Goal: Transaction & Acquisition: Purchase product/service

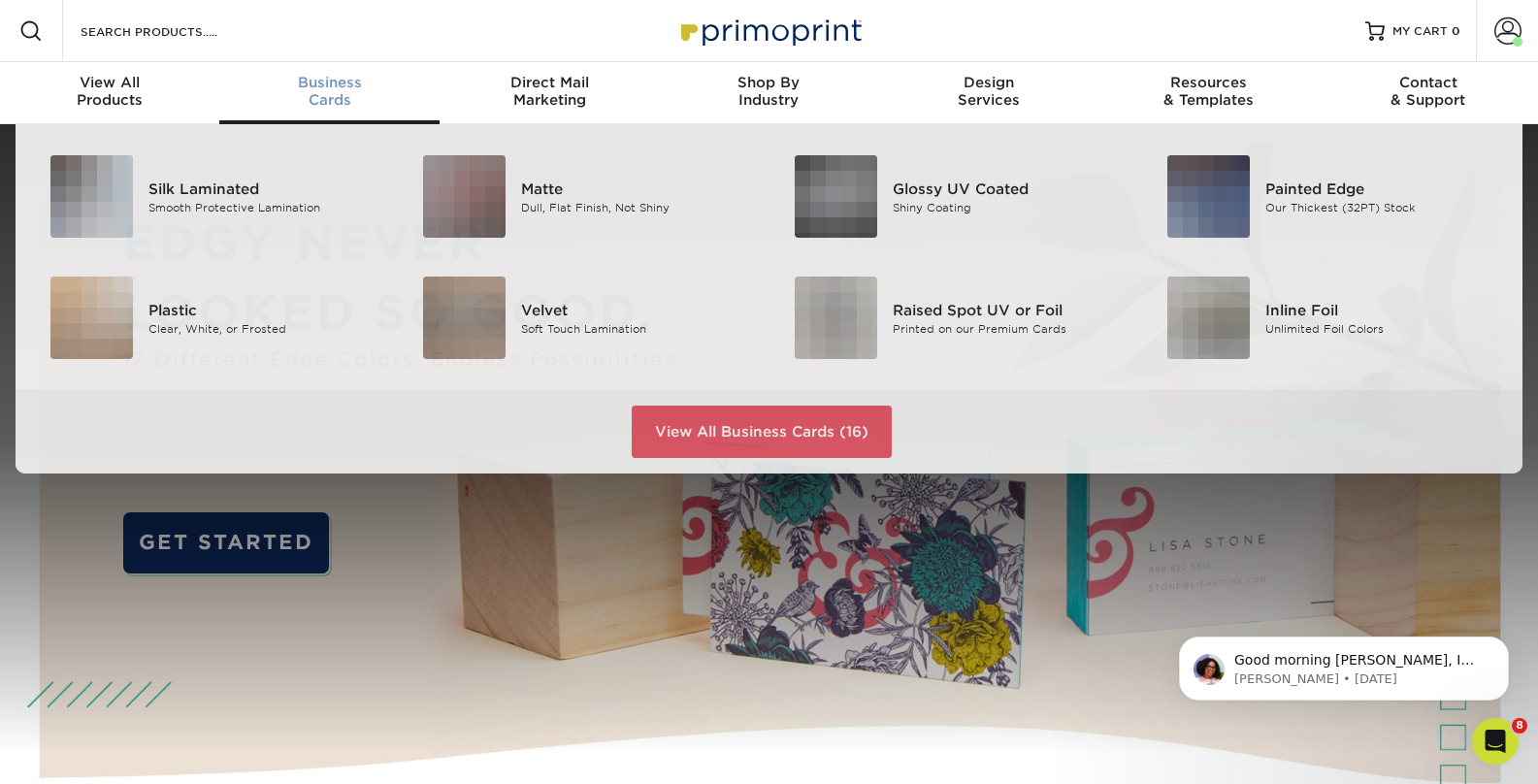
click at [333, 87] on span "Business" at bounding box center [329, 83] width 220 height 18
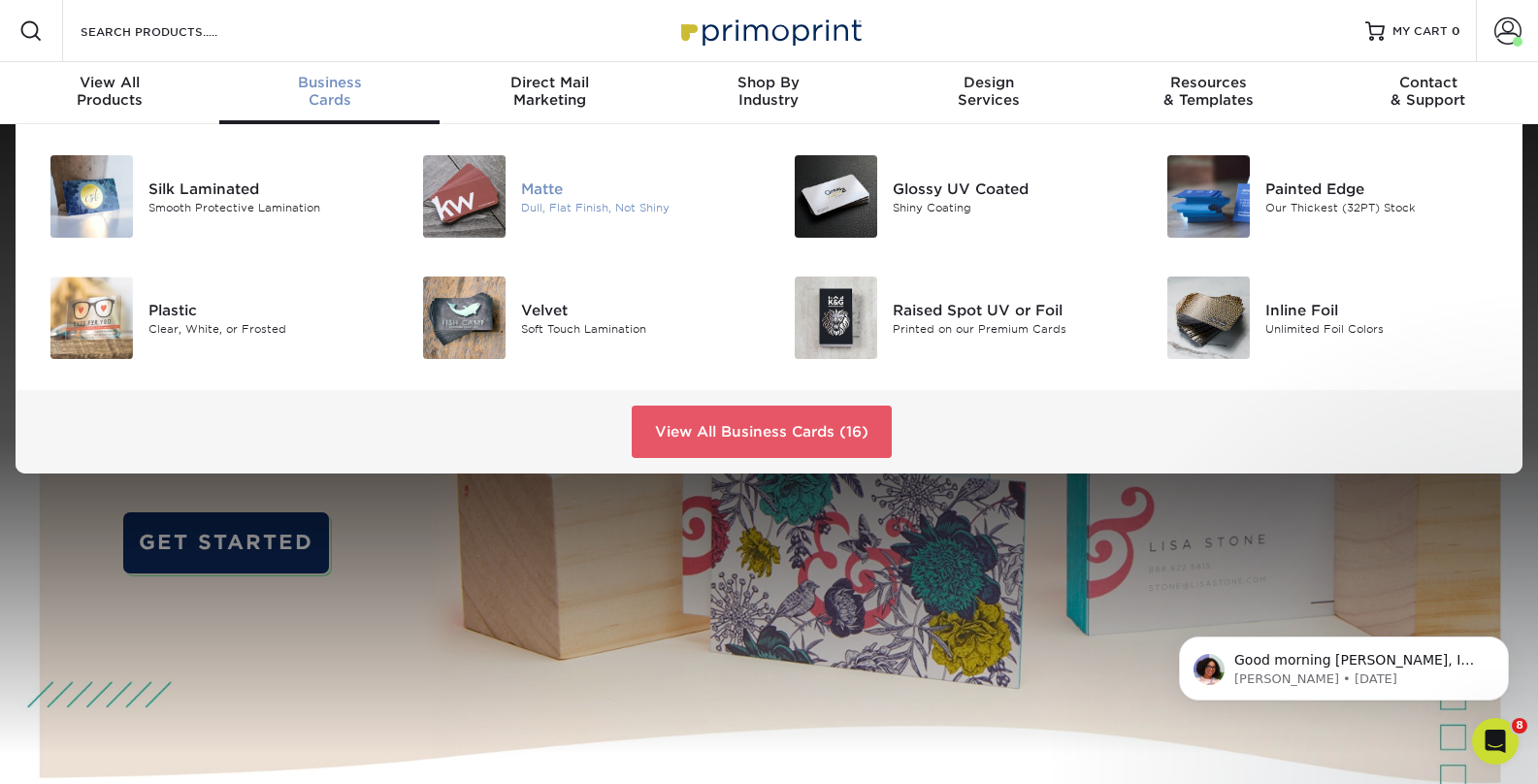
click at [538, 190] on div "Matte" at bounding box center [638, 188] width 233 height 21
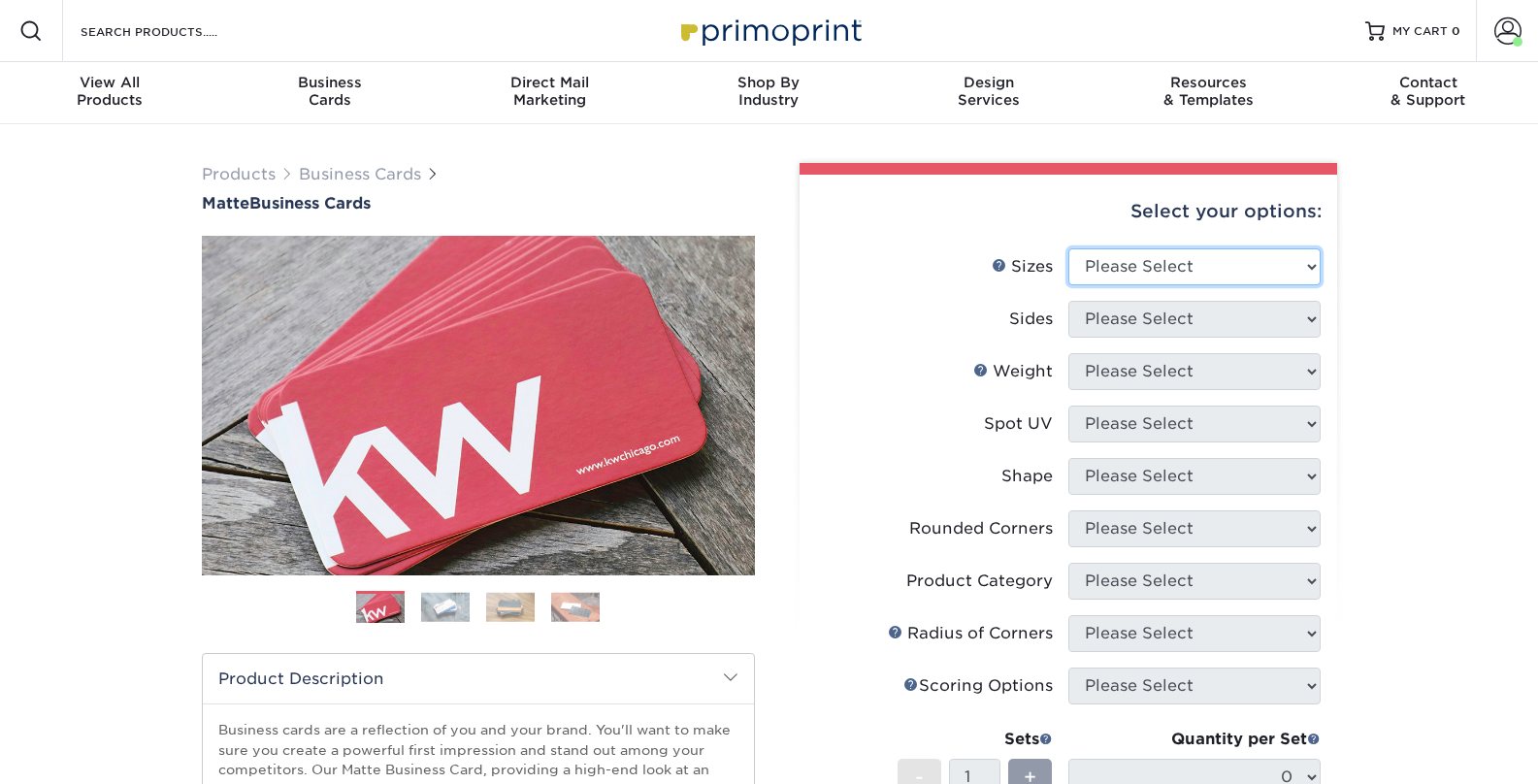
click at [1117, 257] on select "Please Select 1.5" x 3.5" - Mini 1.75" x 3.5" - Mini 2" x 2" - Square 2" x 3" -…" at bounding box center [1194, 267] width 252 height 37
select select "2.00x3.50"
click at [1068, 248] on select "Please Select 1.5" x 3.5" - Mini 1.75" x 3.5" - Mini 2" x 2" - Square 2" x 3" -…" at bounding box center [1194, 267] width 252 height 37
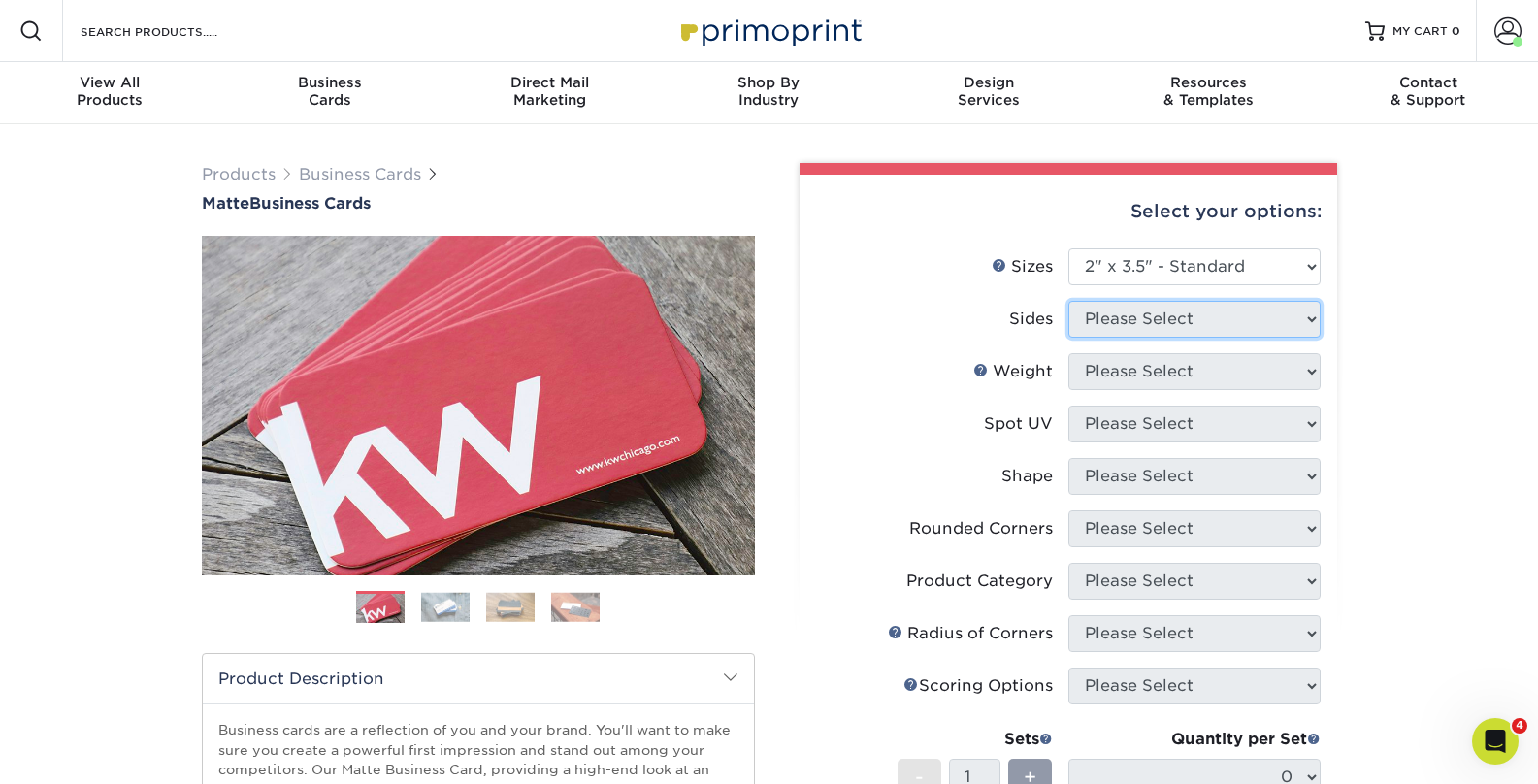
click at [1143, 320] on select "Please Select" at bounding box center [1194, 319] width 252 height 37
select select "13abbda7-1d64-4f25-8bb2-c179b224825d"
click at [1068, 301] on select "Please Select Print Both Sides Print Front Only" at bounding box center [1194, 319] width 252 height 37
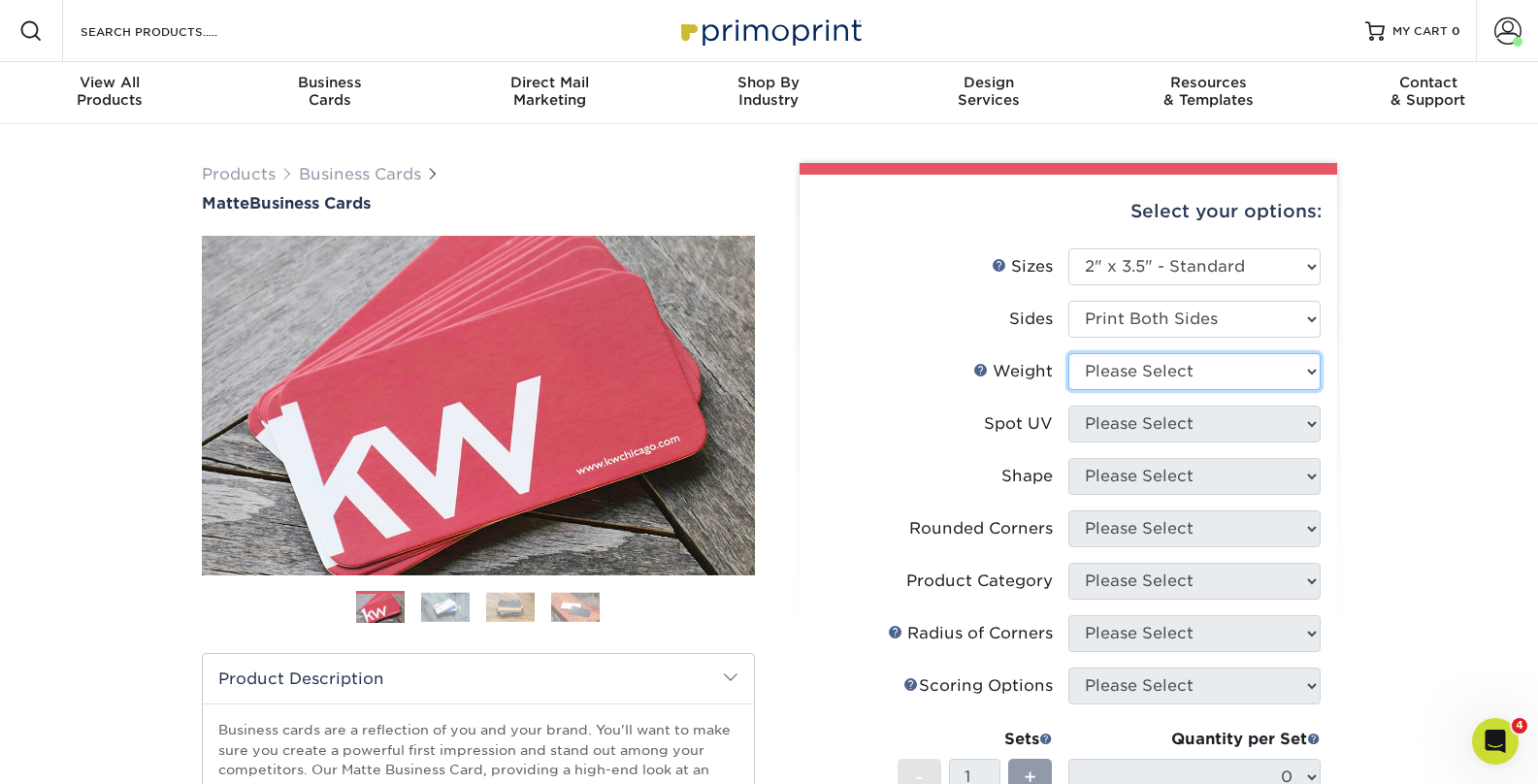
click at [1129, 369] on select "Please Select 16PT 14PT" at bounding box center [1194, 372] width 252 height 37
select select "16PT"
click at [1068, 353] on select "Please Select 16PT 14PT" at bounding box center [1194, 372] width 252 height 37
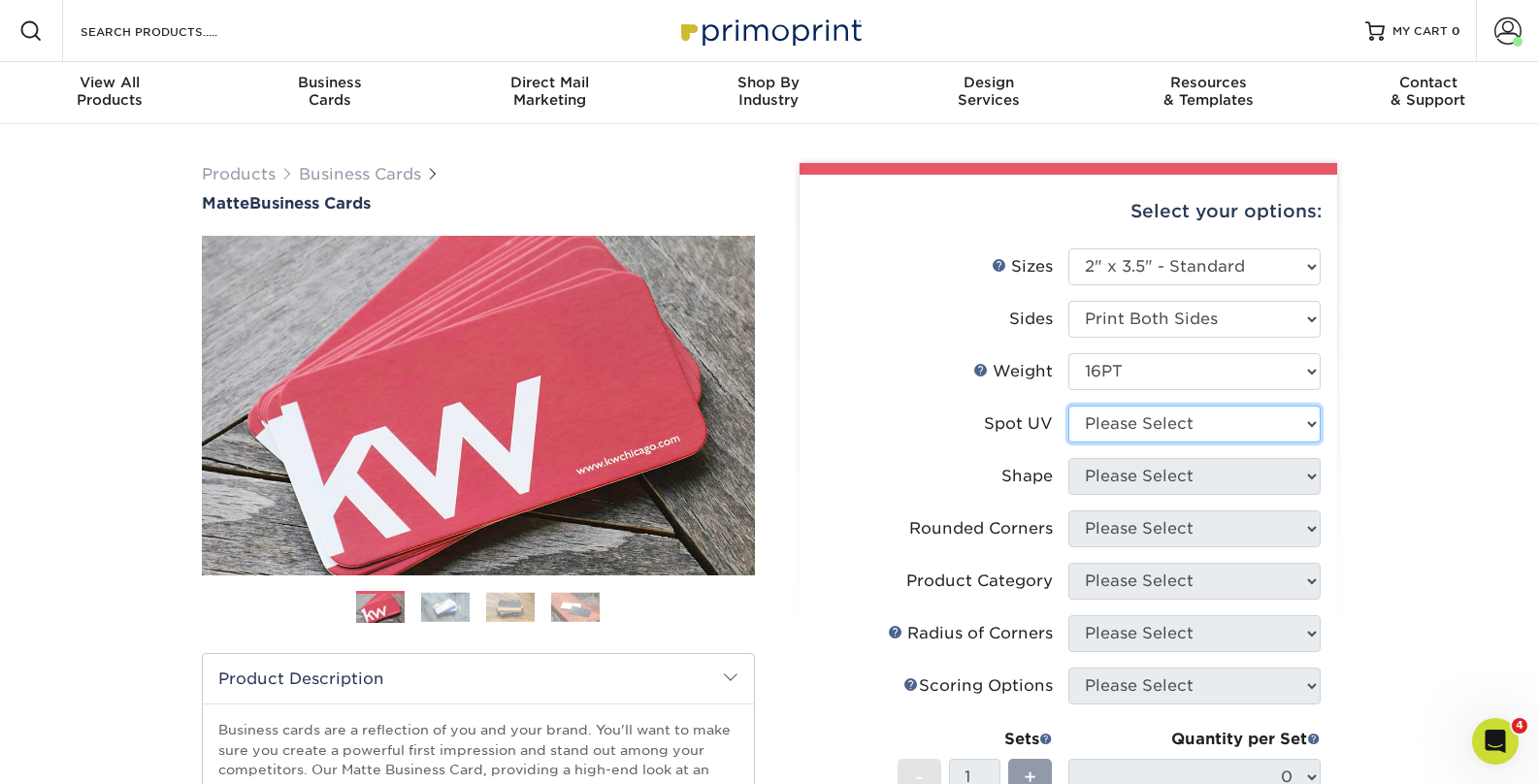
click at [1134, 415] on select "Please Select No Spot UV Front and Back (Both Sides) Front Only Back Only" at bounding box center [1194, 424] width 252 height 37
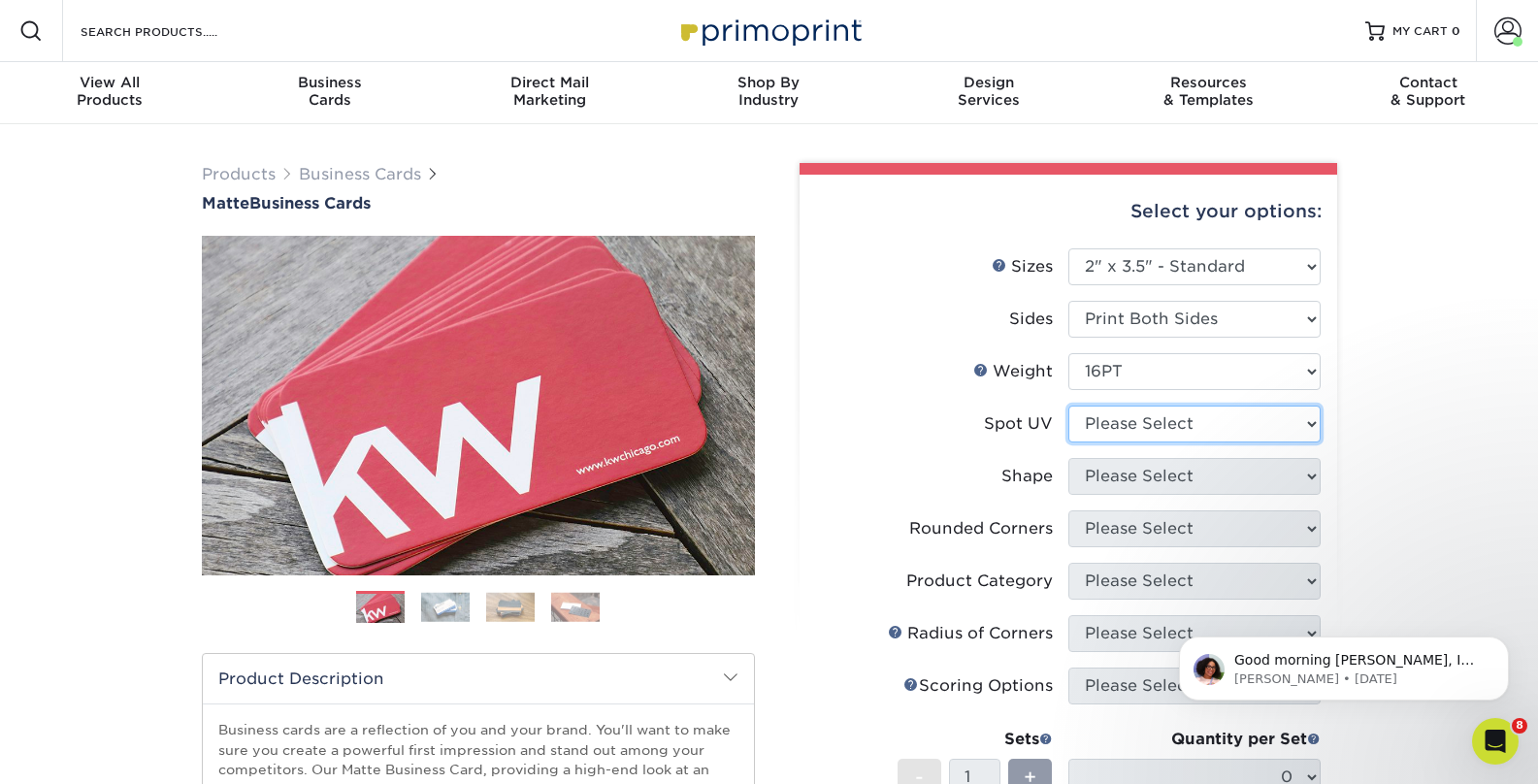
select select "3"
click at [1068, 405] on select "Please Select No Spot UV Front and Back (Both Sides) Front Only Back Only" at bounding box center [1194, 424] width 252 height 37
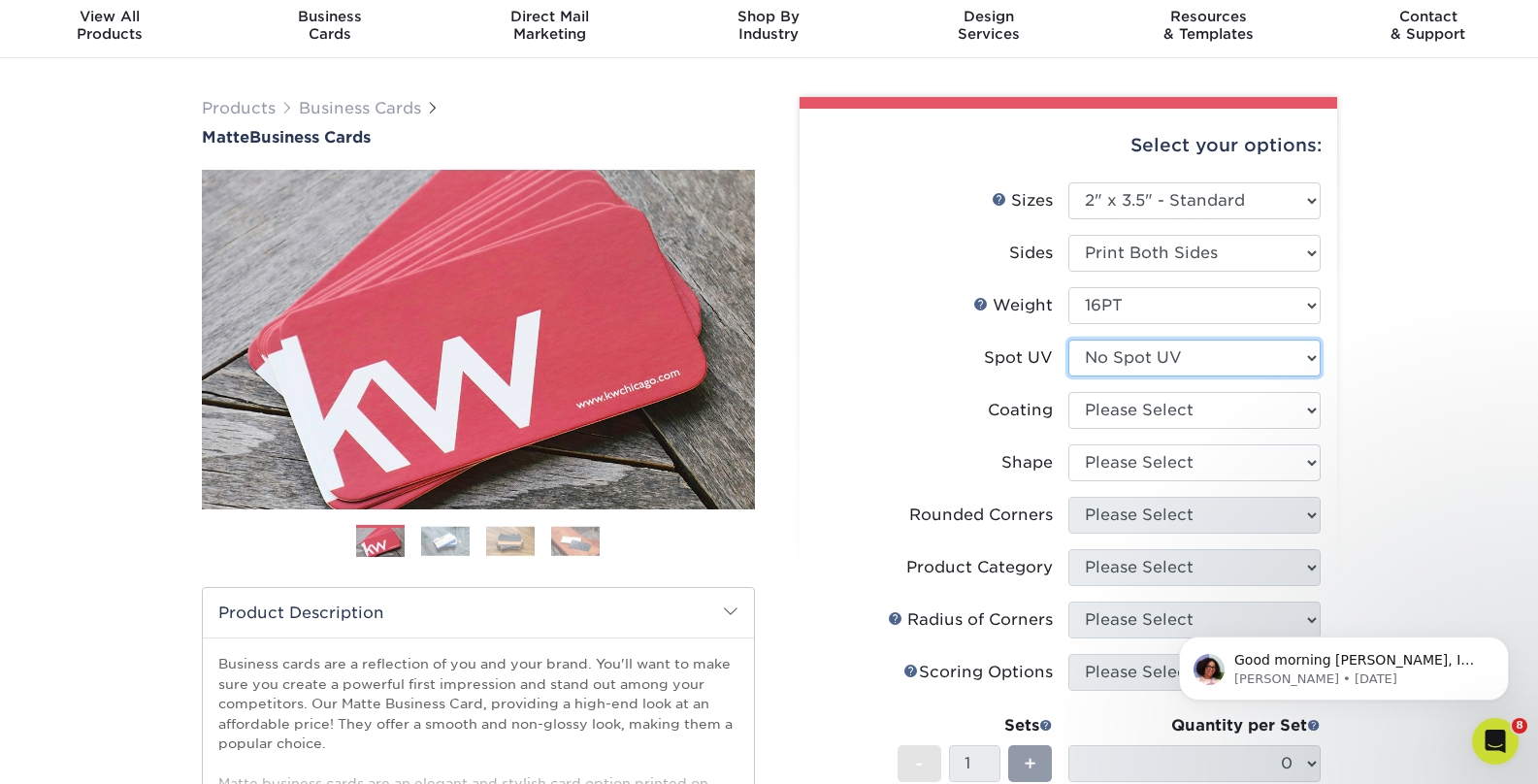
scroll to position [68, 0]
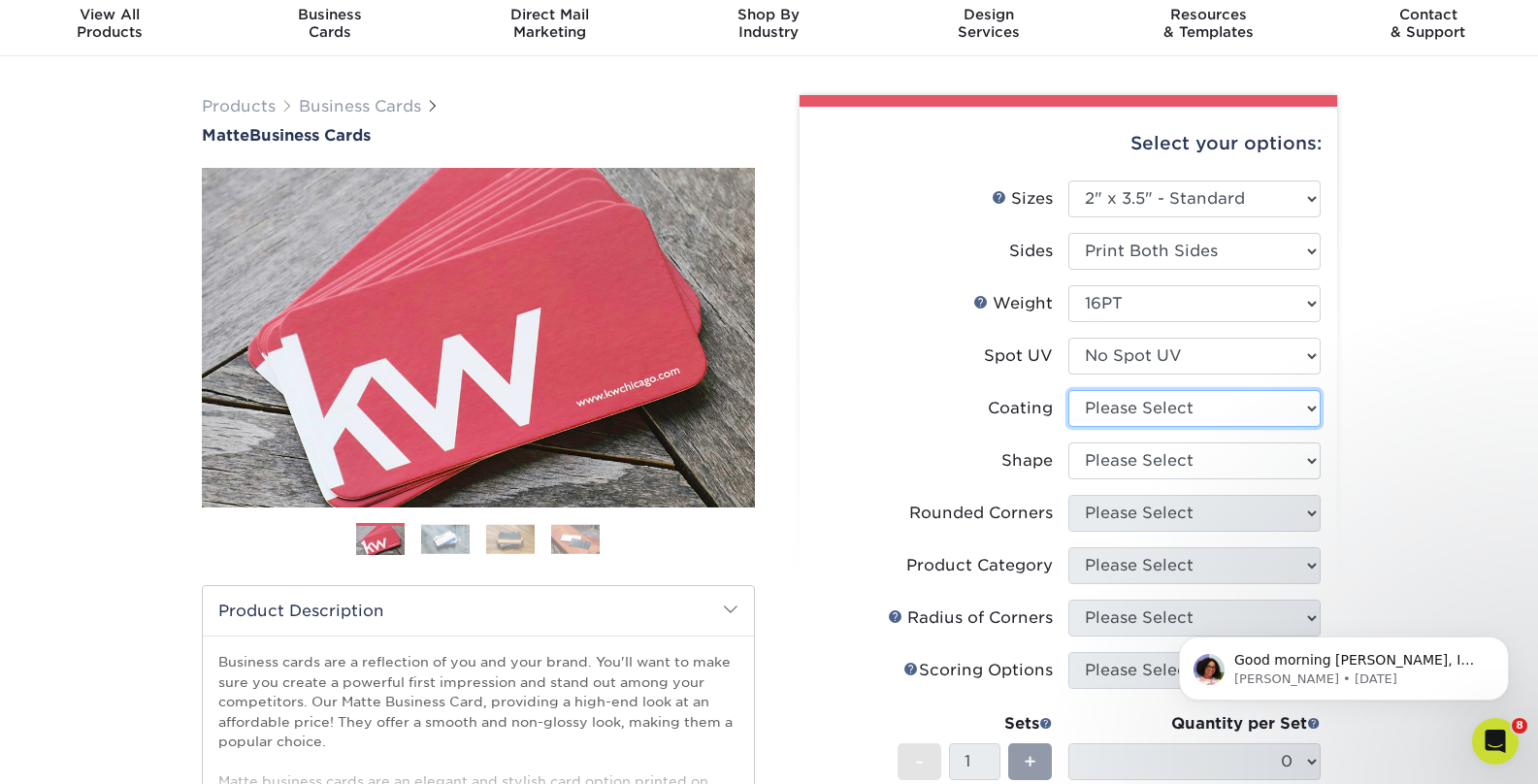
click at [1131, 410] on select at bounding box center [1194, 408] width 252 height 37
select select "121bb7b5-3b4d-429f-bd8d-bbf80e953313"
click at [1068, 390] on select at bounding box center [1194, 408] width 252 height 37
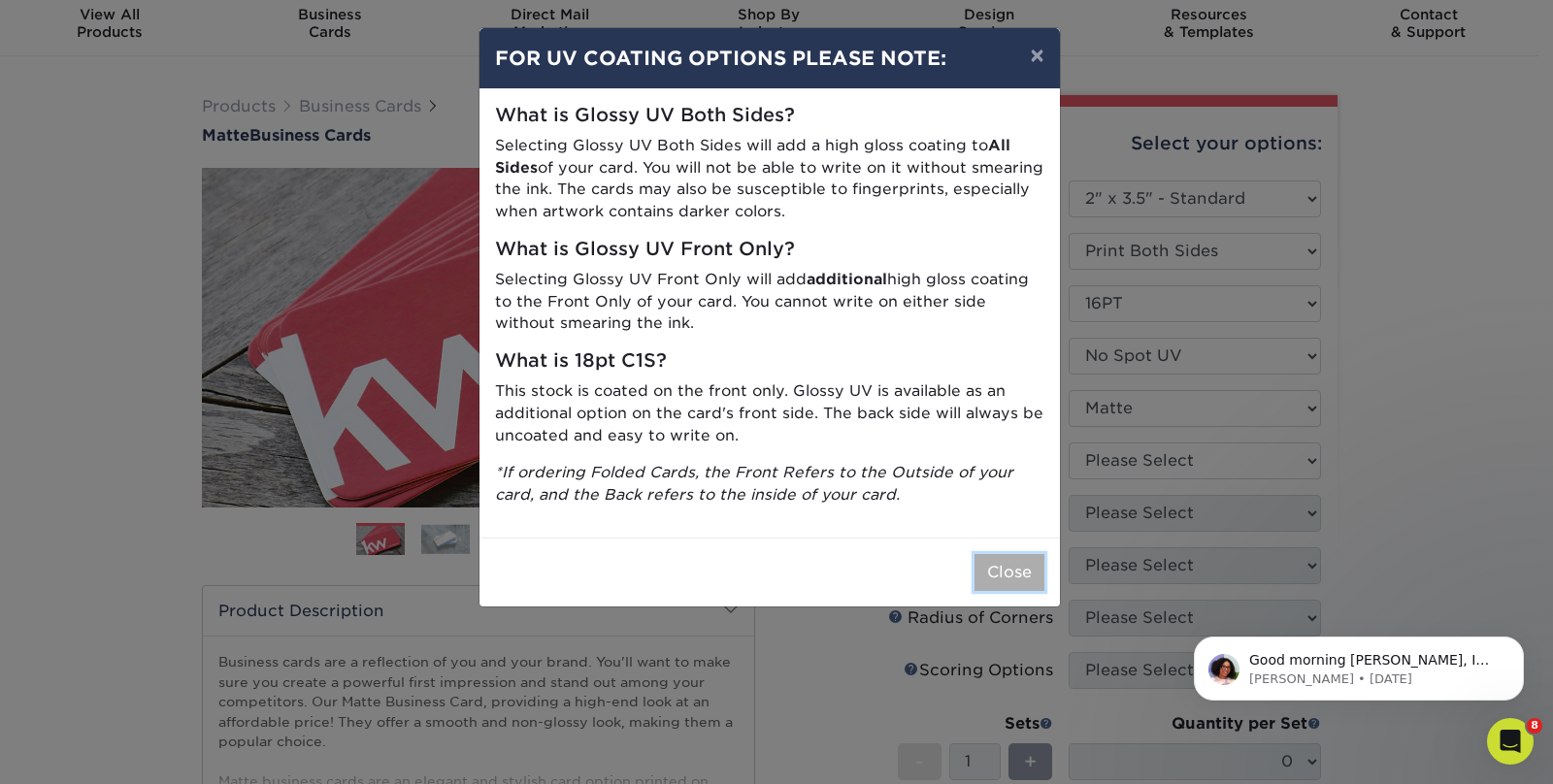
click at [1028, 568] on button "Close" at bounding box center [1010, 572] width 70 height 37
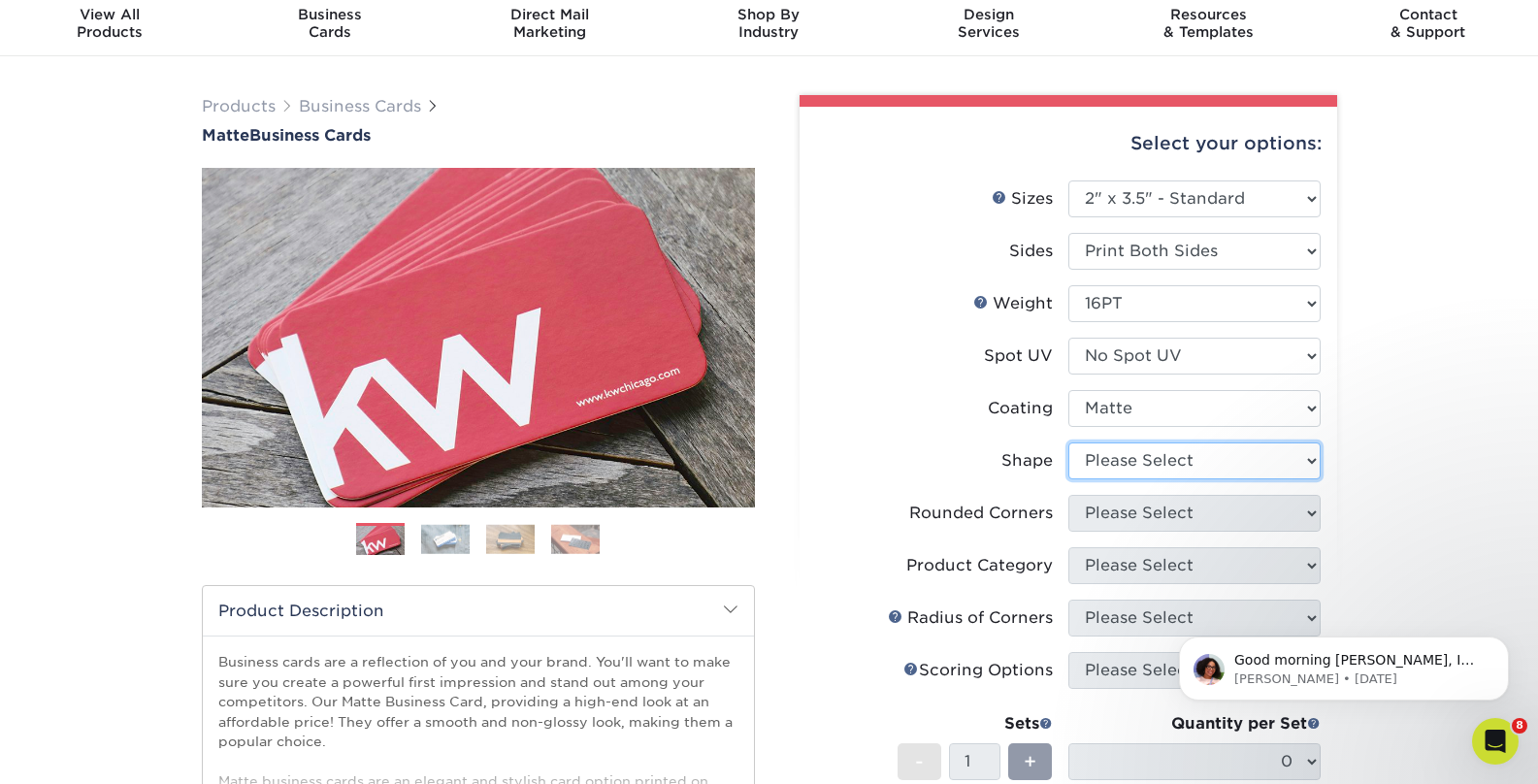
click at [1185, 470] on select "Please Select Standard Oval" at bounding box center [1194, 461] width 252 height 37
select select "standard"
click at [1068, 442] on select "Please Select Standard Oval" at bounding box center [1194, 461] width 252 height 37
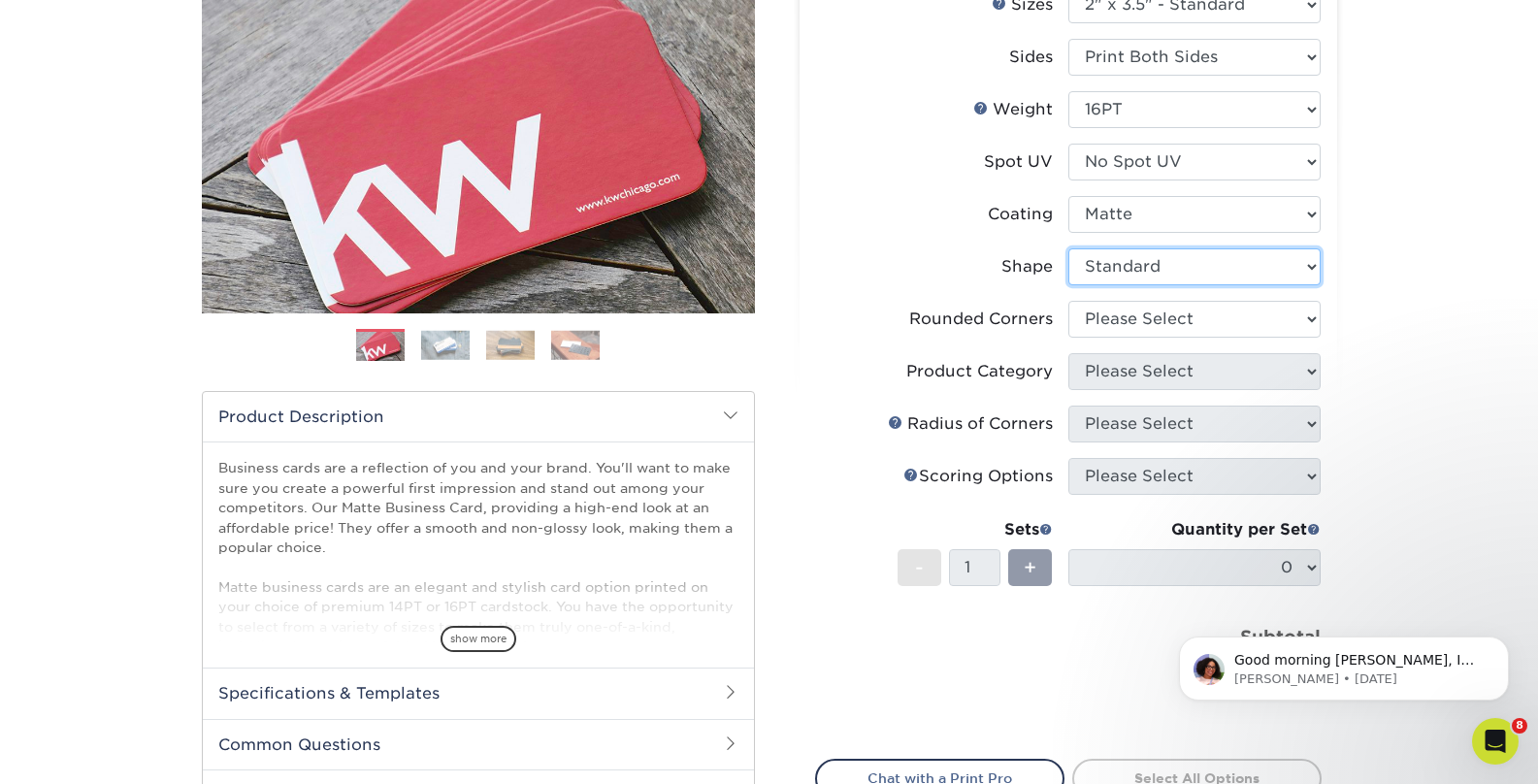
scroll to position [275, 0]
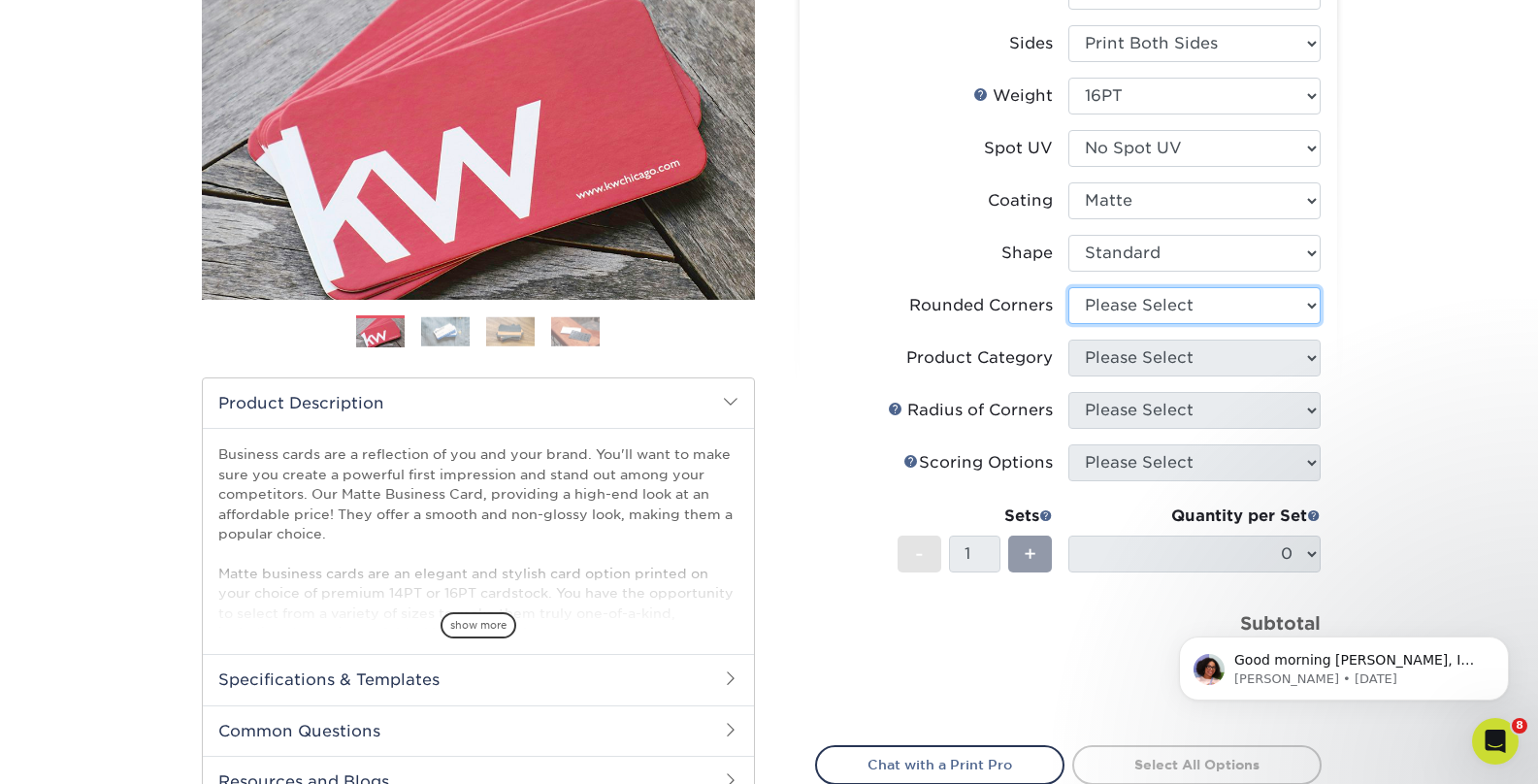
click at [1158, 297] on select "Please Select Yes - Round 2 Corners Yes - Round 4 Corners No" at bounding box center [1194, 306] width 252 height 37
select select "76a3b848-63b4-4449-aad1-d9e81d5a60f5"
click at [1068, 287] on select "Please Select Yes - Round 2 Corners Yes - Round 4 Corners No" at bounding box center [1194, 306] width 252 height 37
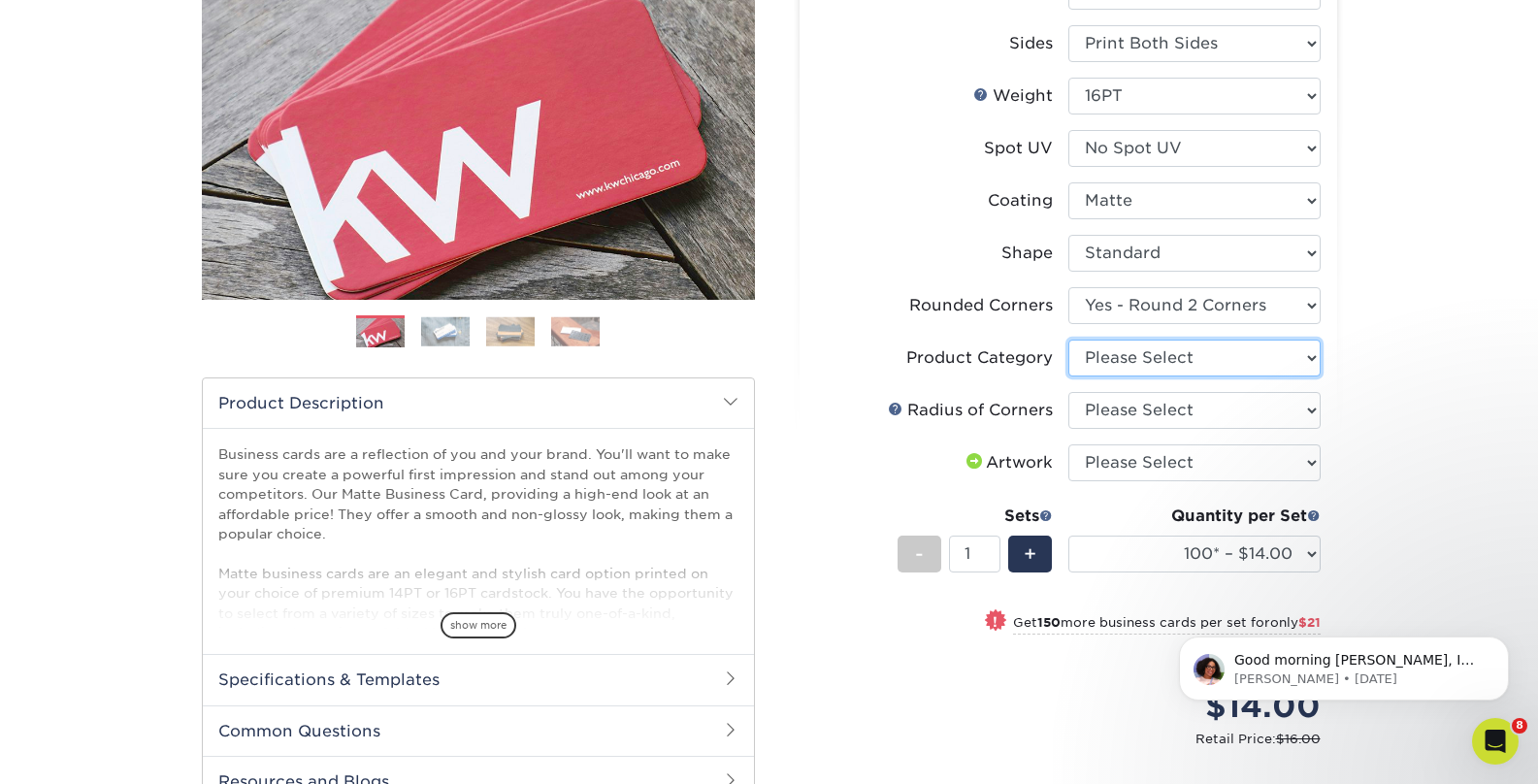
click at [1140, 361] on select "Please Select Business Cards" at bounding box center [1194, 358] width 252 height 37
select select "3b5148f1-0588-4f88-a218-97bcfdce65c1"
click at [1068, 340] on select "Please Select Business Cards" at bounding box center [1194, 358] width 252 height 37
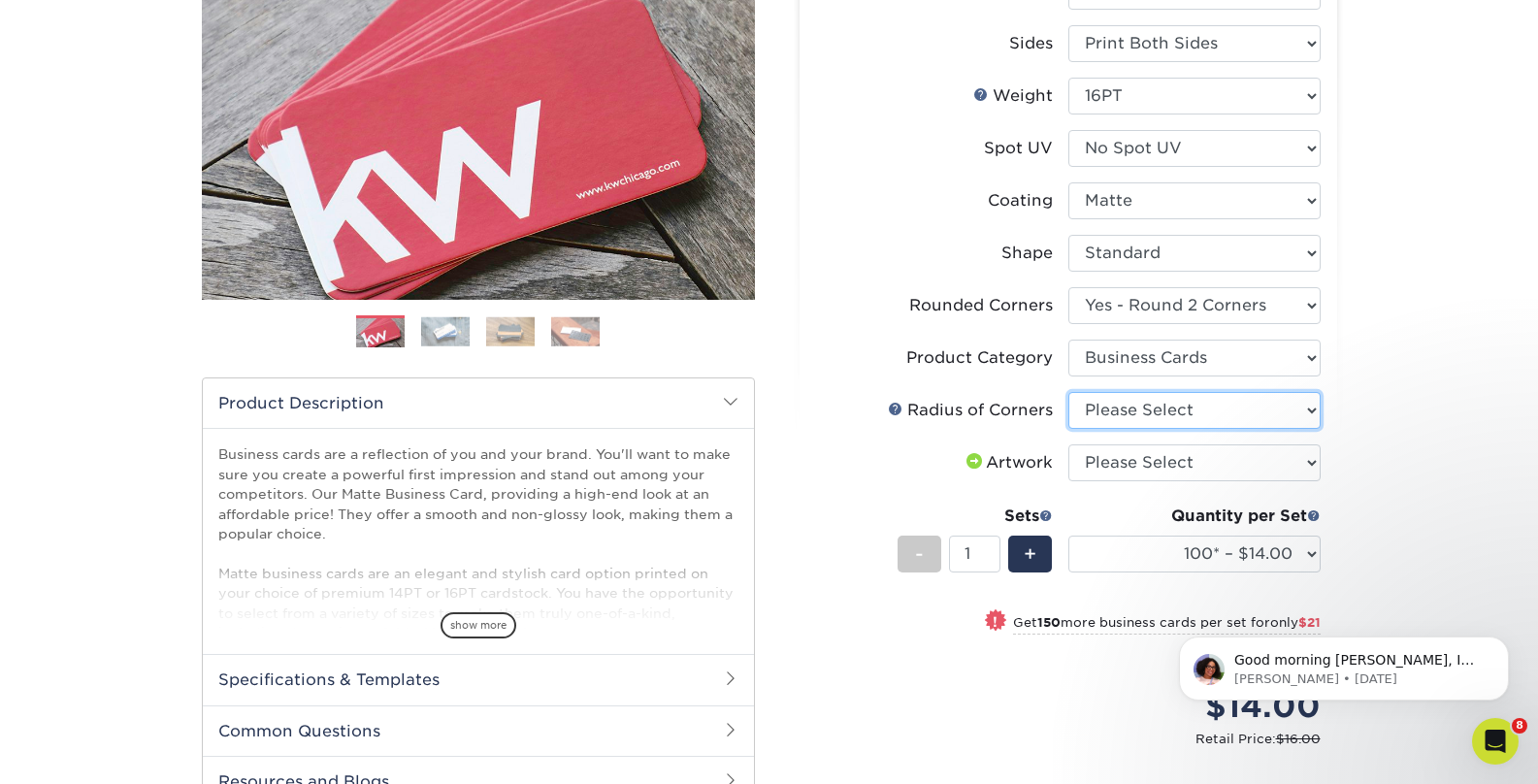
click at [1131, 419] on select "Please Select Rounded 1/8" Rounded 1/4"" at bounding box center [1194, 410] width 252 height 37
select select "479fbfe7-6a0c-4895-8c9a-81739b7486c9"
click at [1068, 392] on select "Please Select Rounded 1/8" Rounded 1/4"" at bounding box center [1194, 410] width 252 height 37
click at [1133, 462] on select "Please Select I will upload files I need a design - $100" at bounding box center [1194, 463] width 252 height 37
select select "upload"
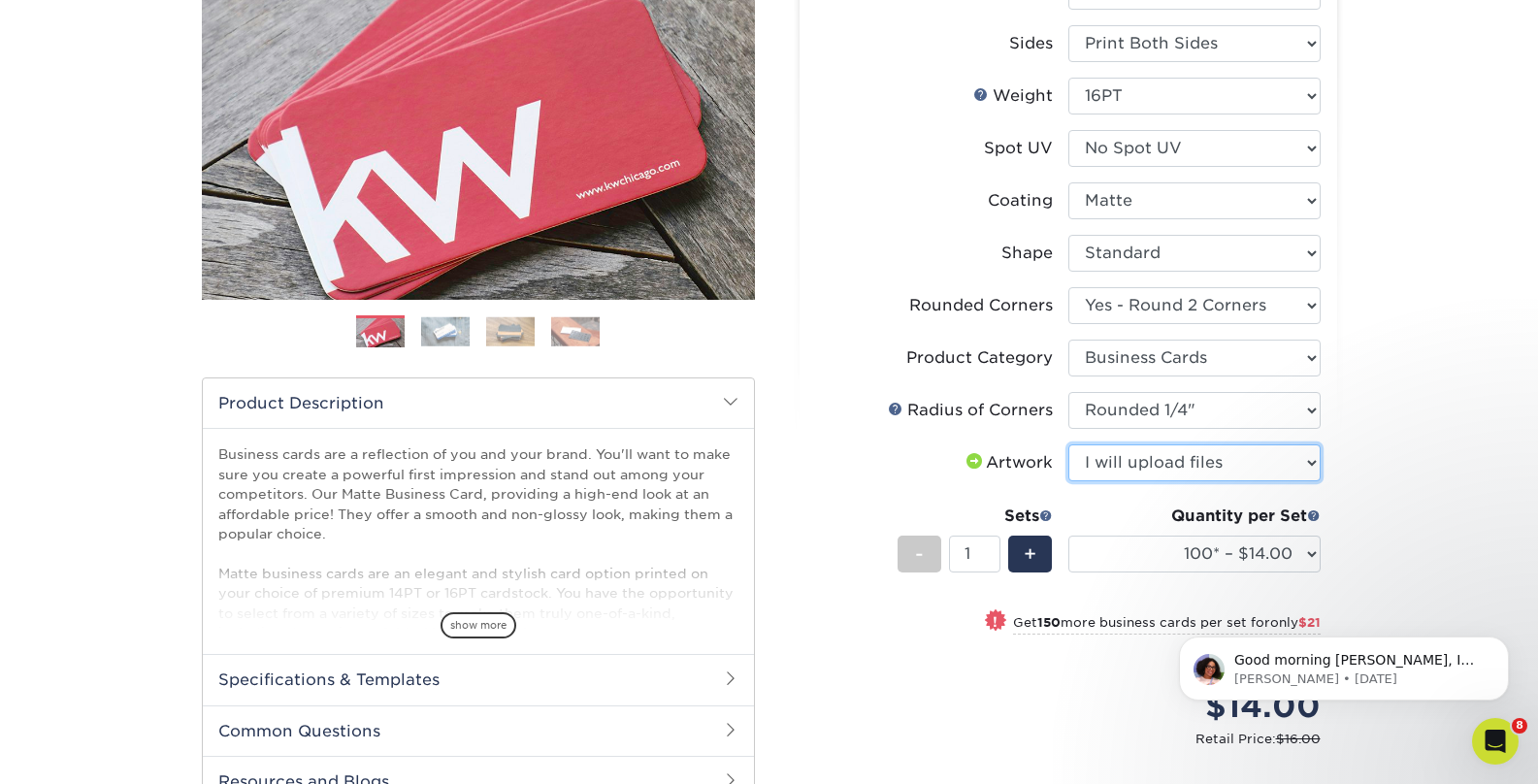
click at [1068, 444] on select "Please Select I will upload files I need a design - $100" at bounding box center [1194, 463] width 252 height 37
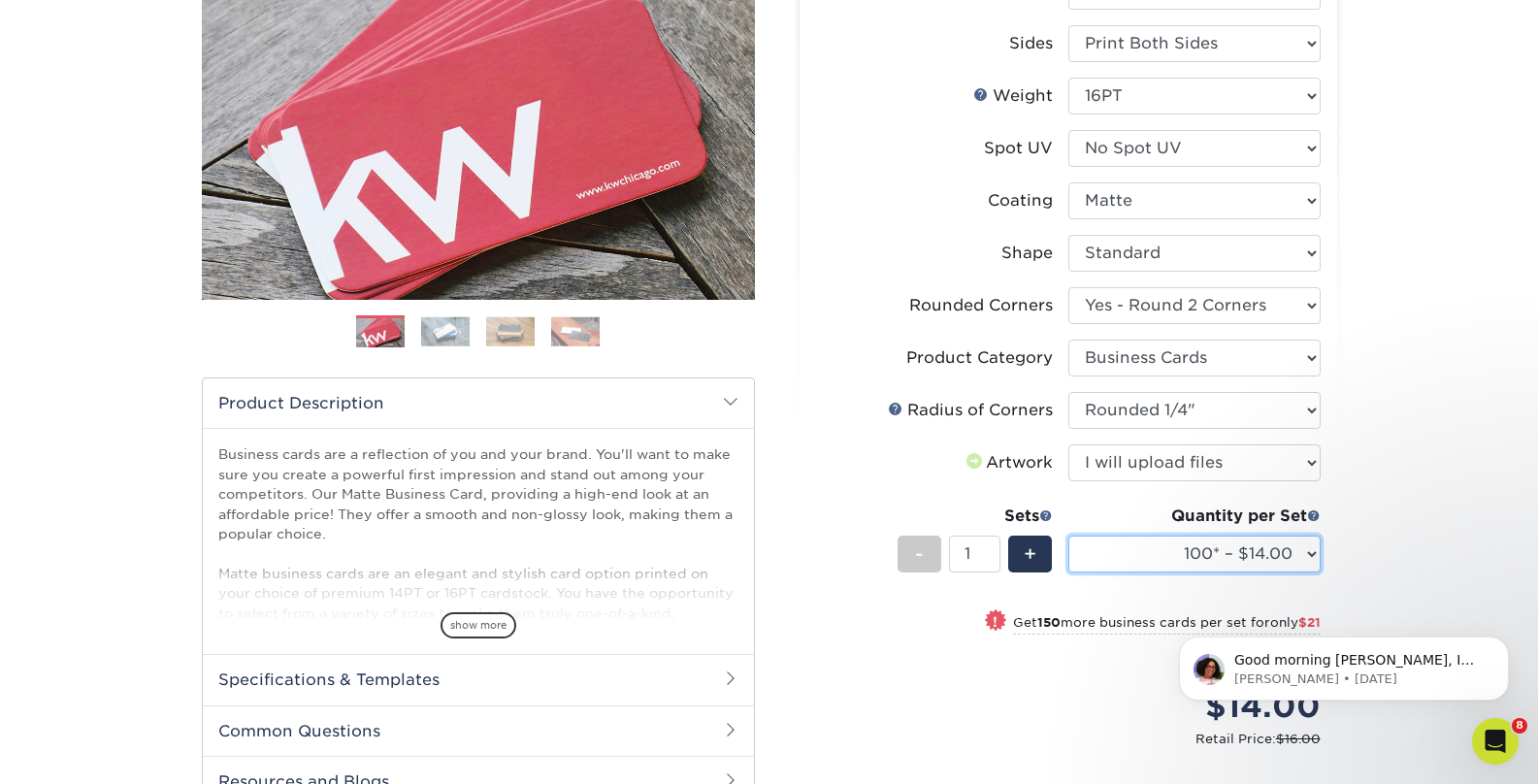
click at [1143, 554] on select "100* – $14.00 250* – $35.00 500 – $70.00 1000 – $86.00 2500 – $158.00 5000 – $2…" at bounding box center [1194, 555] width 252 height 37
select select "250* – $35.00"
click at [1068, 536] on select "100* – $14.00 250* – $35.00 500 – $70.00 1000 – $86.00 2500 – $158.00 5000 – $2…" at bounding box center [1194, 555] width 252 height 37
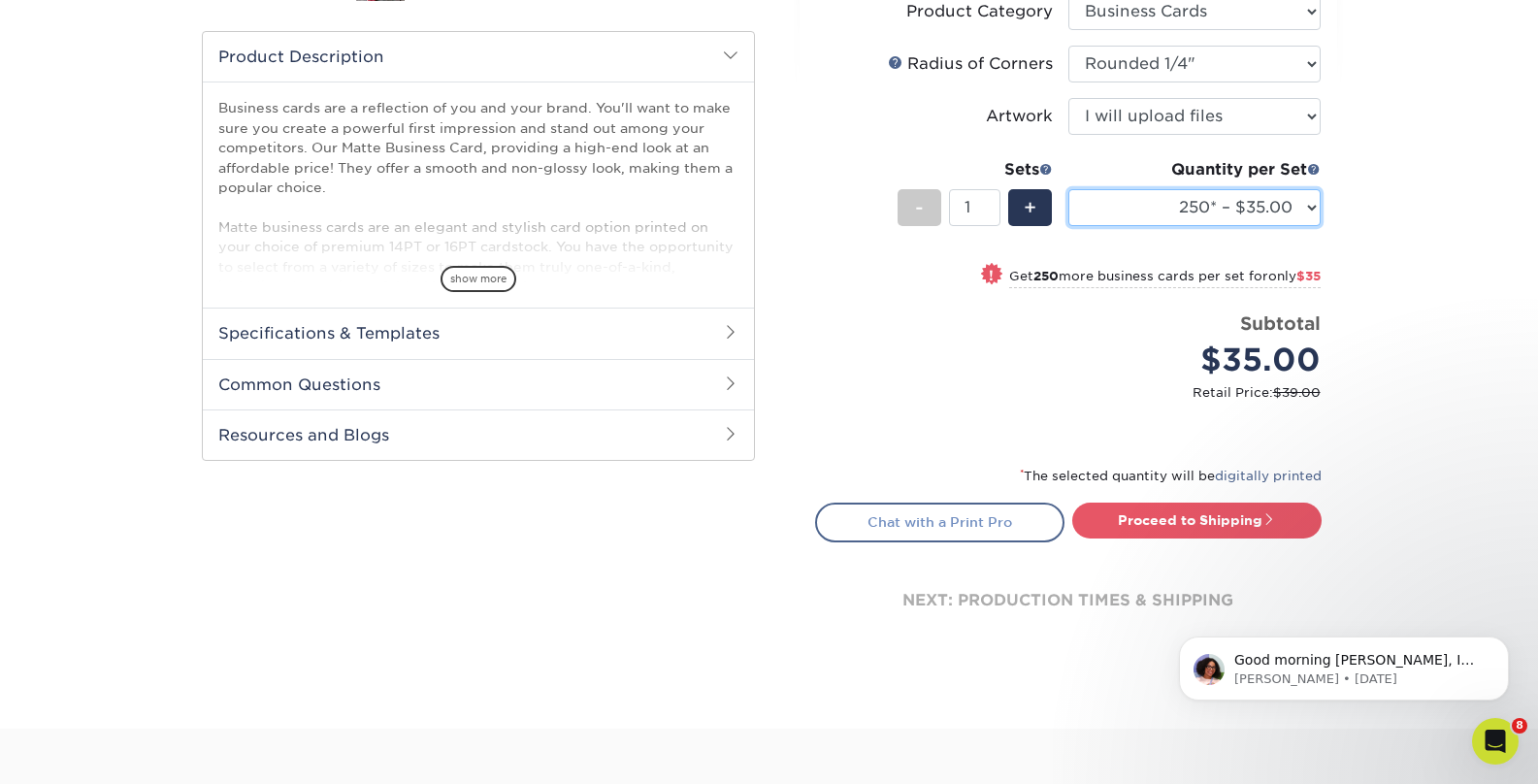
scroll to position [634, 0]
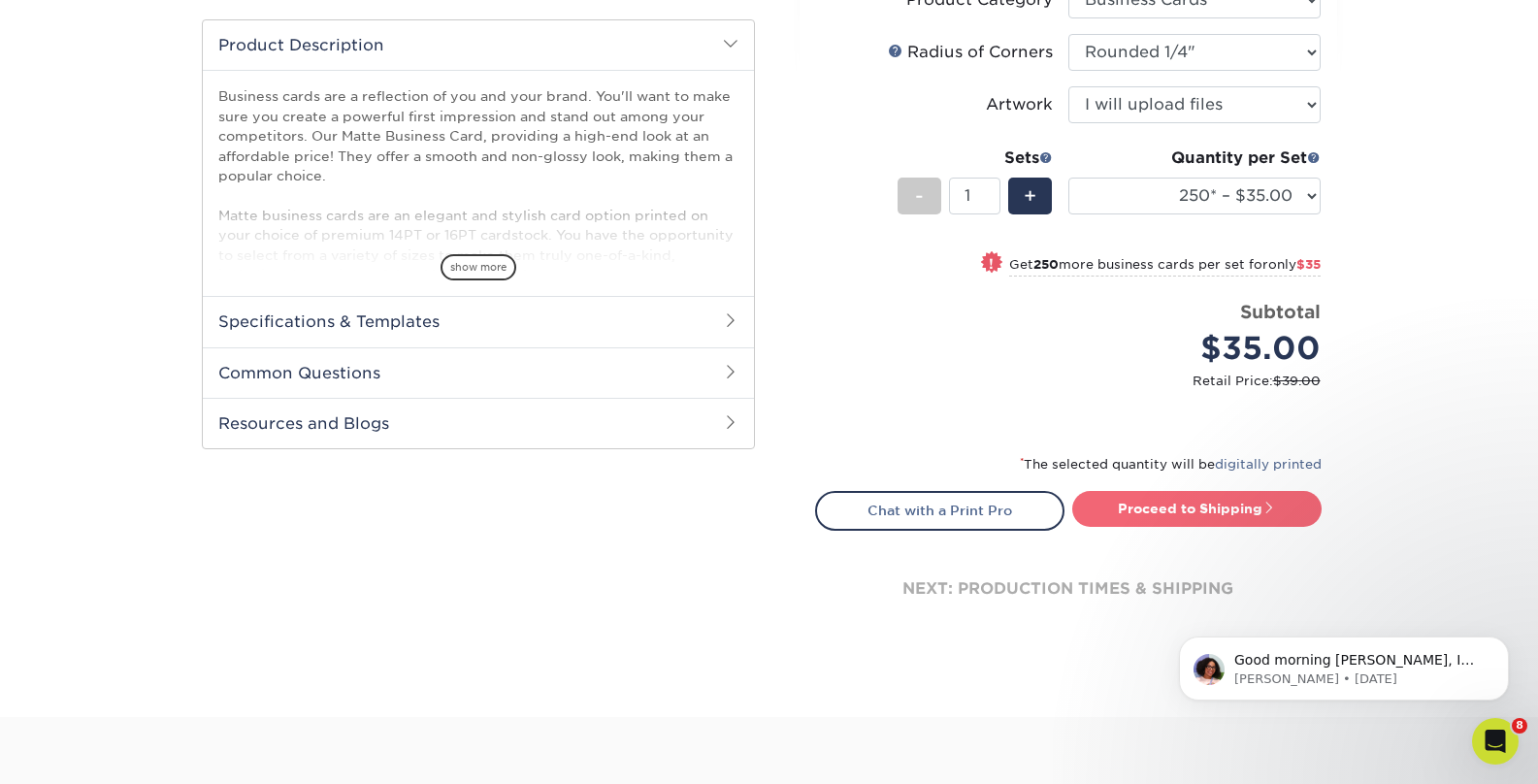
click at [1177, 516] on link "Proceed to Shipping" at bounding box center [1196, 509] width 249 height 35
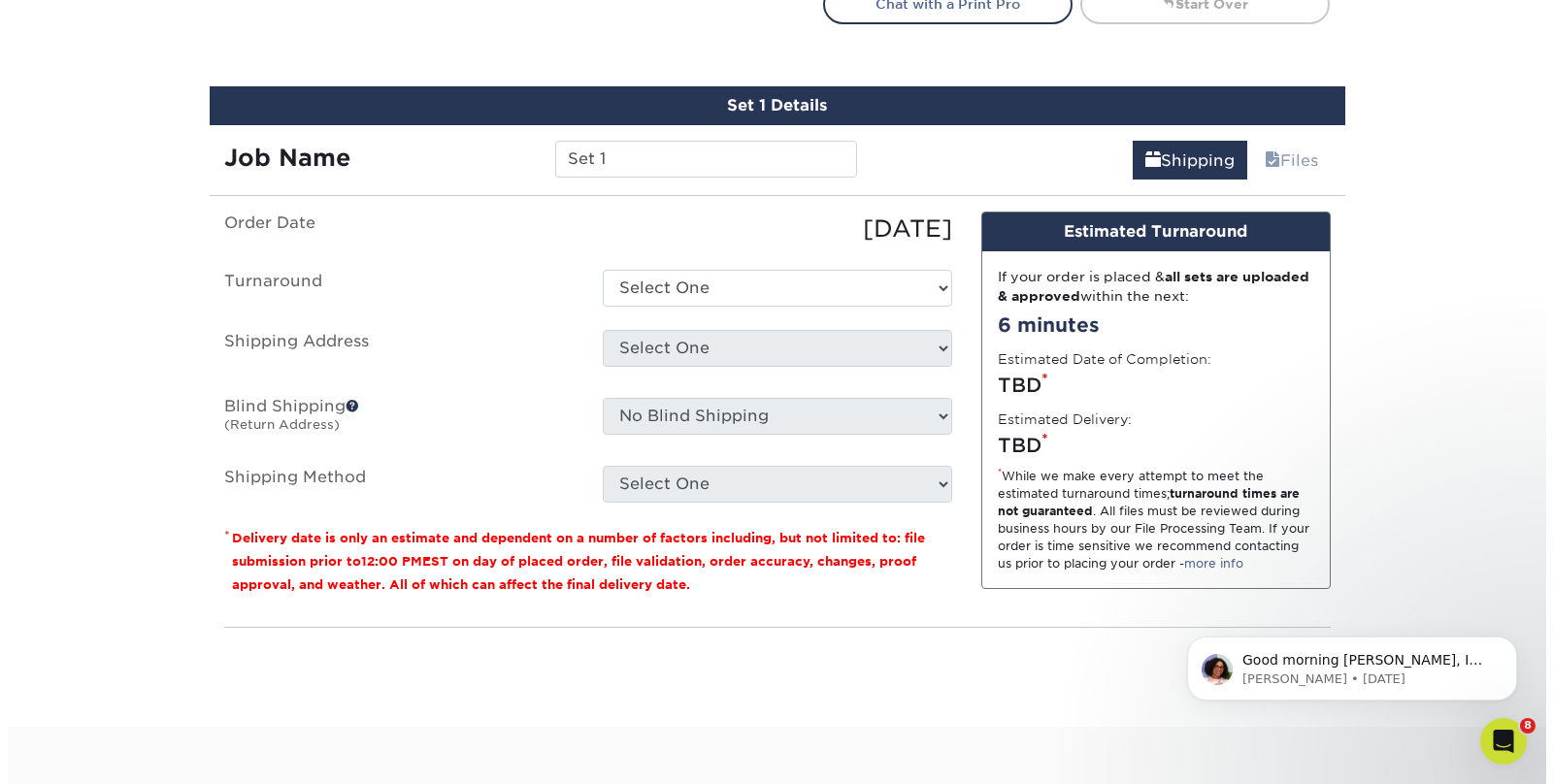
scroll to position [1176, 0]
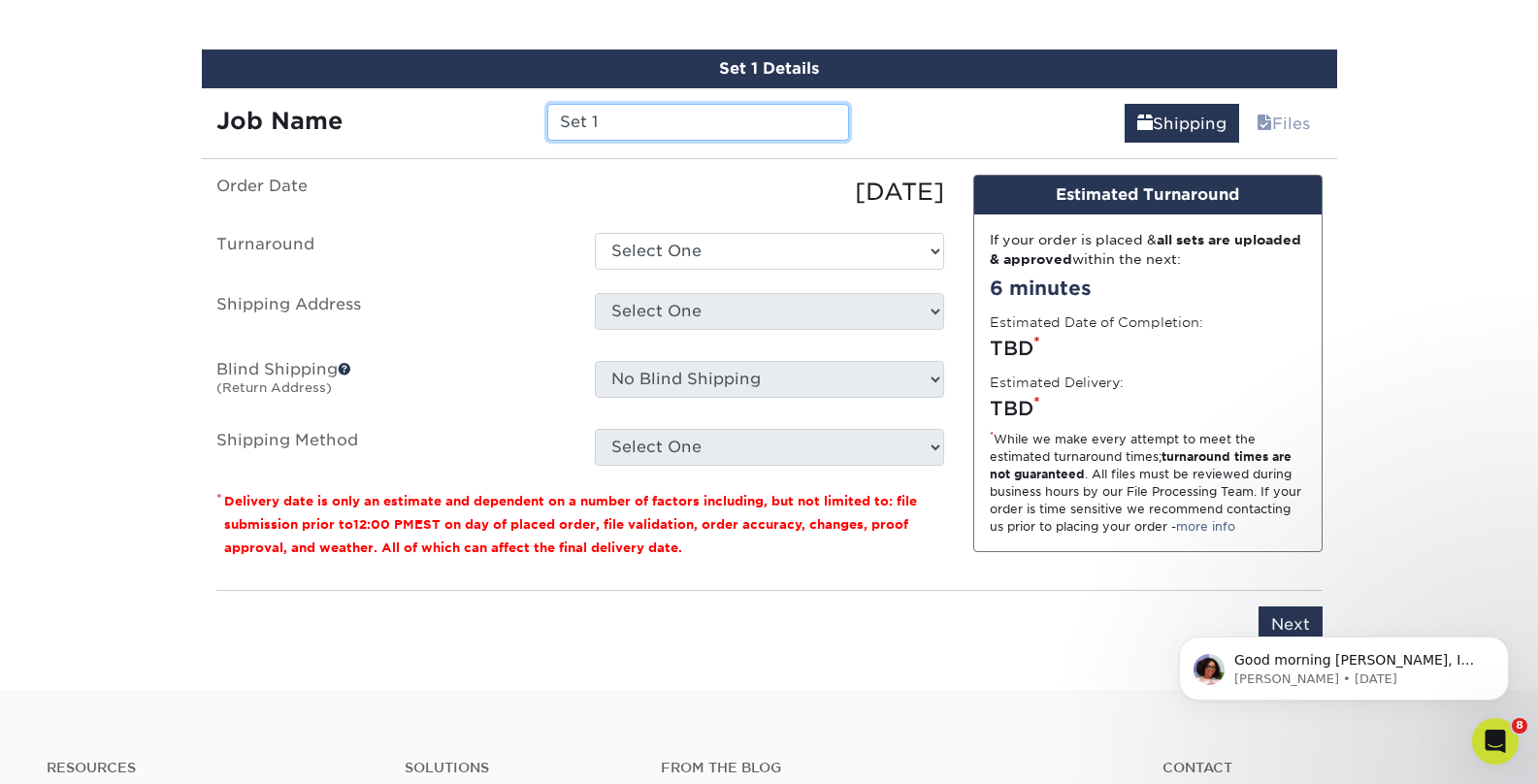
drag, startPoint x: 611, startPoint y: 122, endPoint x: 535, endPoint y: 117, distance: 76.2
click at [535, 117] on div "Set 1" at bounding box center [698, 122] width 331 height 37
type input "Dana Casale Bus Cards"
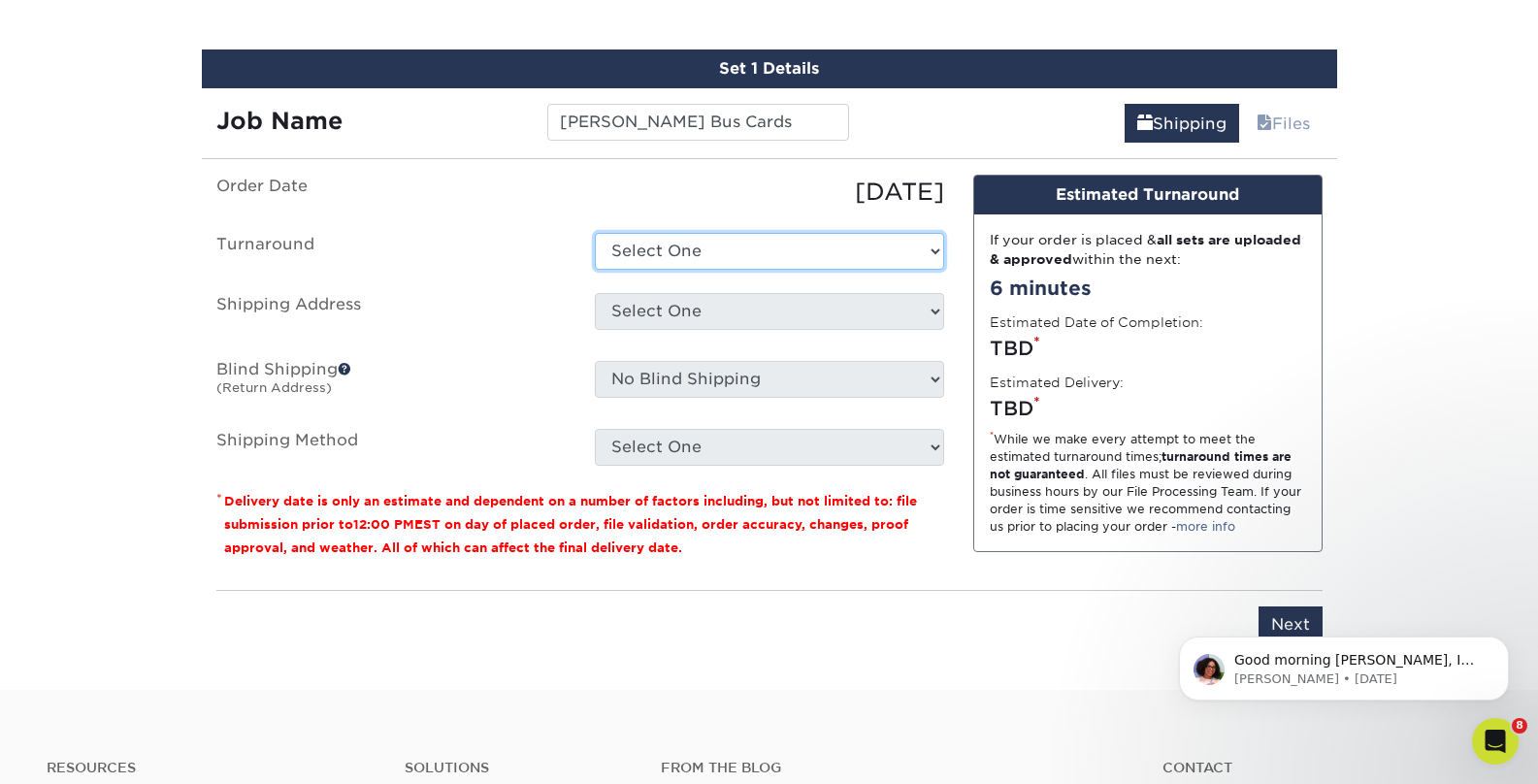
click at [698, 254] on select "Select One 2-4 Business Days 2 Day Next Business Day" at bounding box center [769, 251] width 350 height 37
select select "4fbc2a82-edda-4a59-863f-72b731eb7375"
click at [595, 232] on select "Select One 2-4 Business Days 2 Day Next Business Day" at bounding box center [769, 251] width 350 height 37
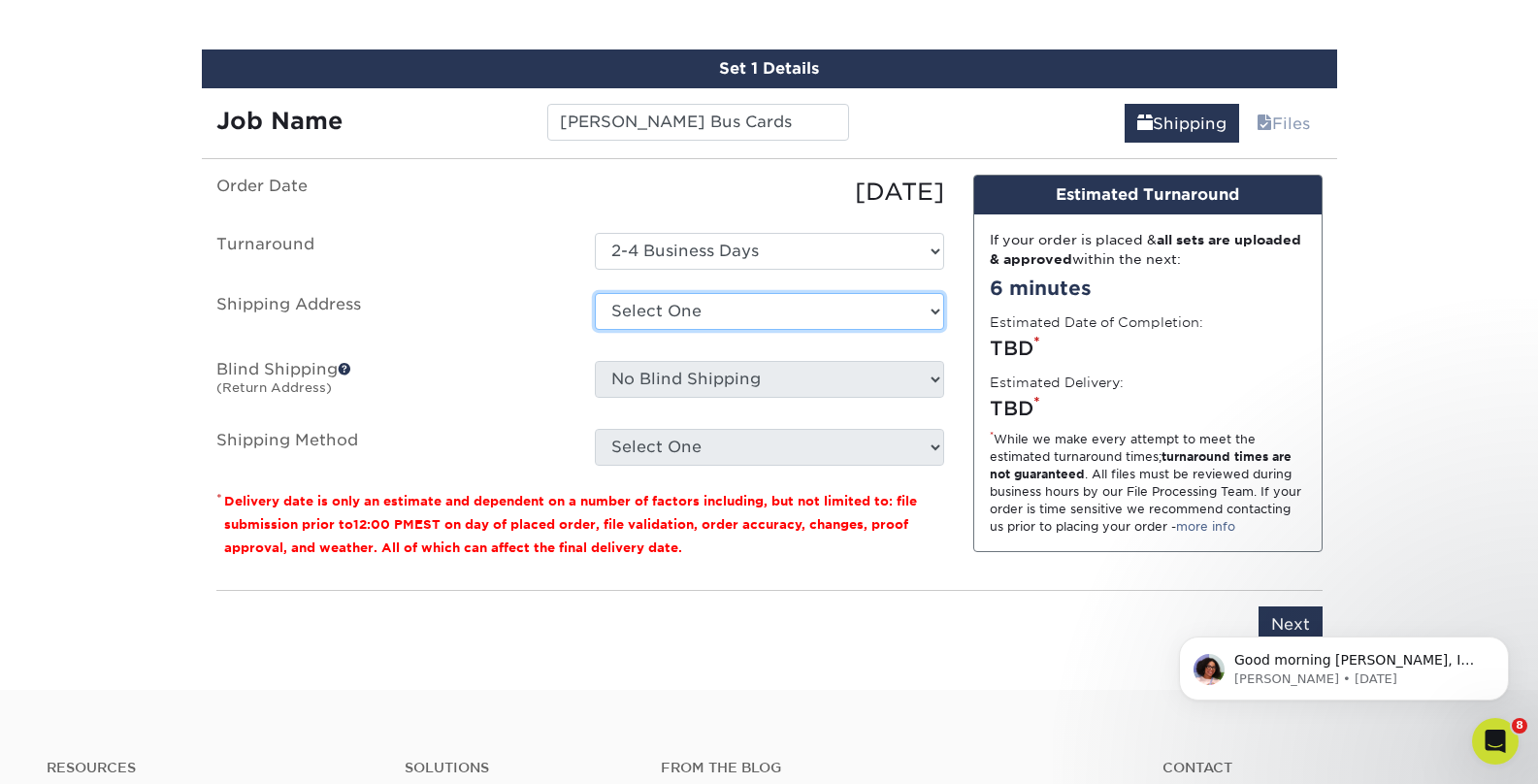
click at [674, 313] on select "Select One Adam Hartz Adriana Segura Alex Cooper Alyssa Spath Amber O'Briant Am…" at bounding box center [769, 311] width 350 height 37
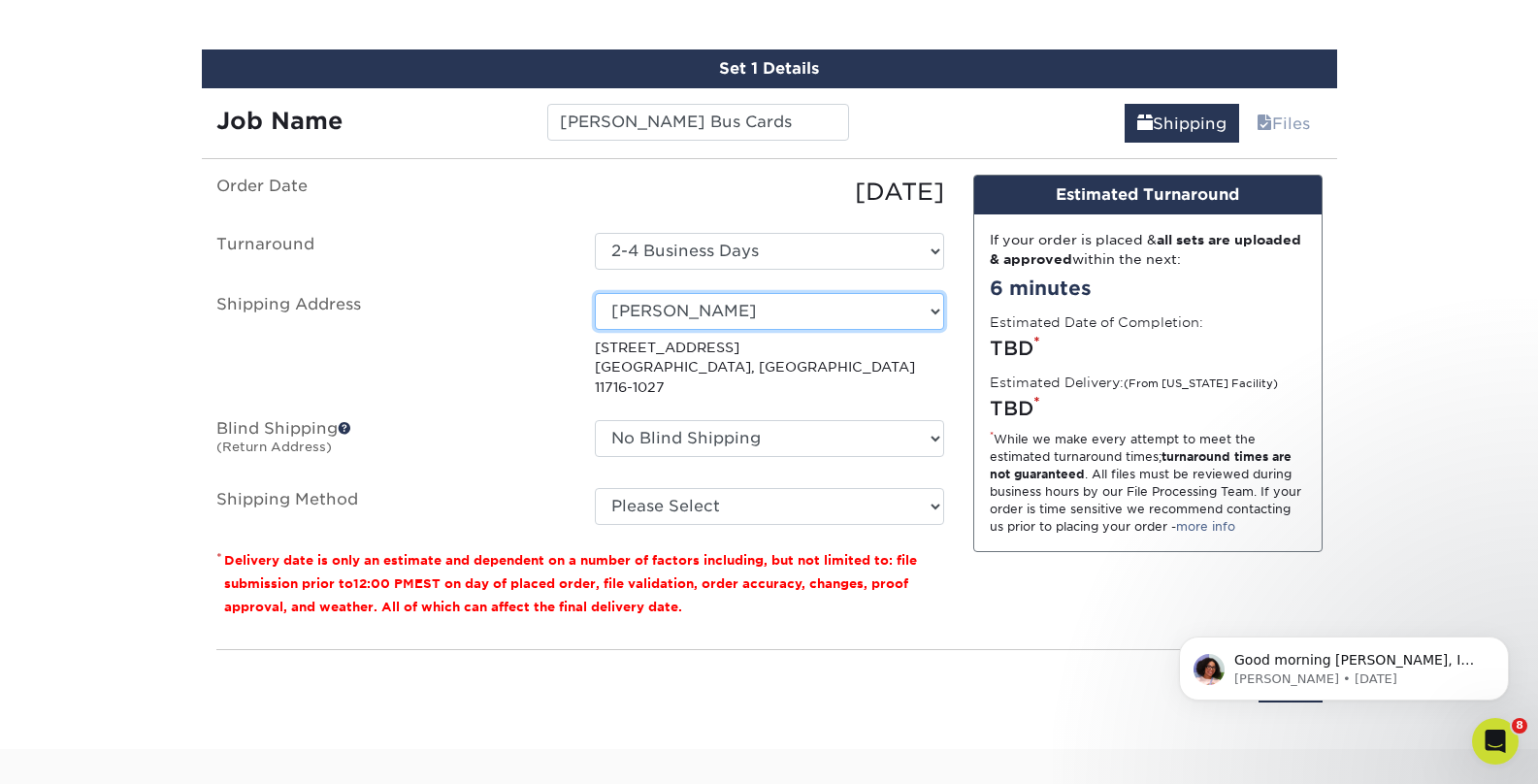
click at [791, 317] on select "Select One Adam Hartz Adriana Segura Alex Cooper Alyssa Spath Amber O'Briant Am…" at bounding box center [769, 311] width 350 height 37
select select "newaddress"
click at [595, 293] on select "Select One Adam Hartz Adriana Segura Alex Cooper Alyssa Spath Amber O'Briant Am…" at bounding box center [769, 311] width 350 height 37
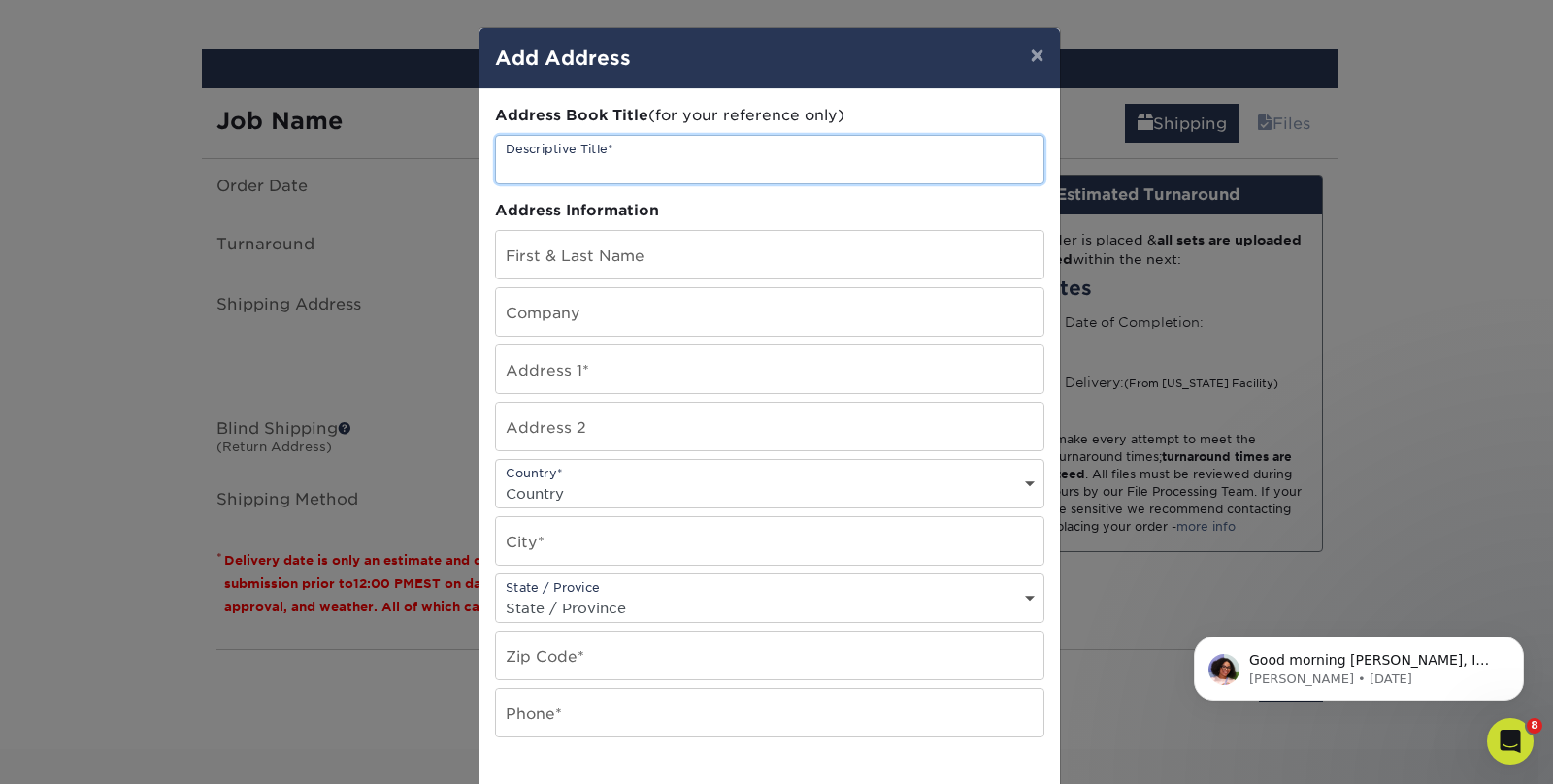
click at [578, 162] on input "text" at bounding box center [770, 159] width 547 height 48
type input "D"
type input "Dana Casale Home"
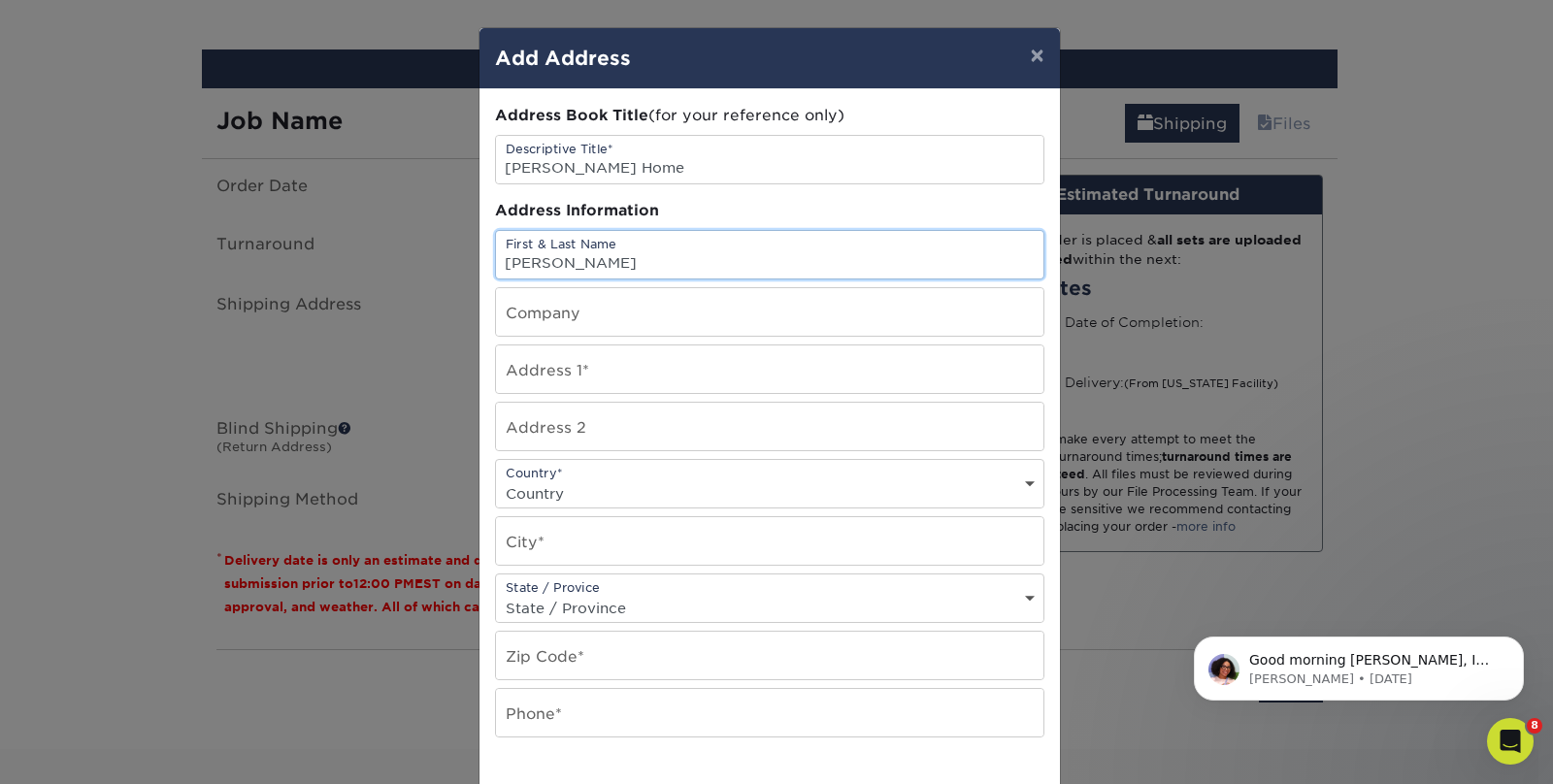
type input "Dana Casale"
type input "P"
type input "Nutranext"
type input "3900 Veterans Memorial Highway, Suite 200"
select select "US"
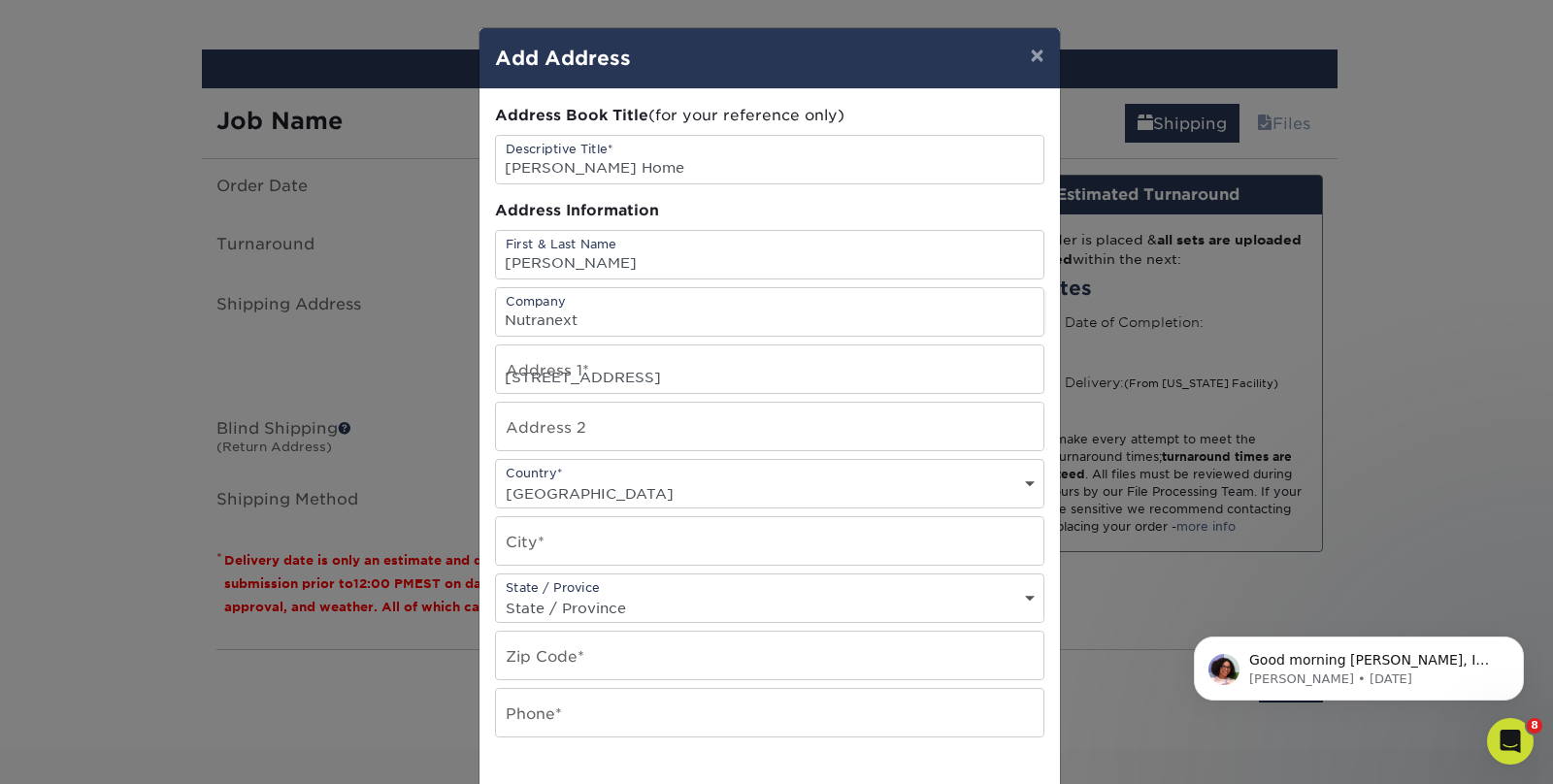
type input "Bohemia"
select select "NY"
type input "11716"
type input "9178864477"
click at [622, 378] on input "3900 Veterans Memorial Highway, Suite 200" at bounding box center [770, 369] width 547 height 48
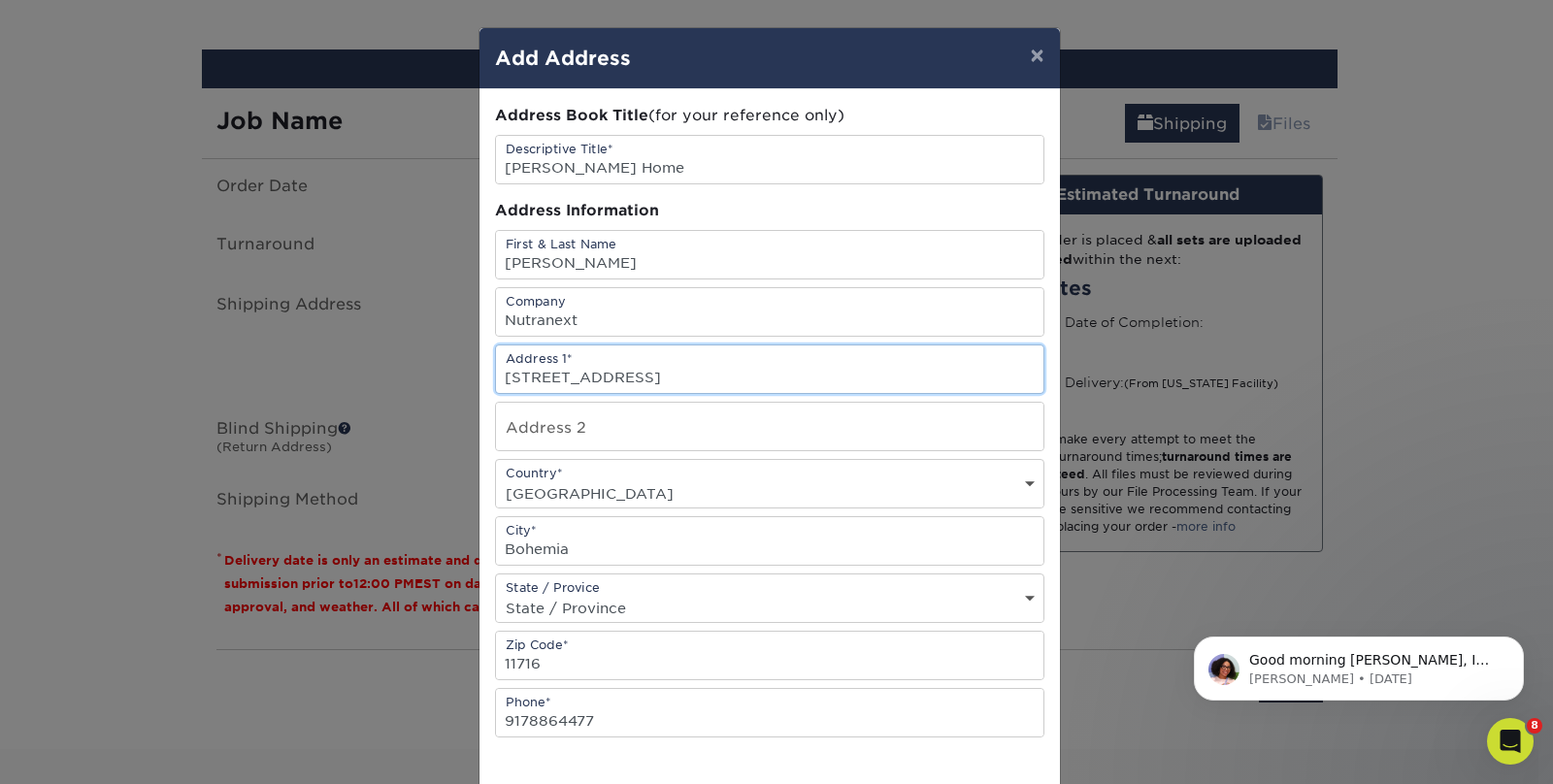
click at [622, 378] on input "3900 Veterans Memorial Highway, Suite 200" at bounding box center [770, 369] width 547 height 48
type input "632 Lawlins Road"
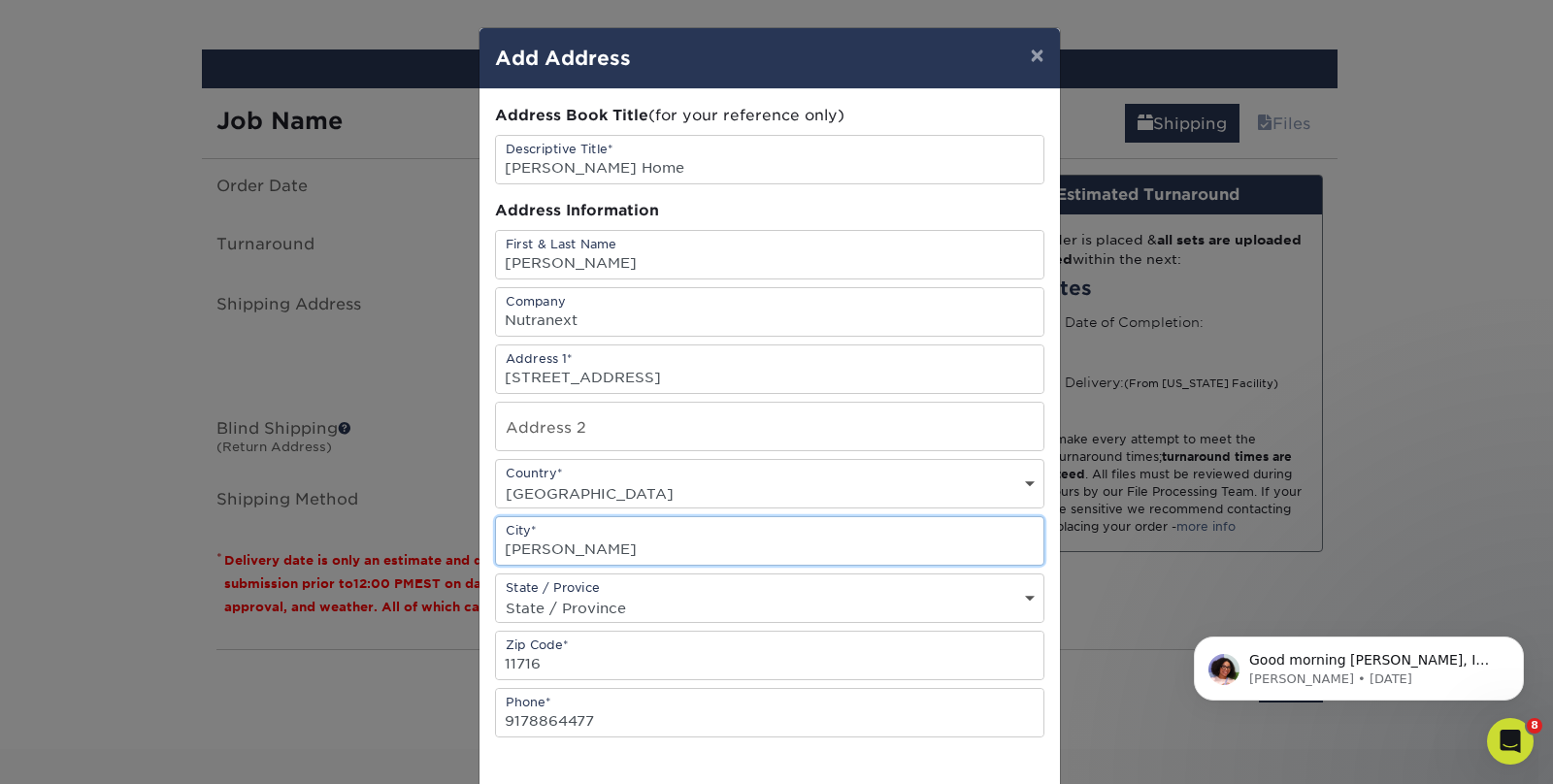
type input "Wyckoff"
click at [657, 600] on select "State / Province Alabama Alaska Arizona Arkansas California Colorado Connecticu…" at bounding box center [770, 607] width 547 height 28
select select "NJ"
click at [496, 594] on select "State / Province Alabama Alaska Arizona Arkansas California Colorado Connecticu…" at bounding box center [770, 607] width 547 height 28
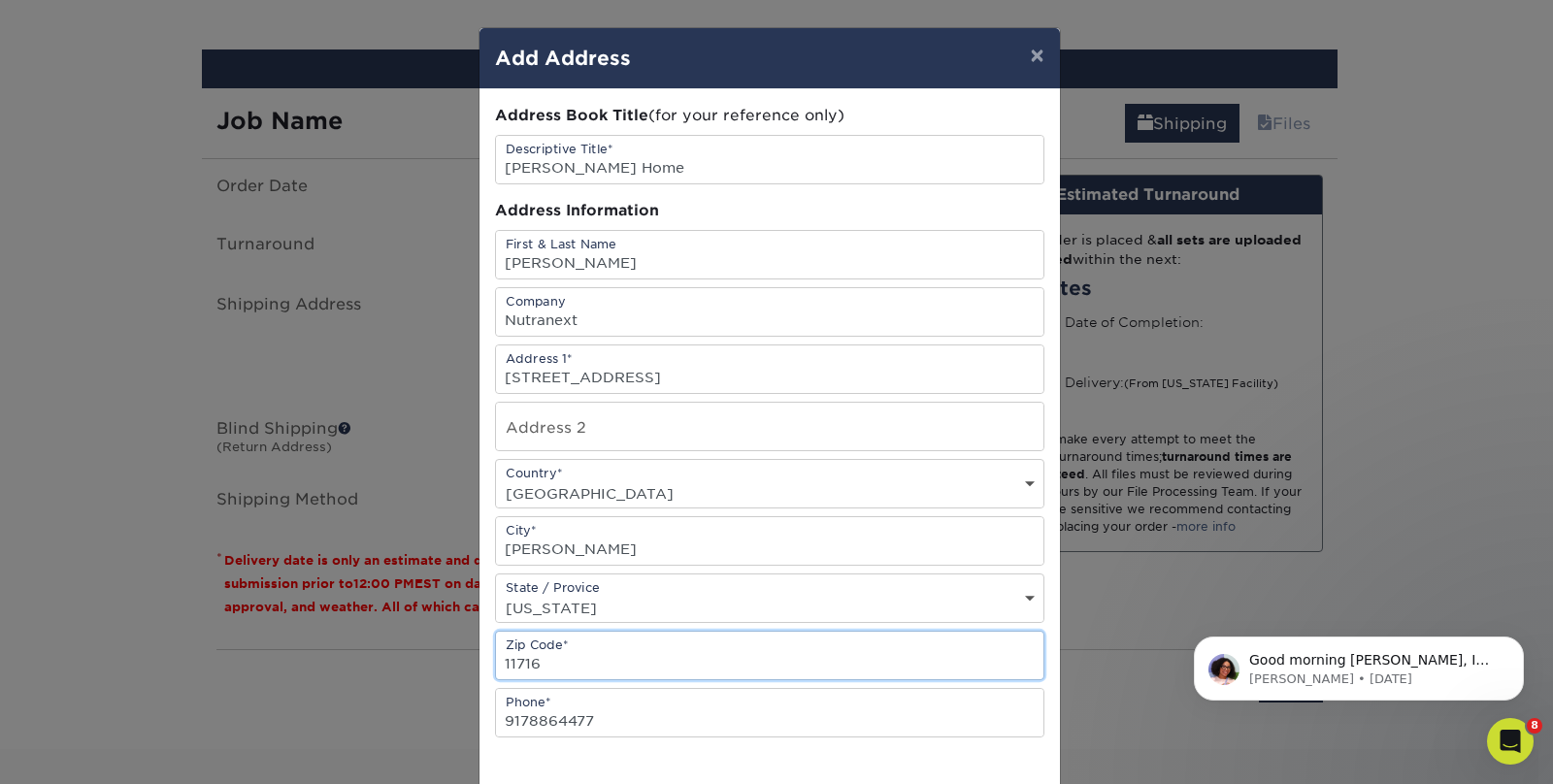
drag, startPoint x: 631, startPoint y: 649, endPoint x: 638, endPoint y: 662, distance: 14.8
click at [631, 652] on input "11716" at bounding box center [770, 655] width 547 height 48
drag, startPoint x: 615, startPoint y: 661, endPoint x: 504, endPoint y: 654, distance: 111.2
click at [504, 654] on input "11716" at bounding box center [770, 655] width 547 height 48
type input "07481"
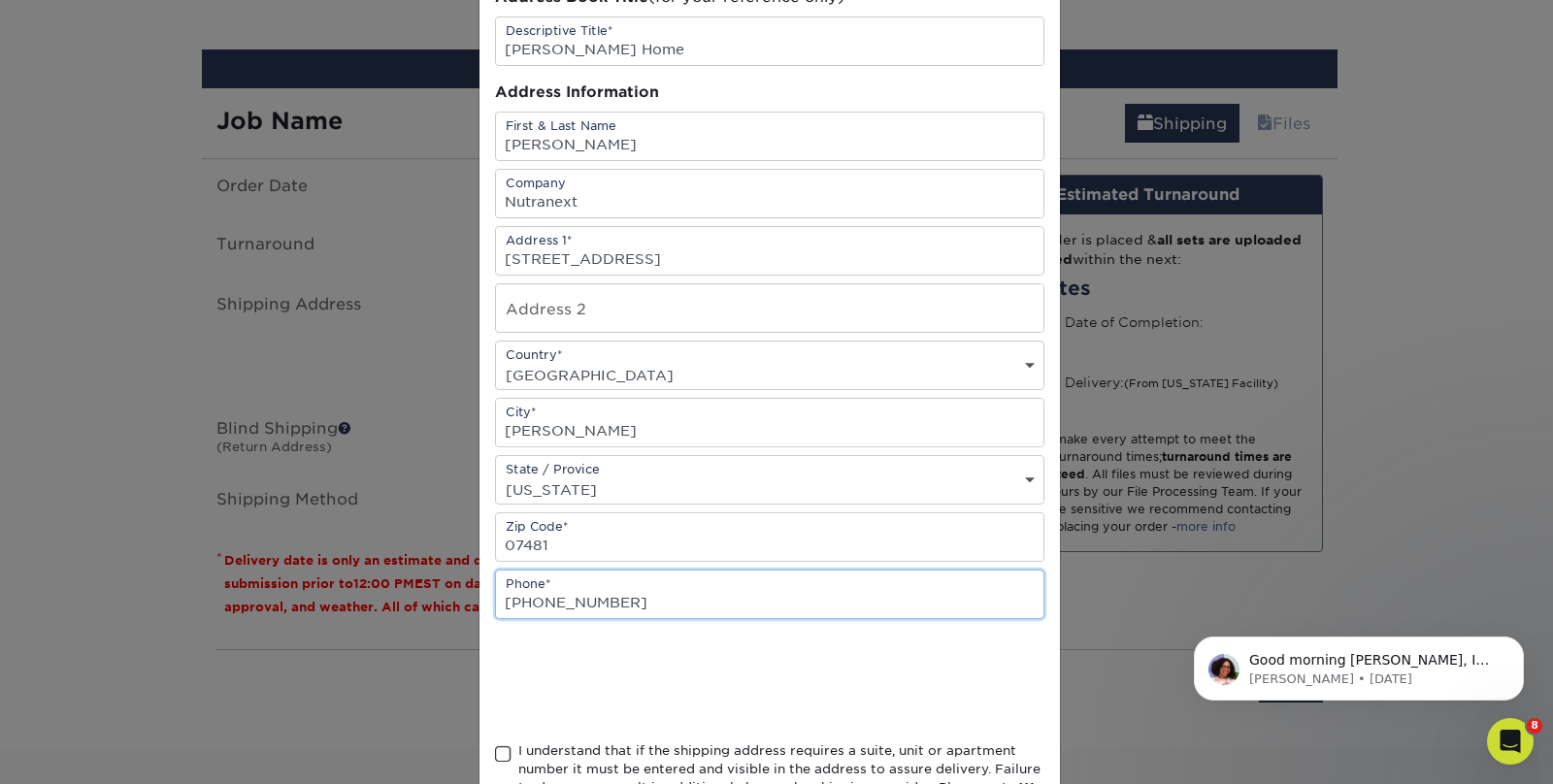
scroll to position [270, 0]
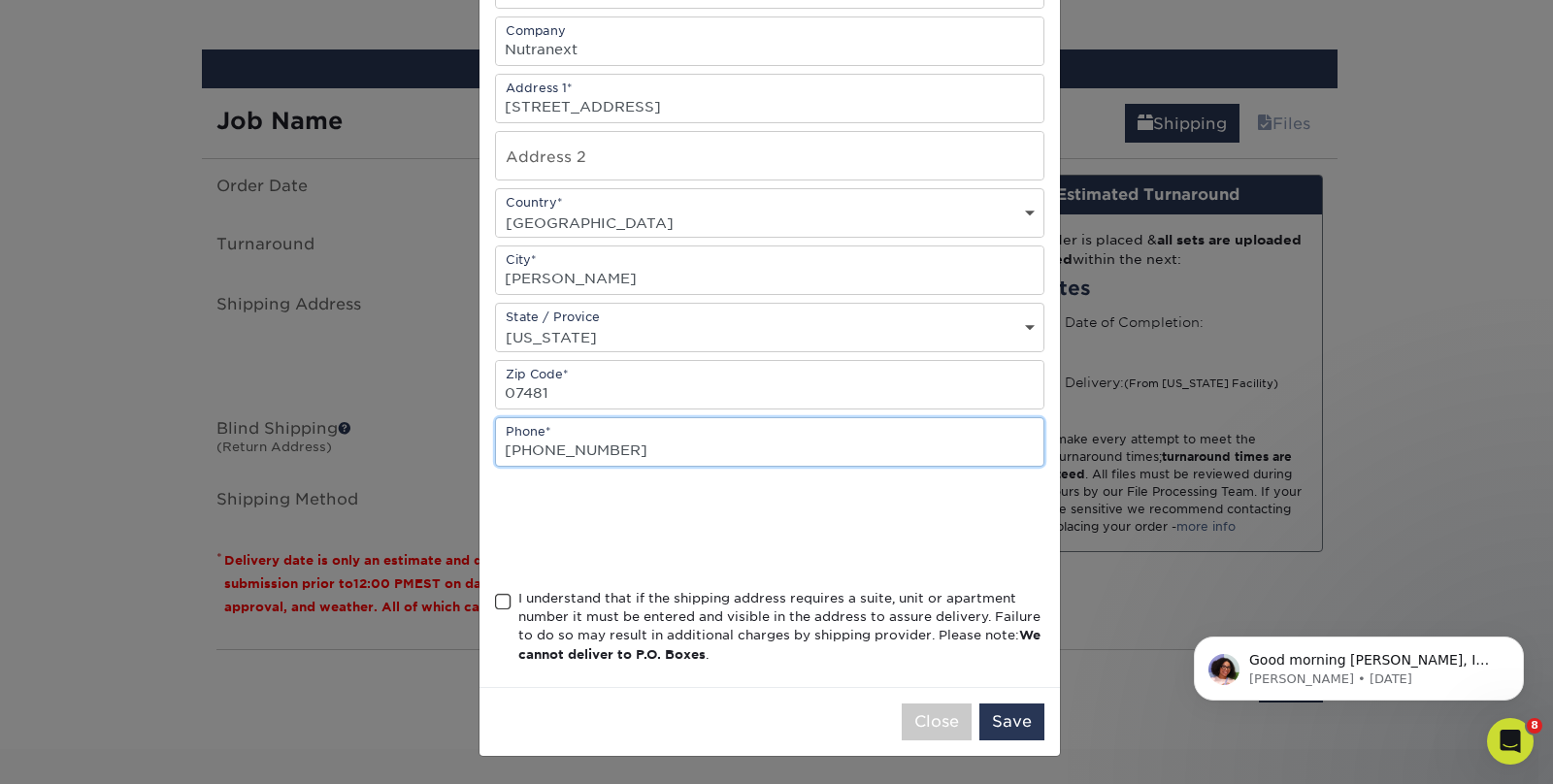
type input "609-994-6288"
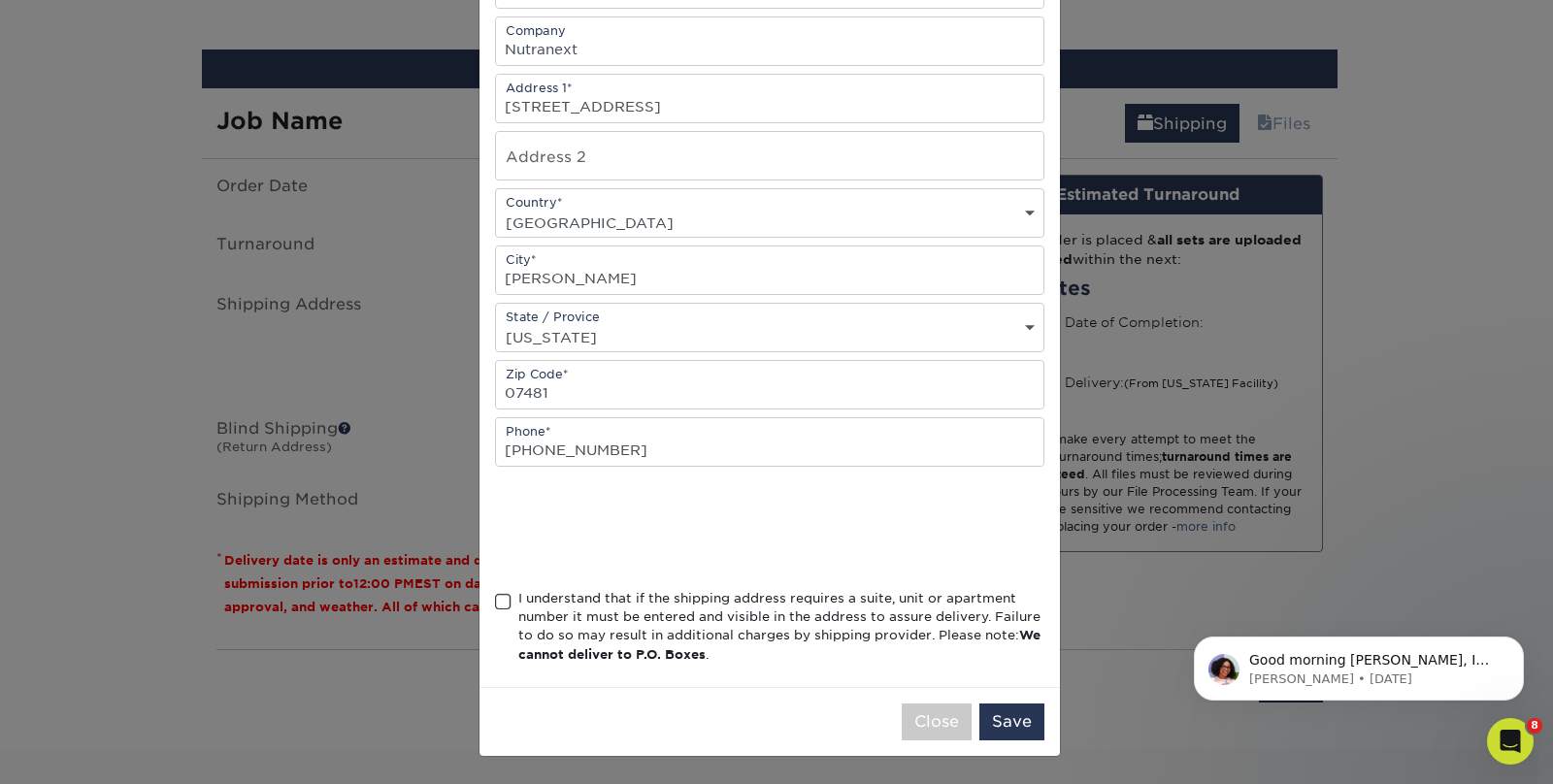
click at [495, 596] on span at bounding box center [503, 601] width 17 height 19
click at [0, 0] on input "I understand that if the shipping address requires a suite, unit or apartment n…" at bounding box center [0, 0] width 0 height 0
click at [1012, 722] on button "Save" at bounding box center [1012, 722] width 65 height 37
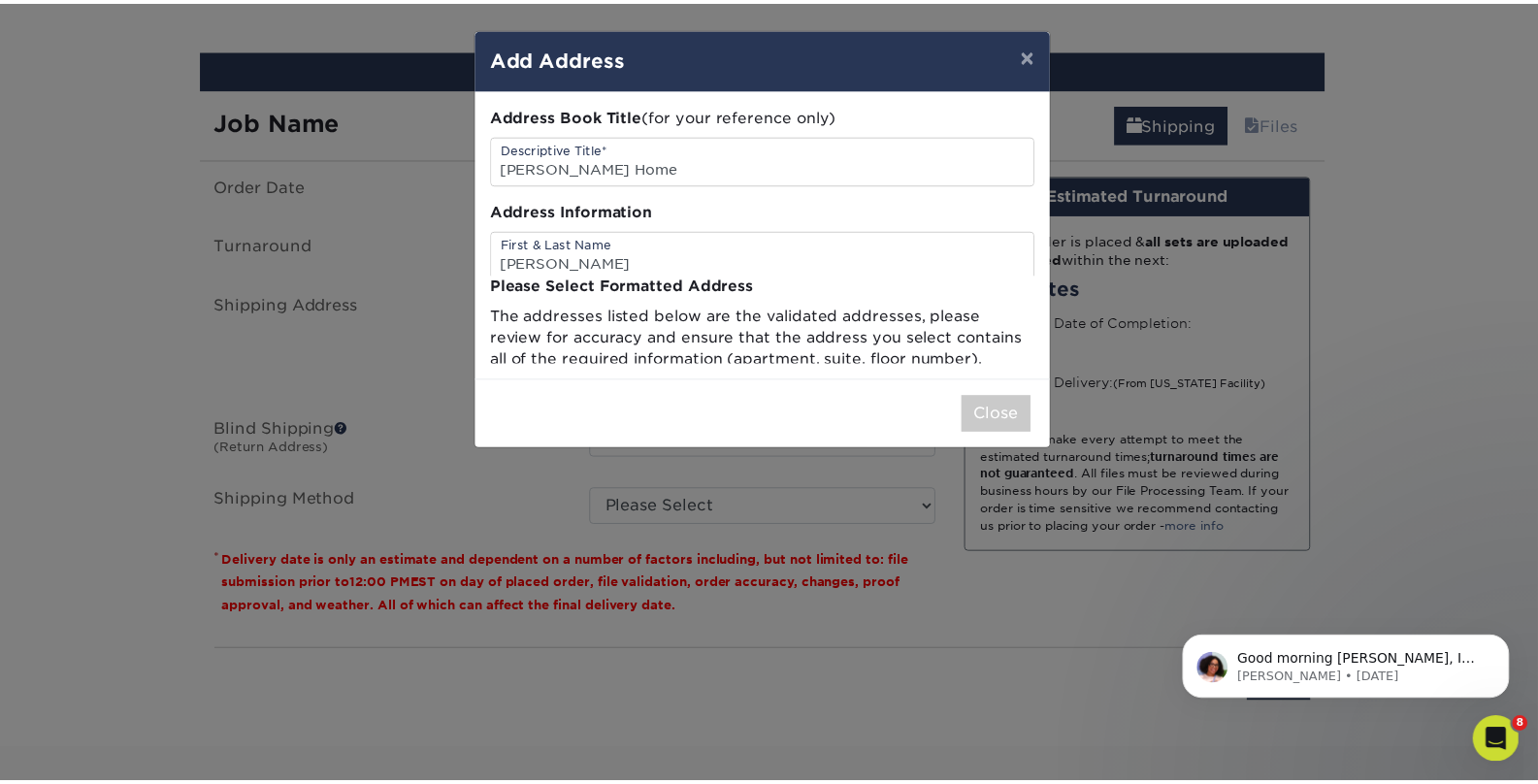
scroll to position [0, 0]
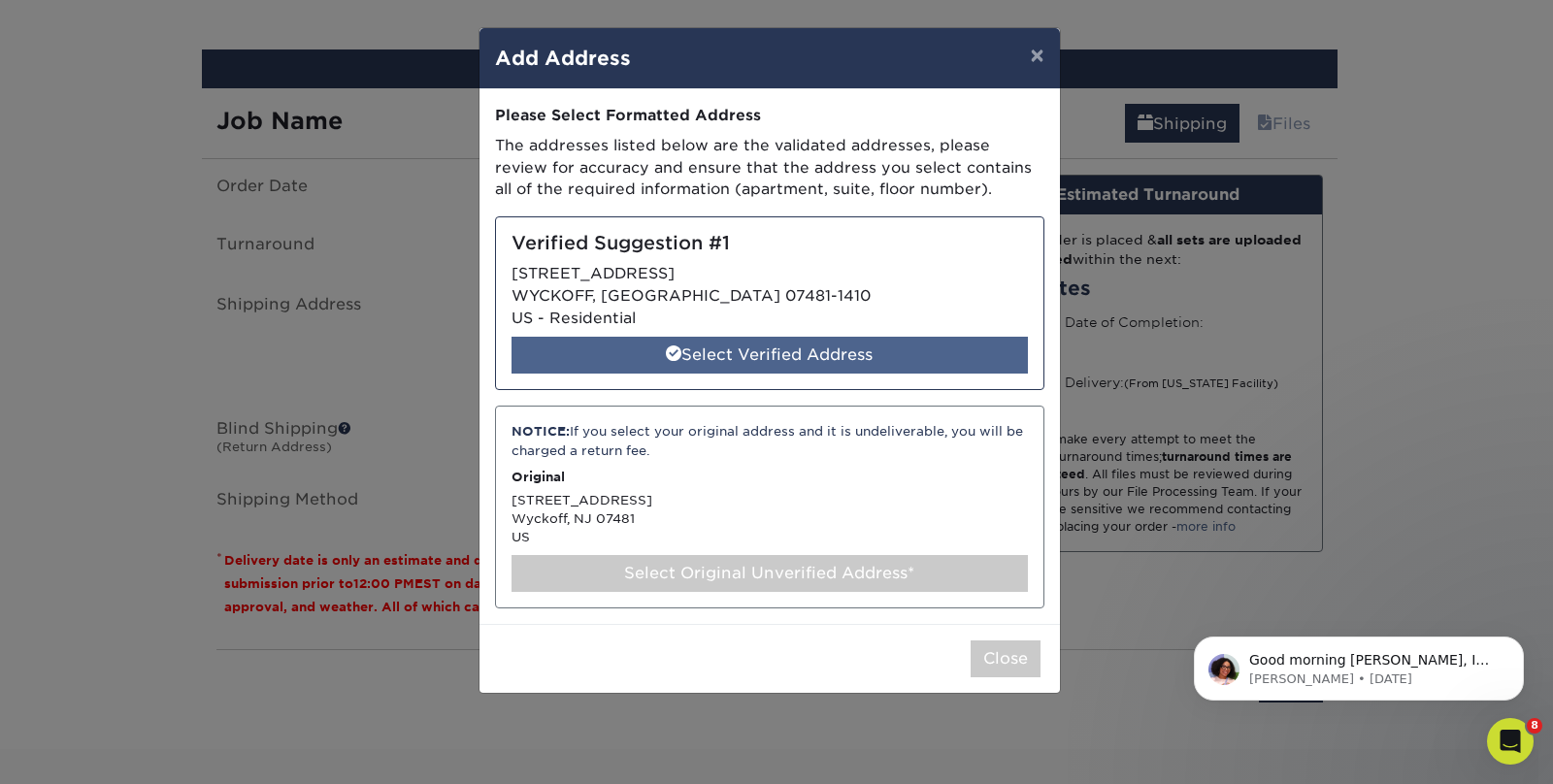
click at [770, 352] on div "Select Verified Address" at bounding box center [770, 355] width 517 height 37
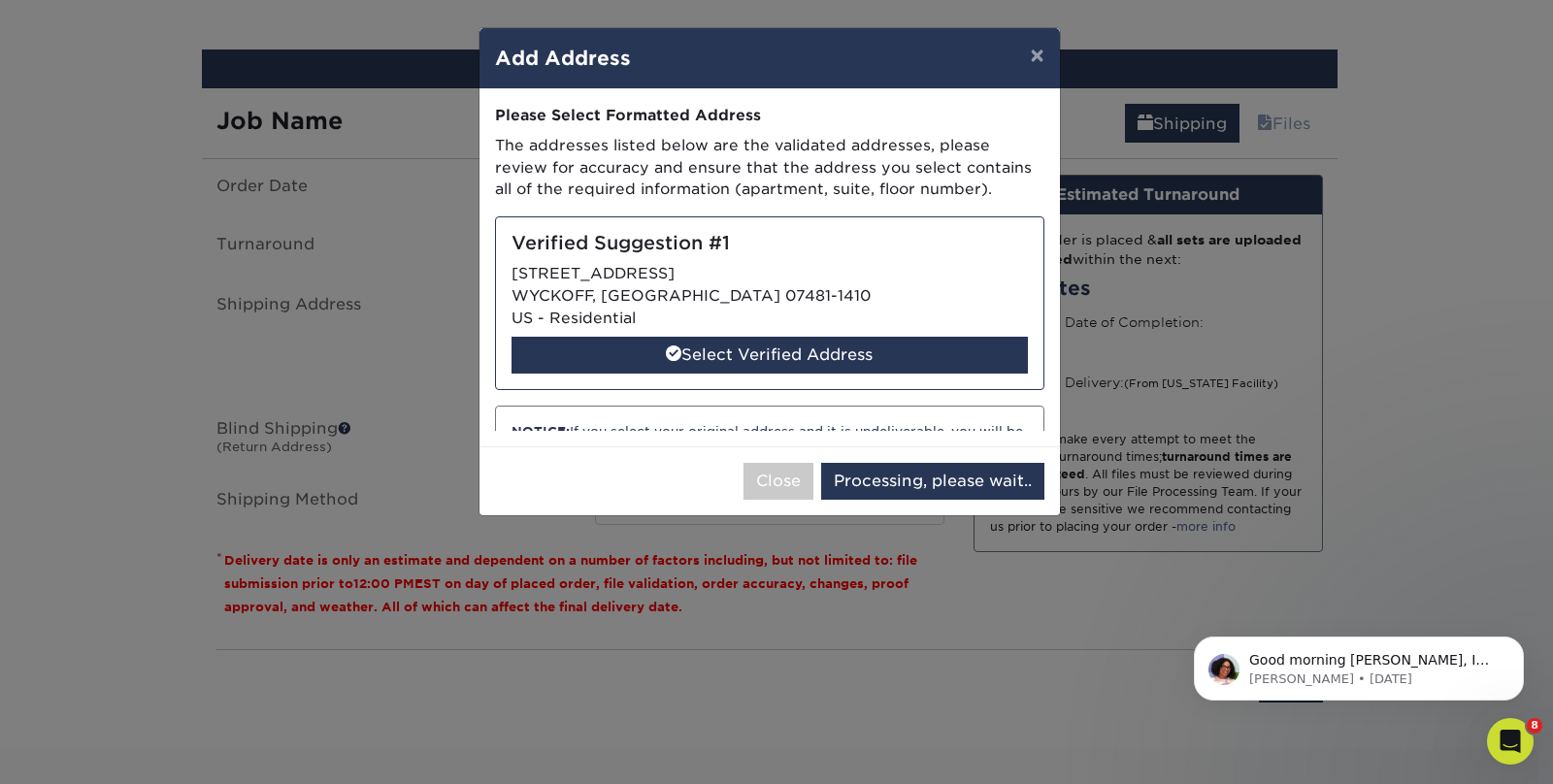
select select "286908"
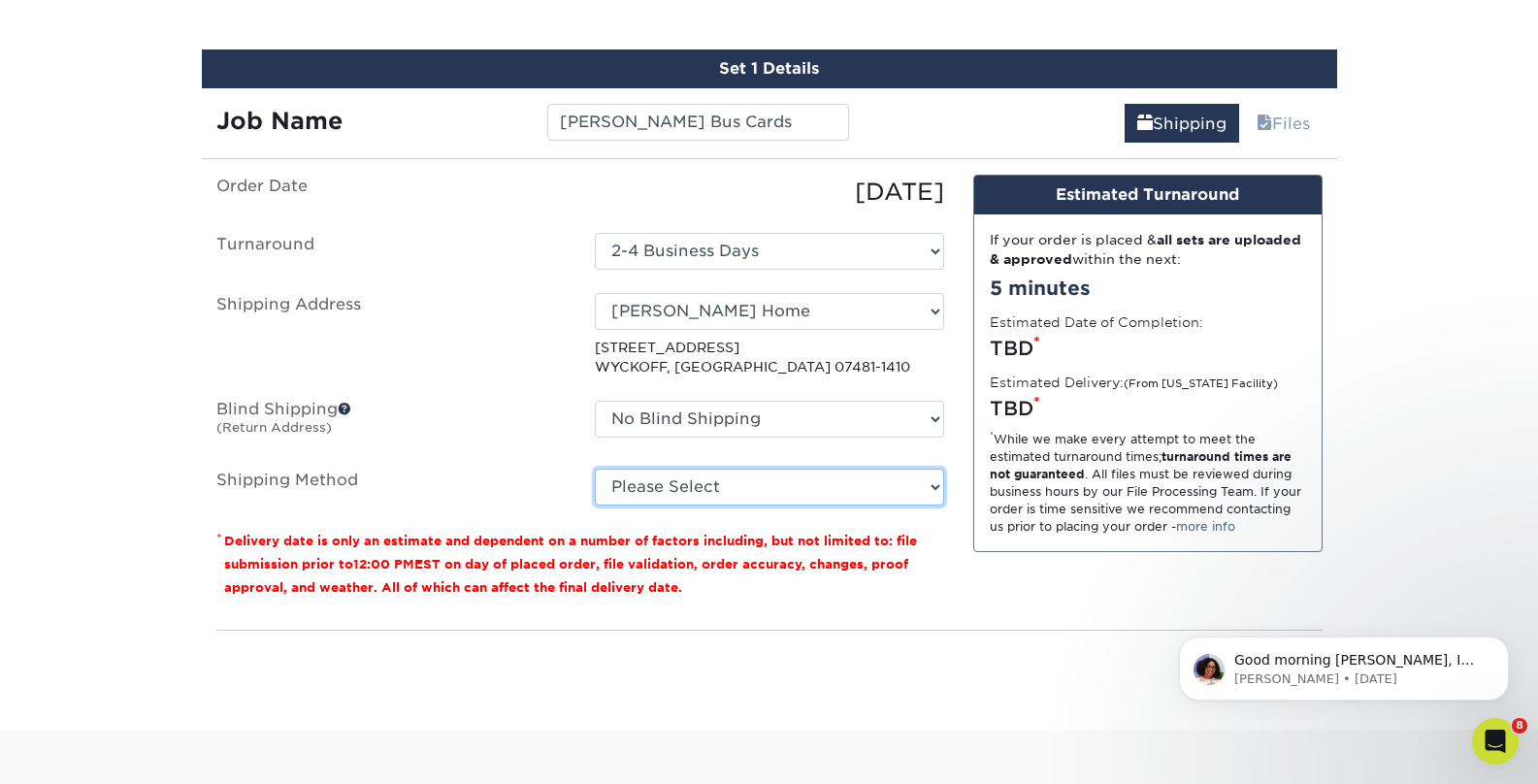
click at [697, 480] on select "Please Select Ground Shipping (+$7.84) 3 Day Shipping Service (+$20.04) 2 Day A…" at bounding box center [769, 487] width 350 height 37
select select "03"
click at [595, 469] on select "Please Select Ground Shipping (+$7.84) 3 Day Shipping Service (+$20.04) 2 Day A…" at bounding box center [769, 487] width 350 height 37
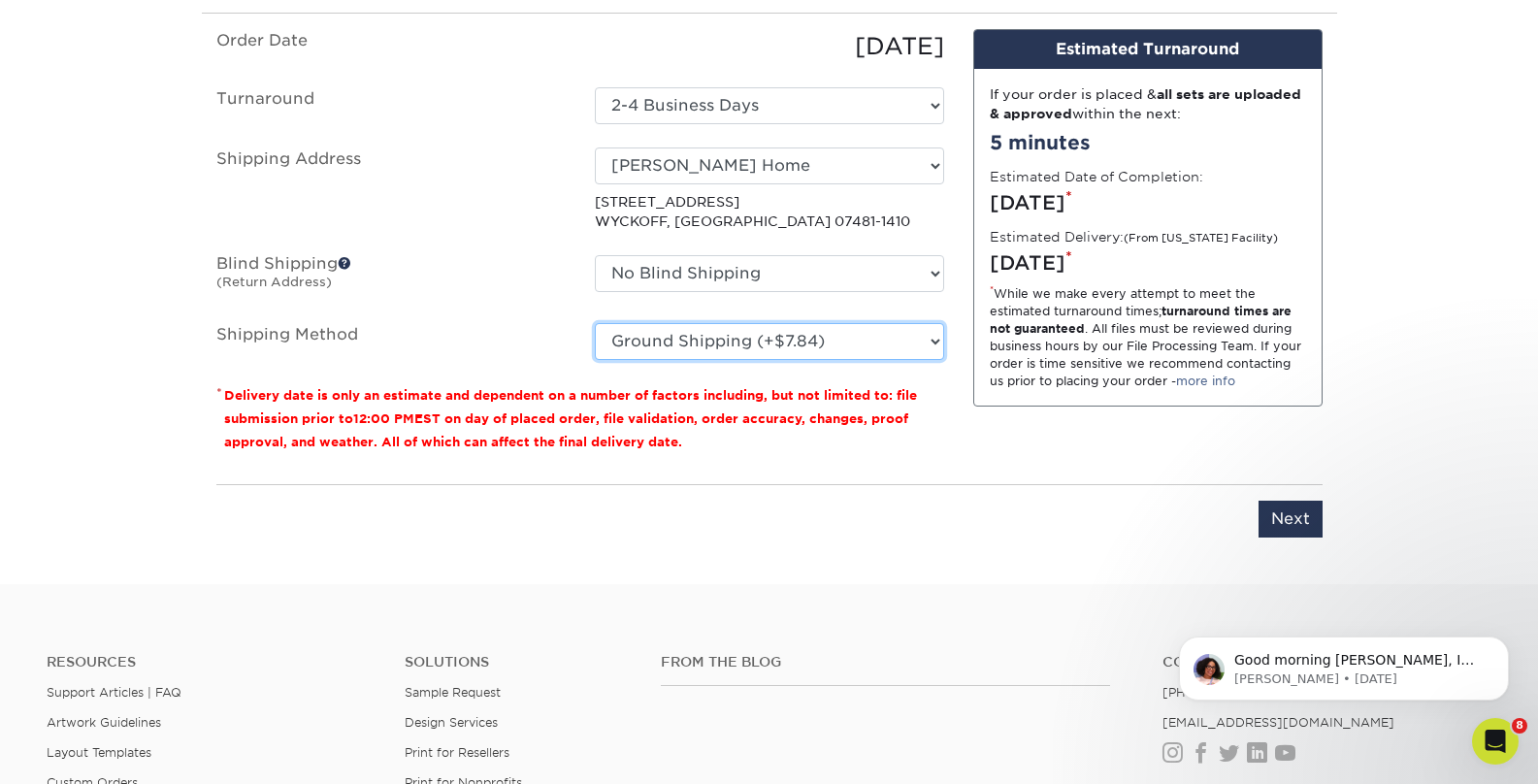
scroll to position [1398, 0]
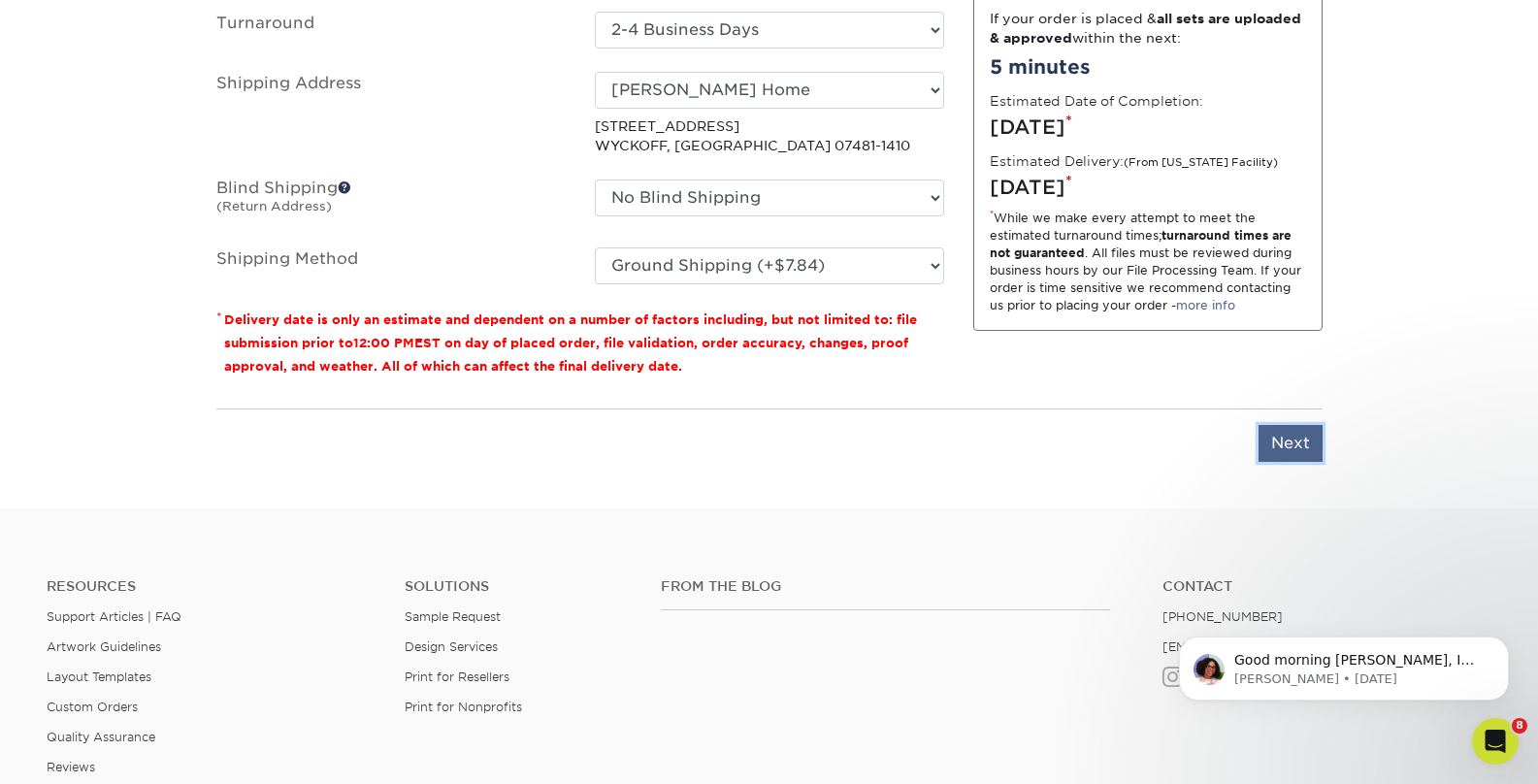
click at [1295, 446] on input "Next" at bounding box center [1291, 443] width 64 height 37
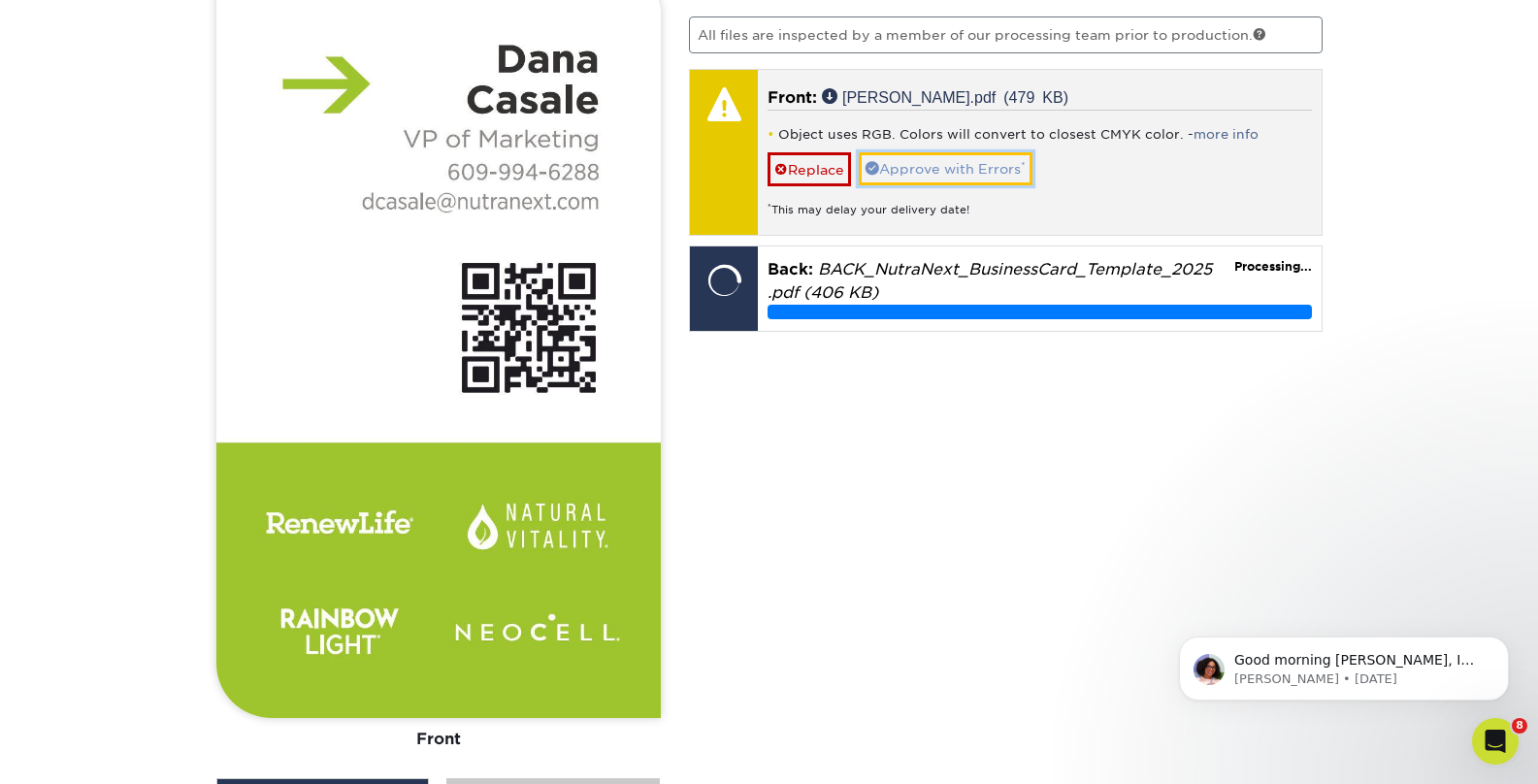
click at [943, 160] on link "Approve with Errors *" at bounding box center [945, 169] width 174 height 33
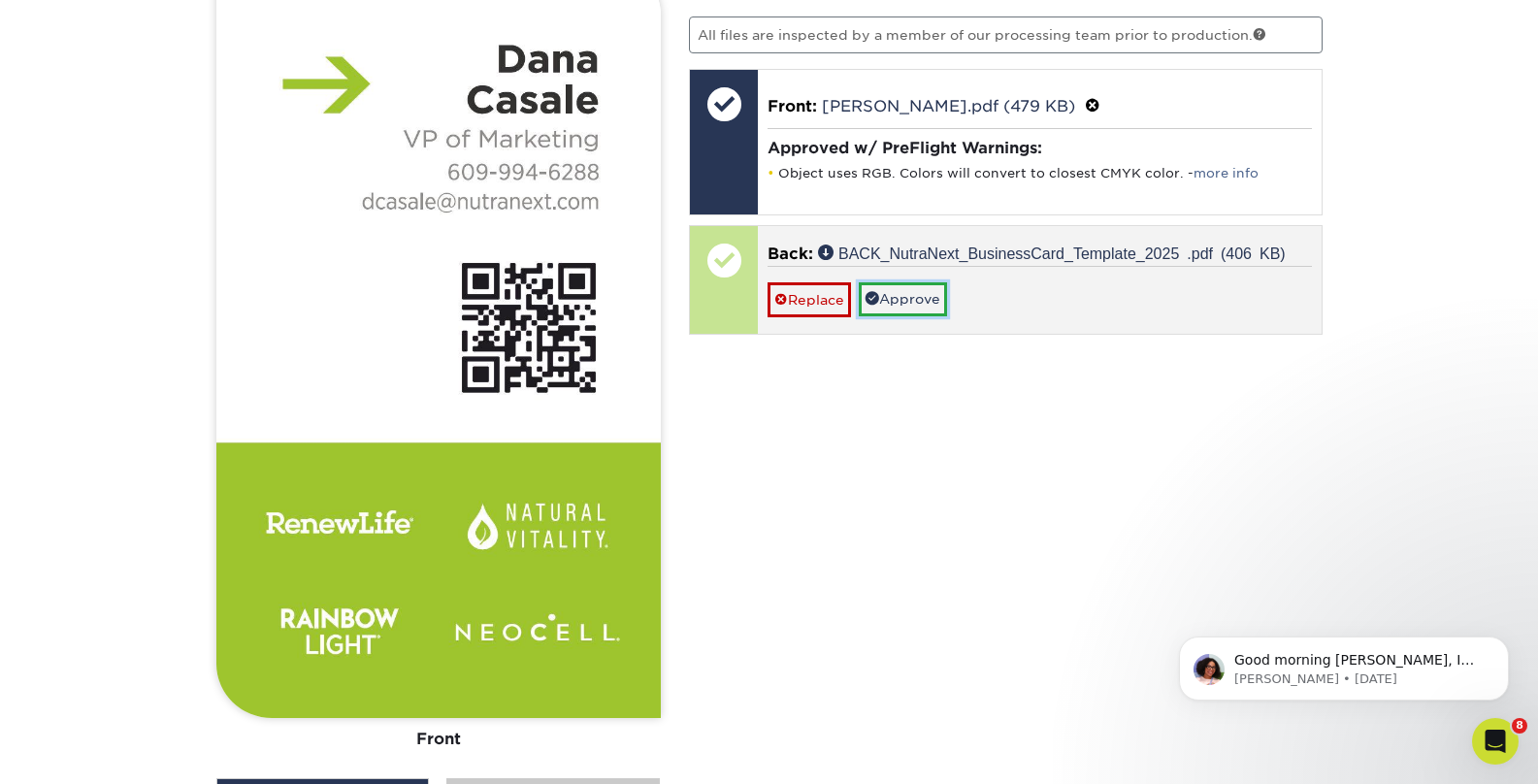
click at [921, 295] on link "Approve" at bounding box center [902, 299] width 88 height 33
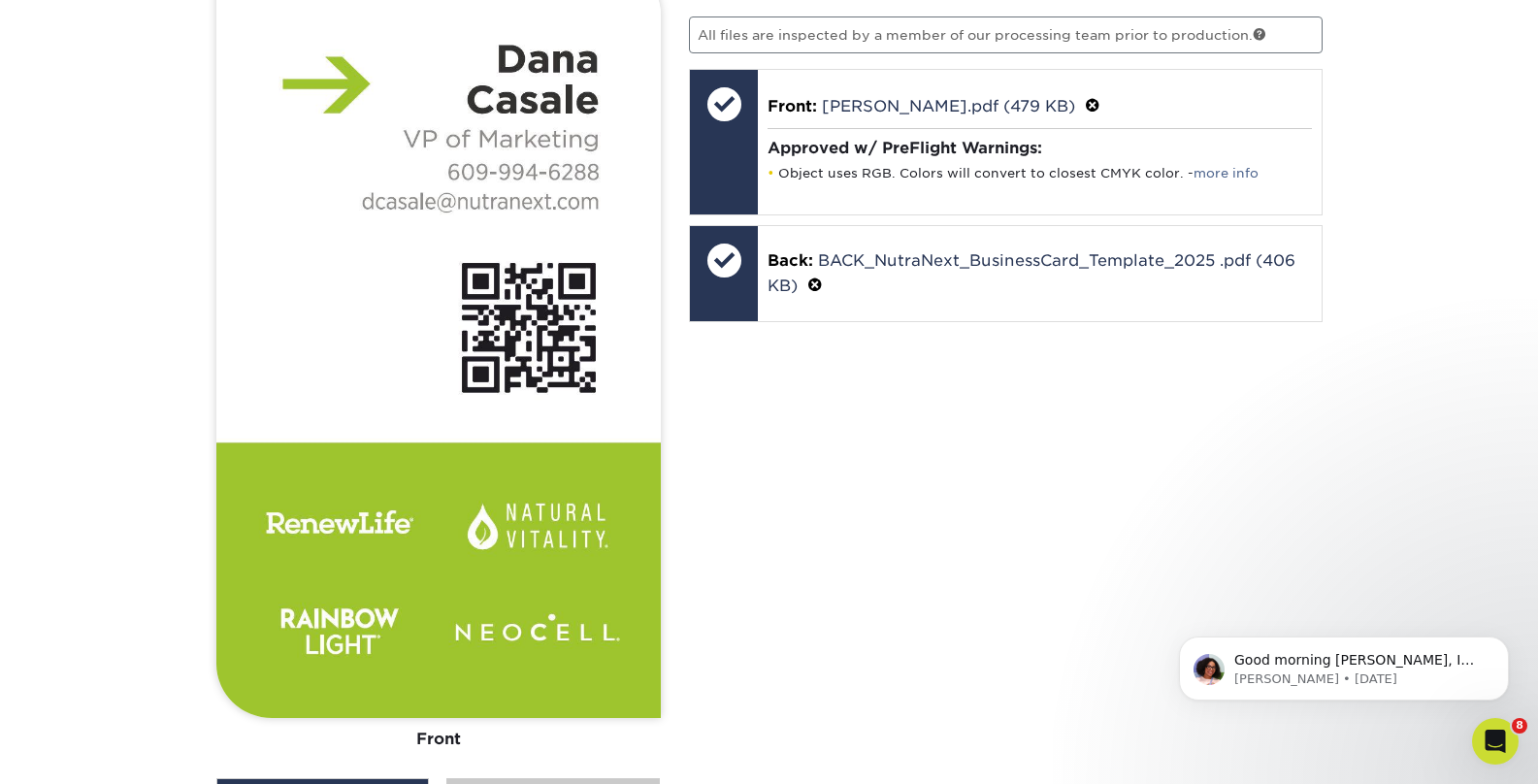
scroll to position [1721, 0]
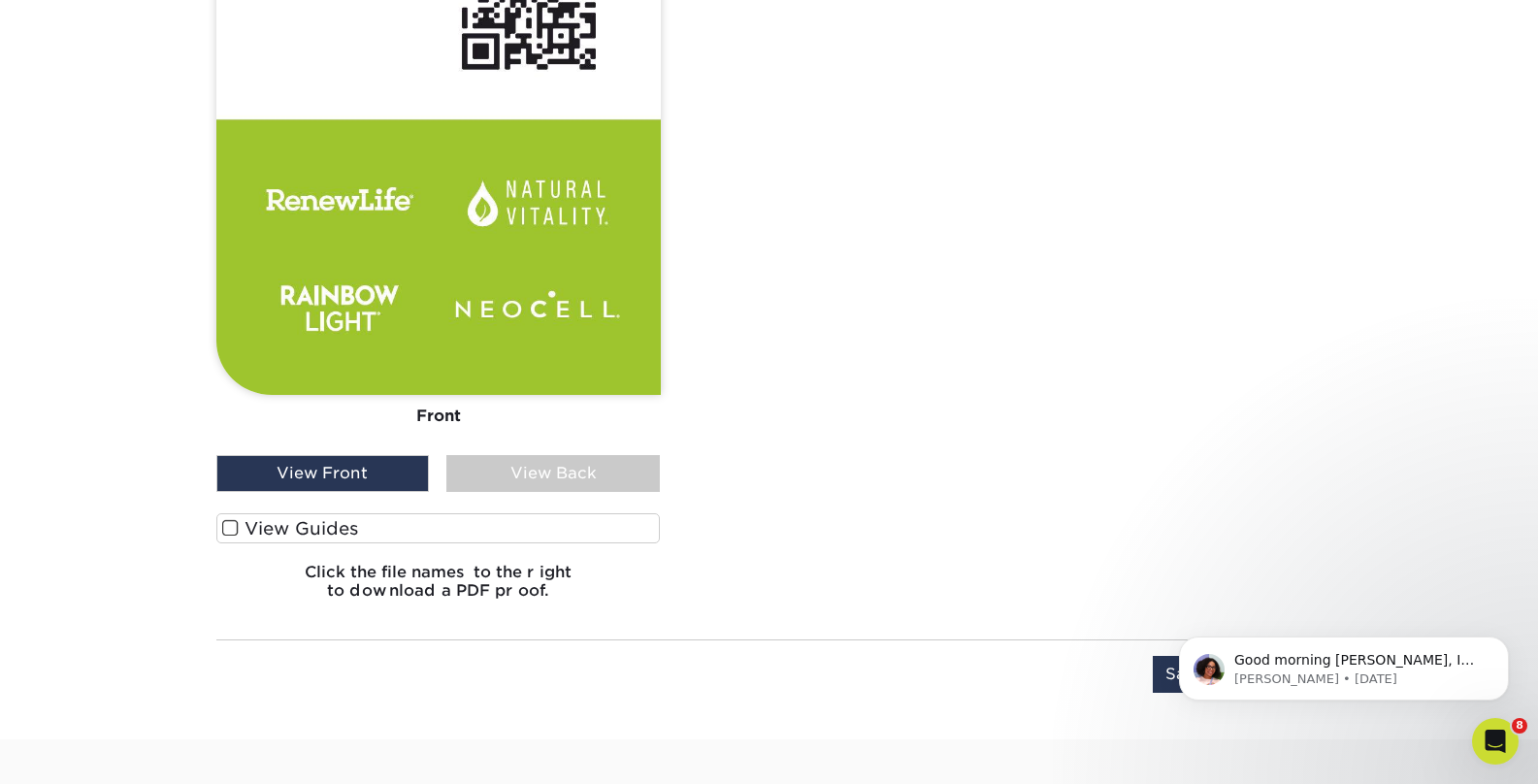
click at [1158, 677] on body "Good morning Gabrielle, I am reaching out to let you know that your order has c…" at bounding box center [1344, 663] width 373 height 120
click at [1502, 649] on button "Dismiss notification" at bounding box center [1503, 642] width 25 height 25
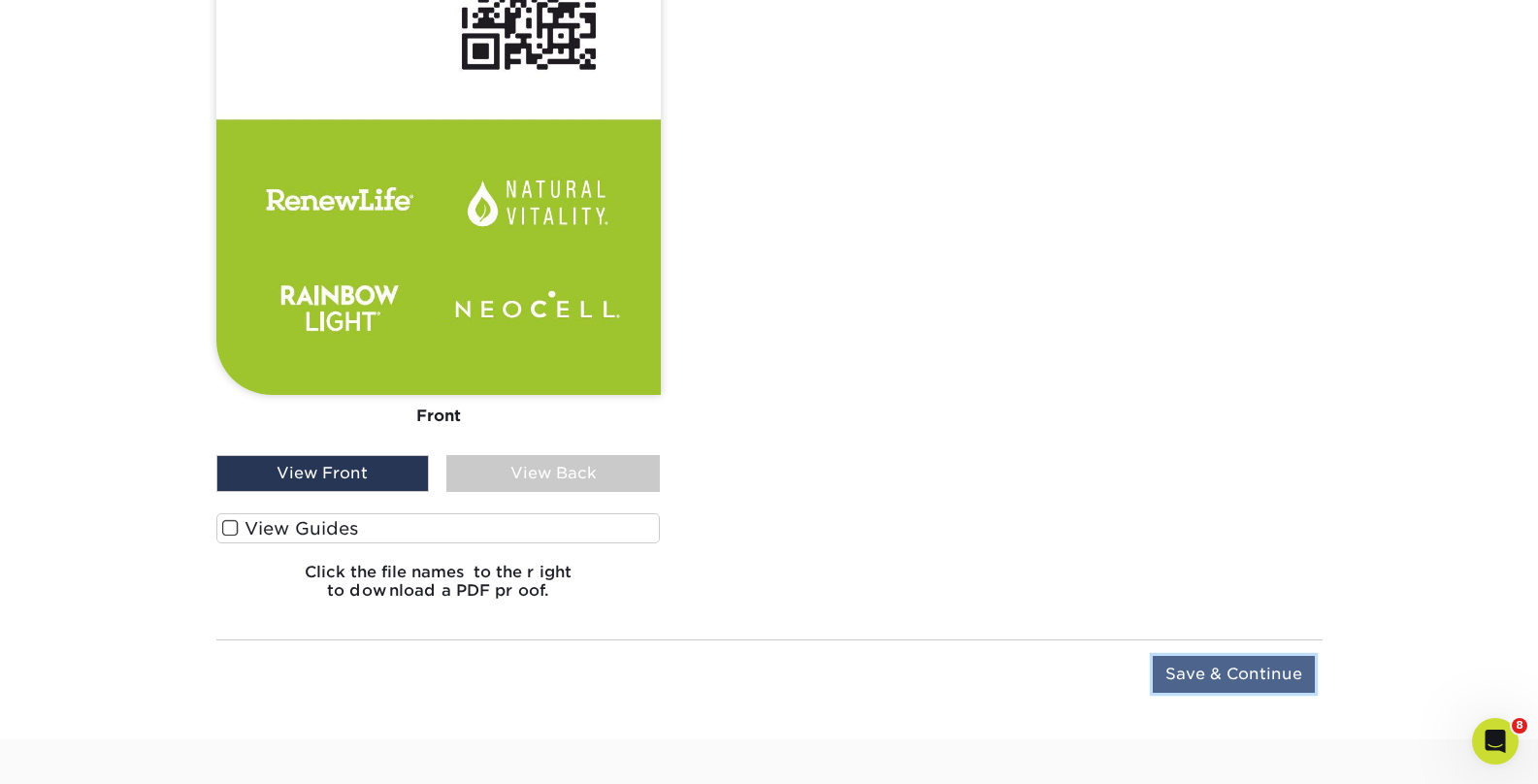
click at [1268, 669] on input "Save & Continue" at bounding box center [1233, 675] width 162 height 37
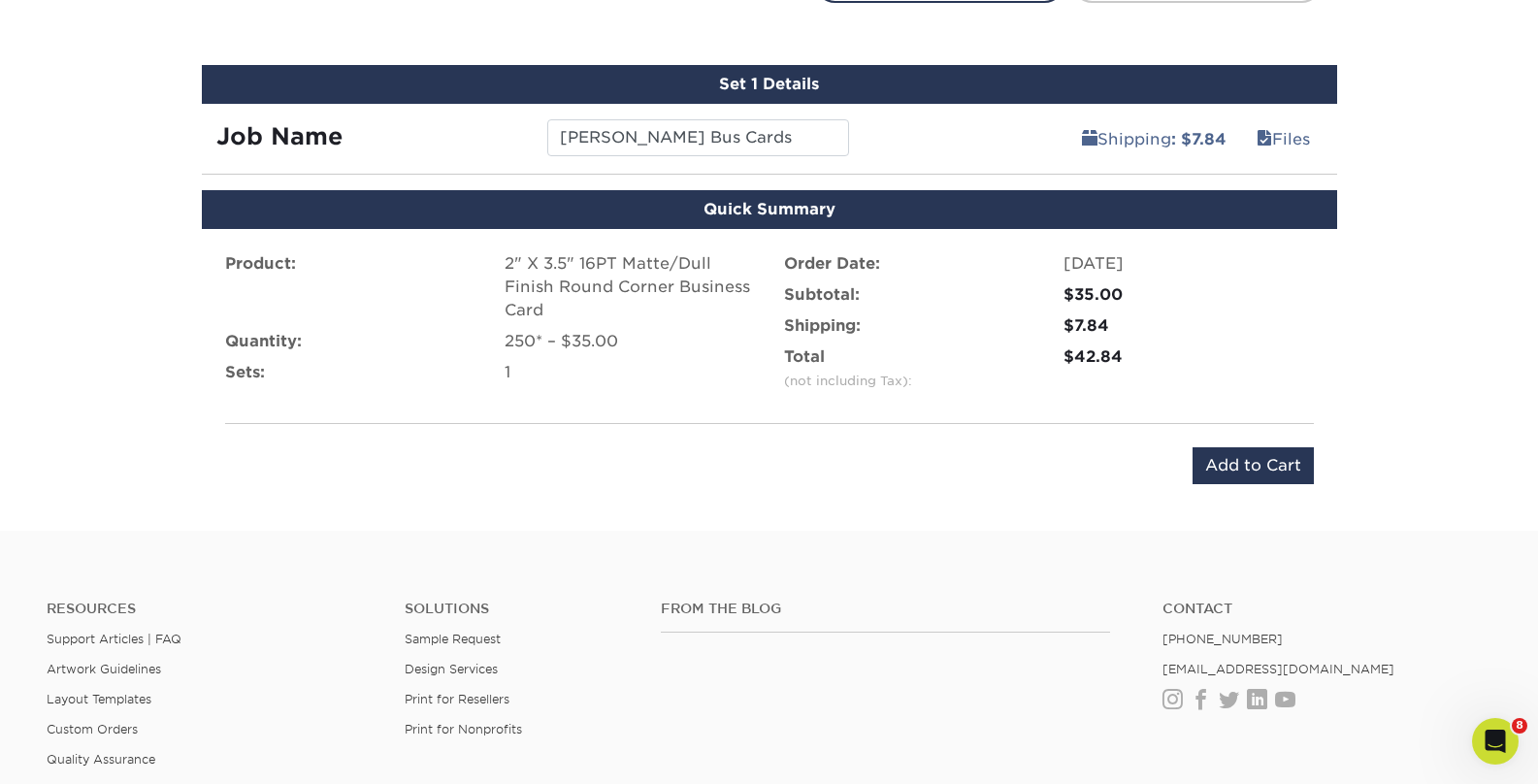
scroll to position [1176, 0]
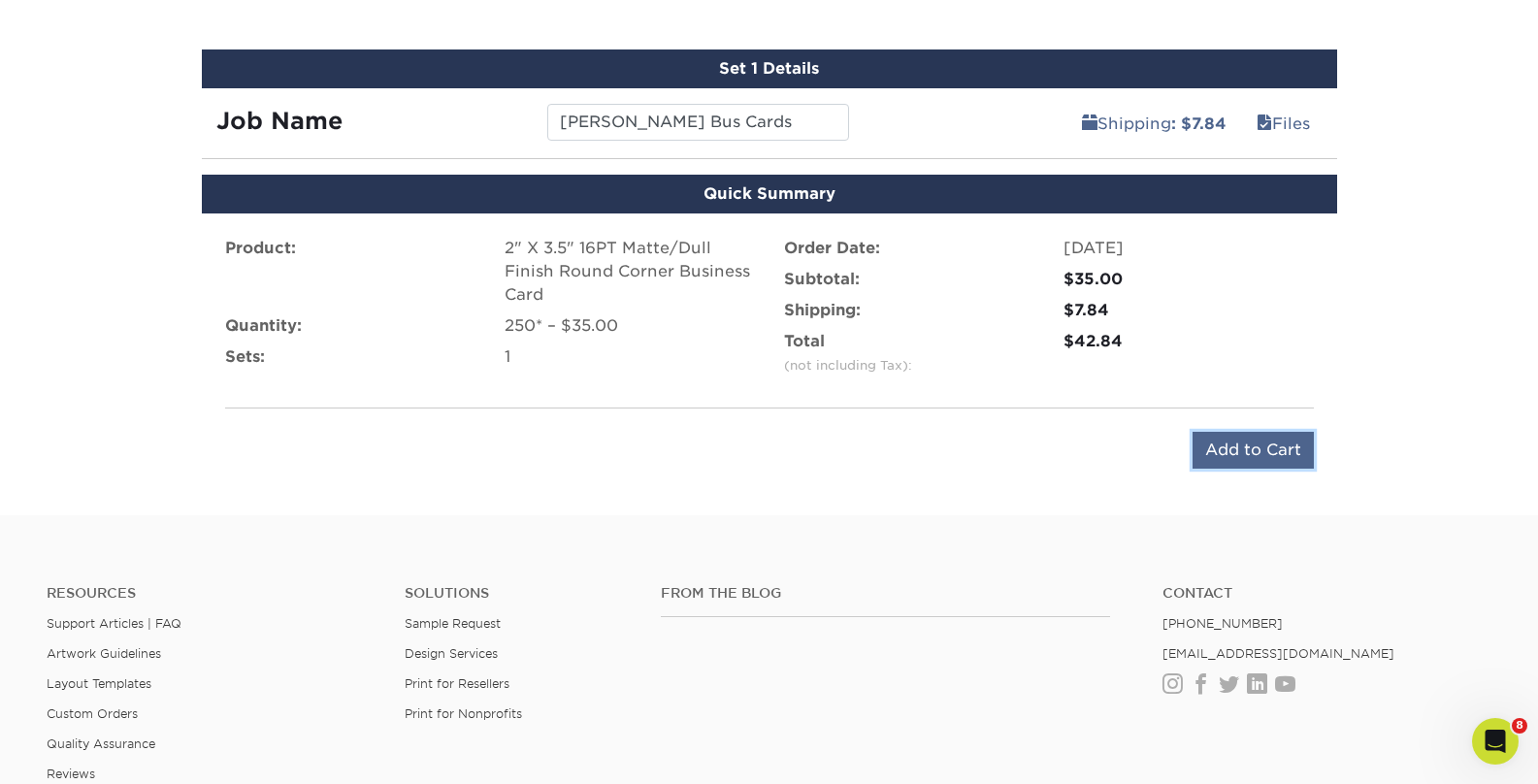
click at [1253, 458] on input "Add to Cart" at bounding box center [1253, 450] width 121 height 37
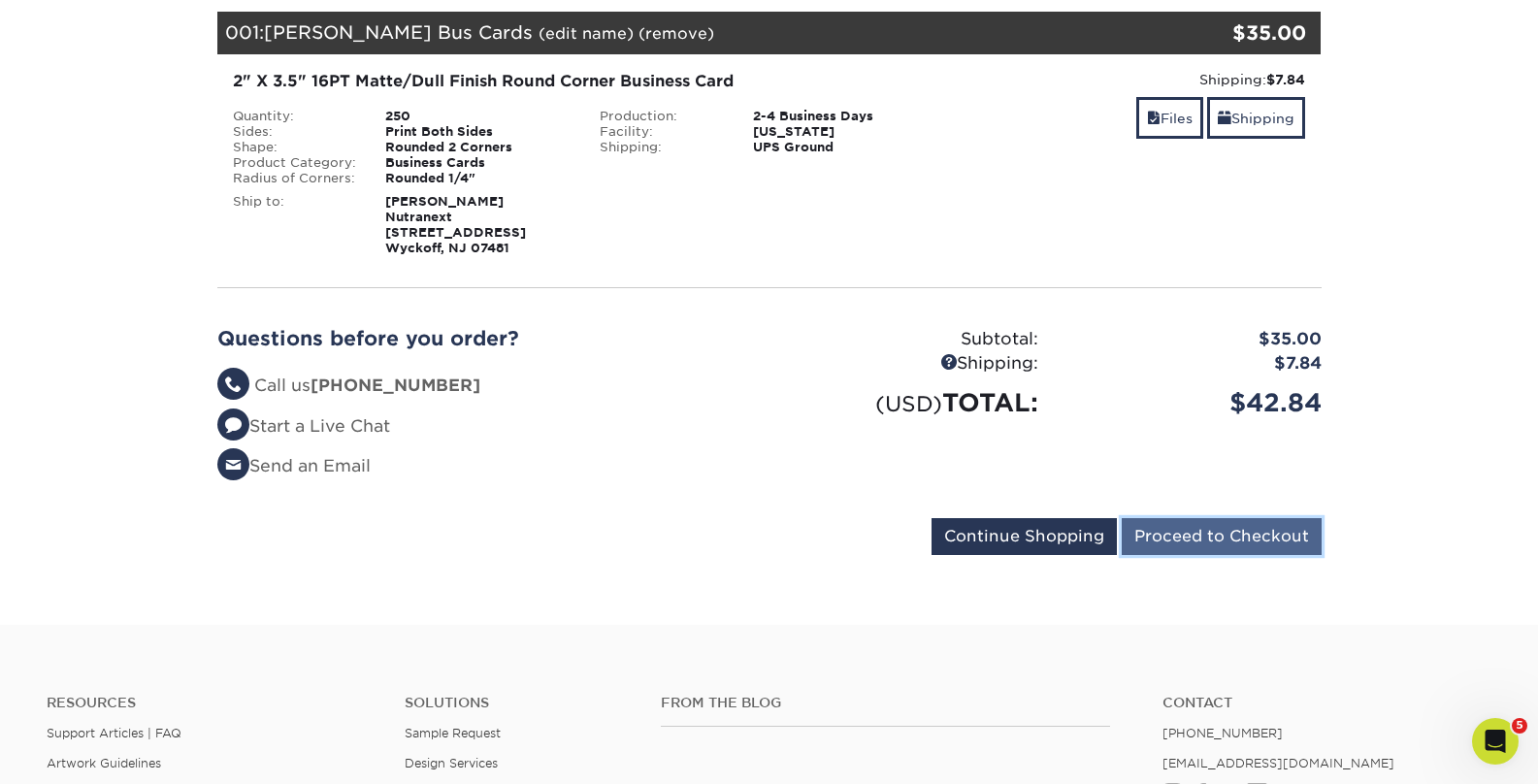
click at [1151, 535] on input "Proceed to Checkout" at bounding box center [1222, 537] width 200 height 37
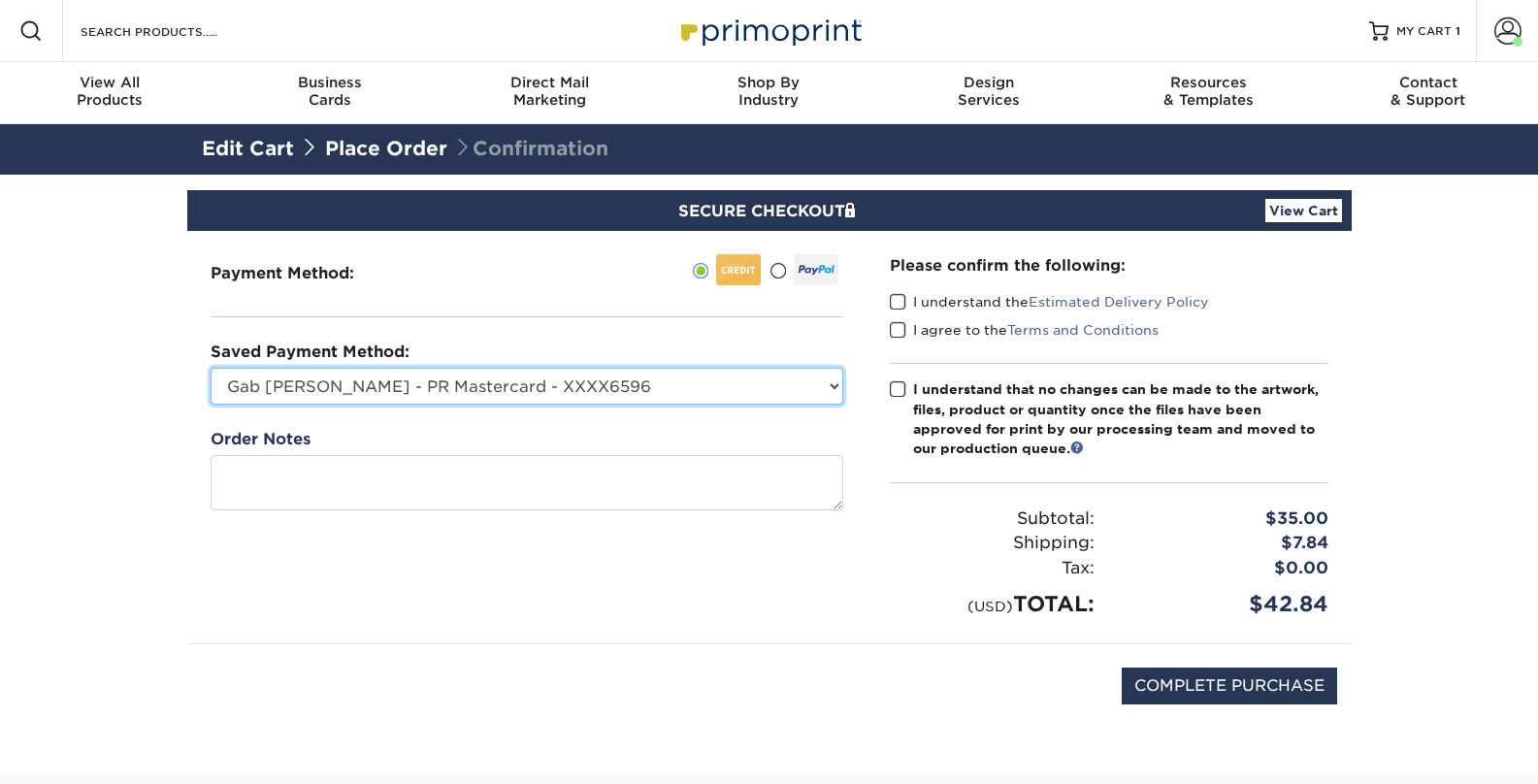
click at [599, 394] on select "Gab Carrillo - PR Mastercard - XXXX6596 Accounting Corp CC - XXXX4846 MasterCar…" at bounding box center [527, 387] width 633 height 37
select select "74586"
click at [211, 368] on select "Gab Carrillo - PR Mastercard - XXXX6596 Accounting Corp CC - XXXX4846 MasterCar…" at bounding box center [527, 387] width 633 height 37
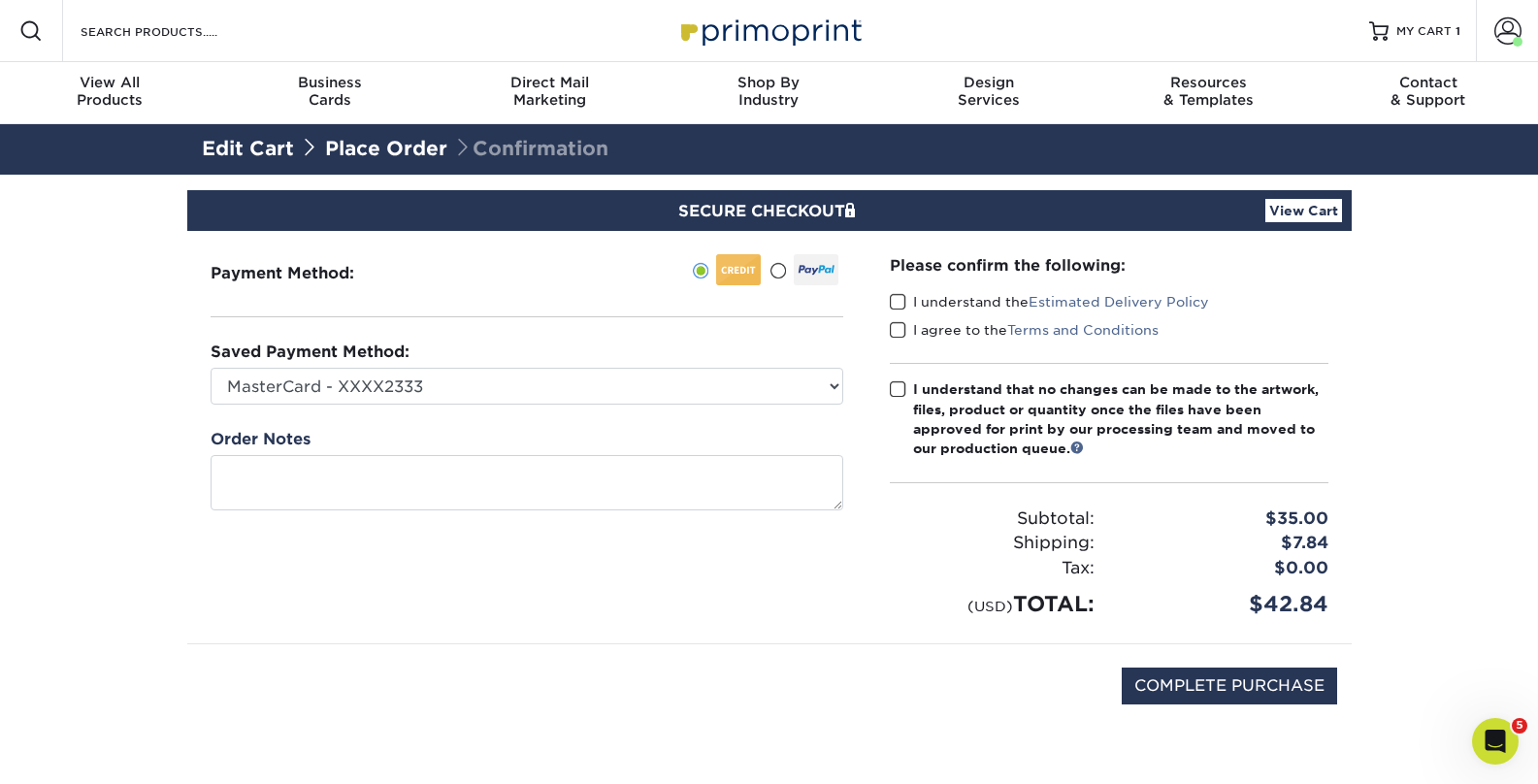
click at [894, 301] on span at bounding box center [897, 302] width 17 height 19
click at [0, 0] on input "I understand the Estimated Delivery Policy" at bounding box center [0, 0] width 0 height 0
drag, startPoint x: 898, startPoint y: 326, endPoint x: 902, endPoint y: 363, distance: 37.2
click at [898, 329] on span at bounding box center [897, 330] width 17 height 19
click at [0, 0] on input "I agree to the Terms and Conditions" at bounding box center [0, 0] width 0 height 0
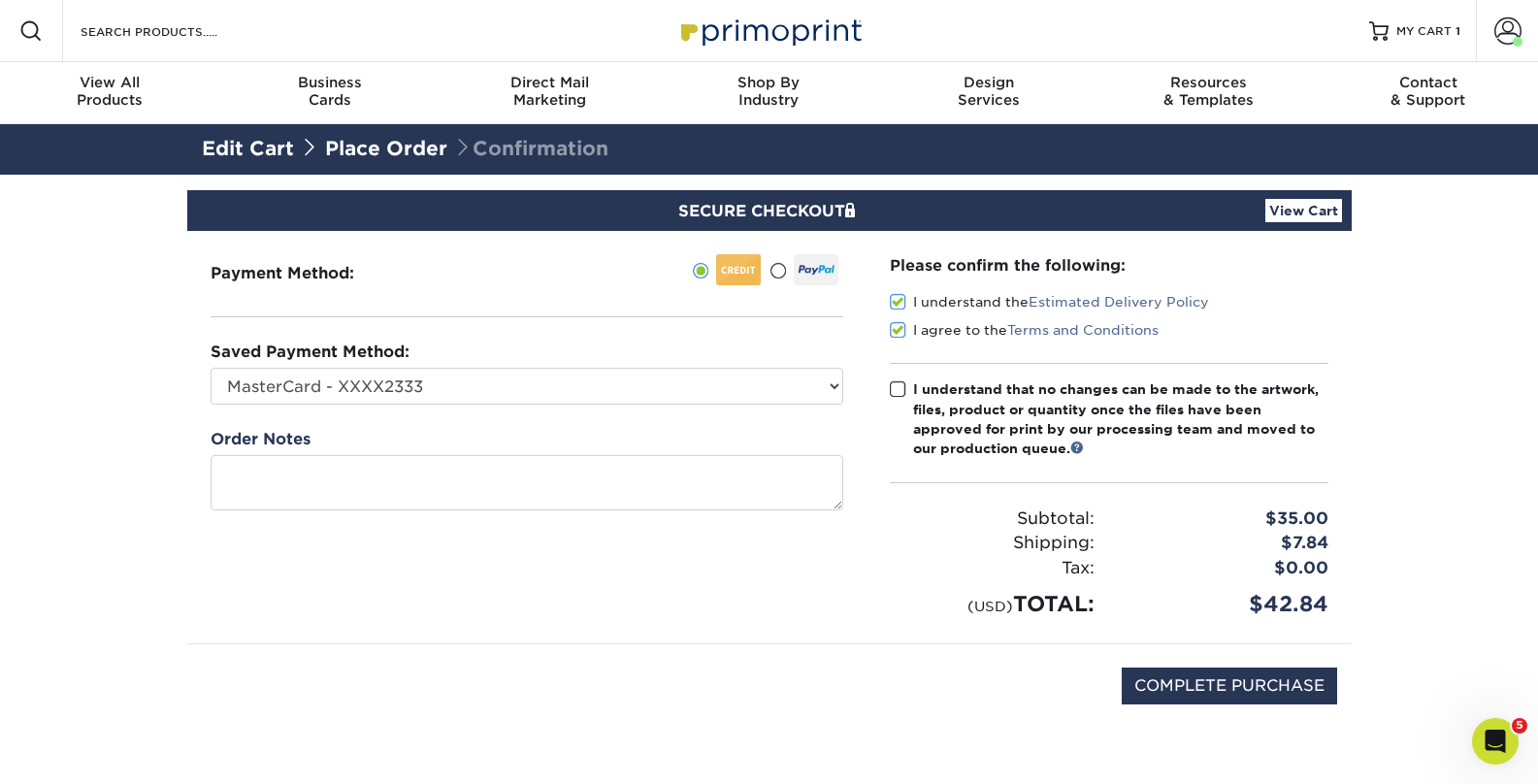
click at [902, 390] on span at bounding box center [897, 390] width 17 height 19
click at [0, 0] on input "I understand that no changes can be made to the artwork, files, product or quan…" at bounding box center [0, 0] width 0 height 0
click at [1208, 681] on input "COMPLETE PURCHASE" at bounding box center [1229, 686] width 216 height 37
type input "PROCESSING, PLEASE WAIT..."
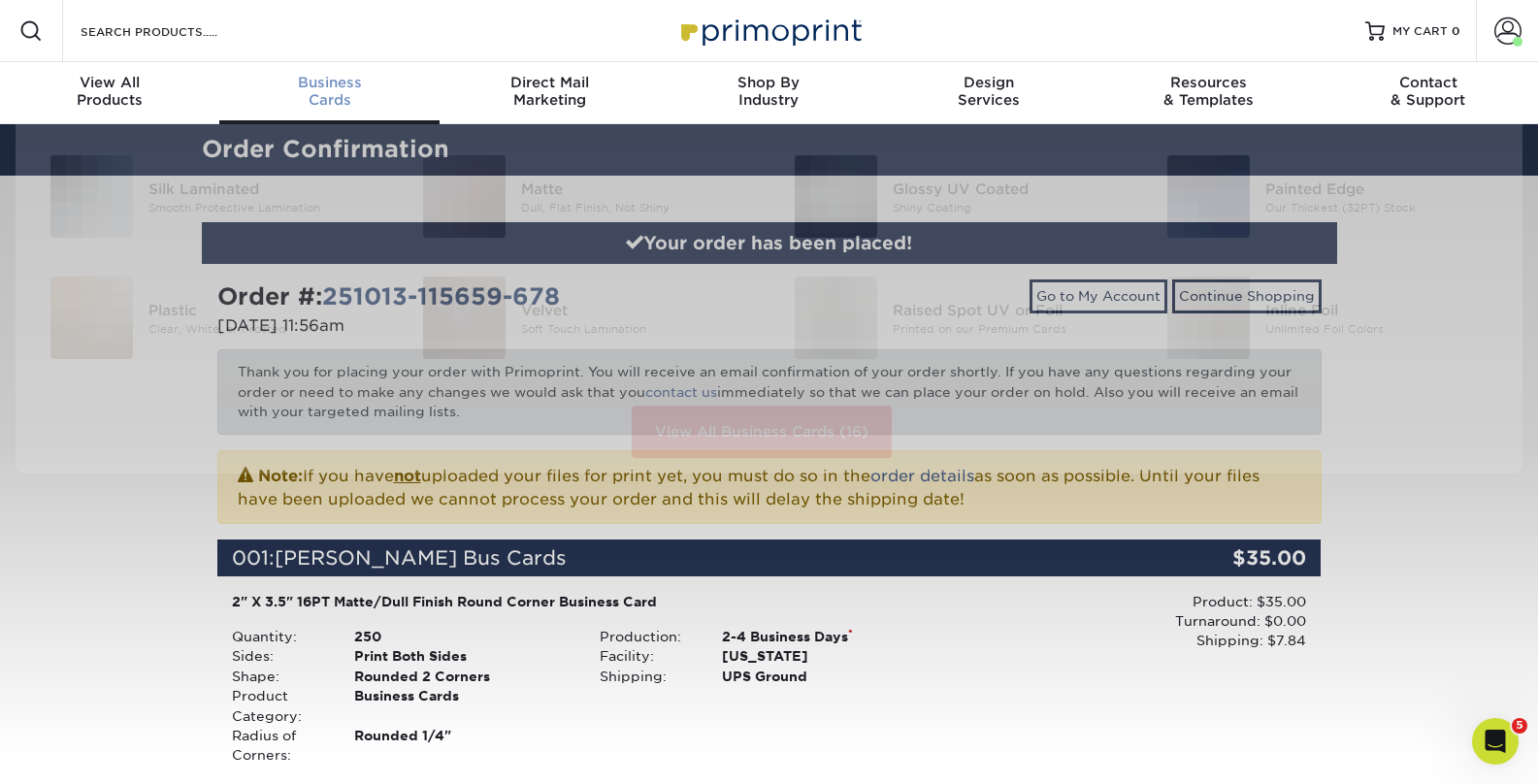
click at [323, 91] on div "Business Cards" at bounding box center [329, 92] width 220 height 35
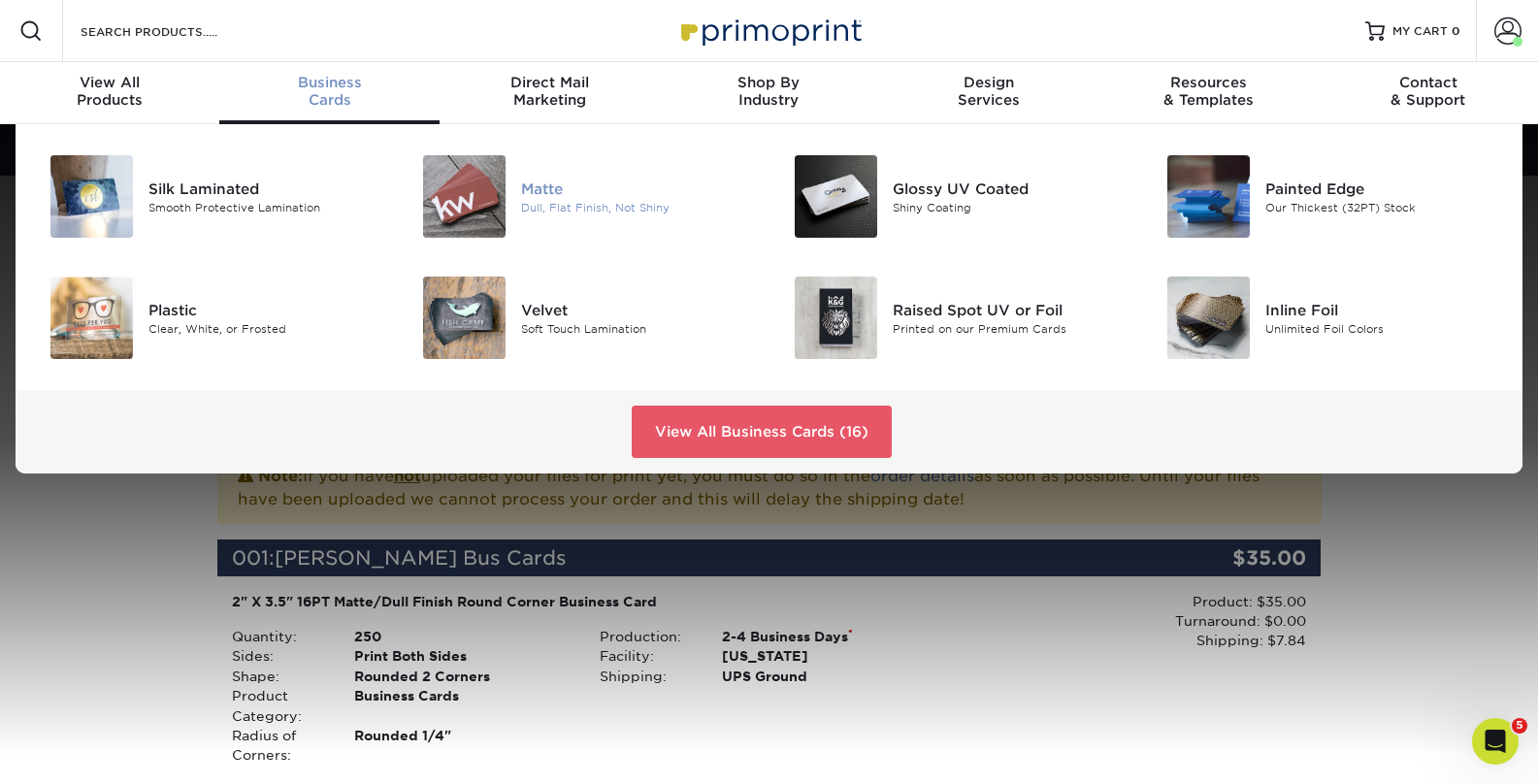
click at [513, 190] on div at bounding box center [458, 196] width 124 height 82
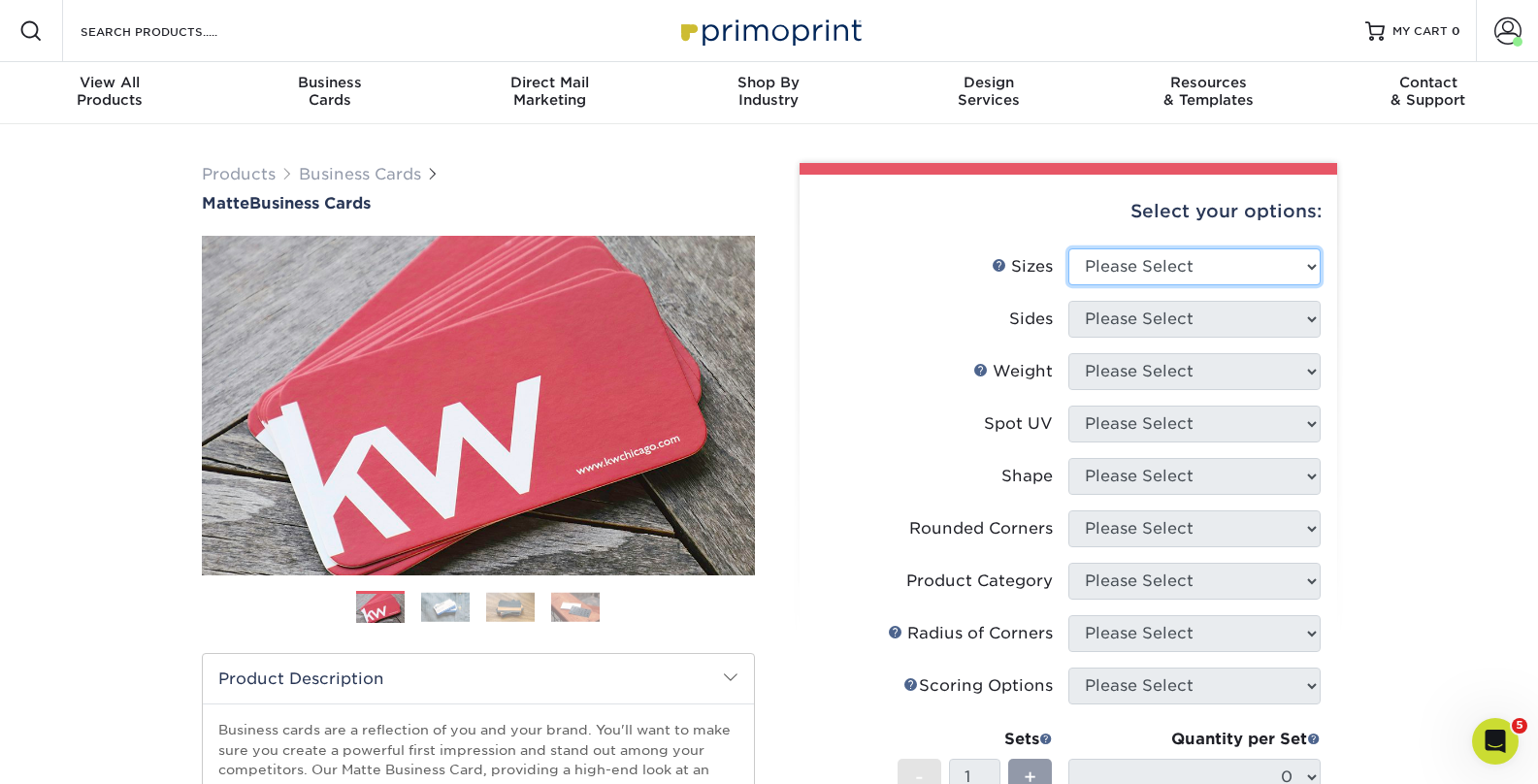
click at [1125, 269] on select "Please Select 1.5" x 3.5" - Mini 1.75" x 3.5" - Mini 2" x 2" - Square 2" x 3" -…" at bounding box center [1194, 267] width 252 height 37
select select "2.00x3.50"
click at [1068, 248] on select "Please Select 1.5" x 3.5" - Mini 1.75" x 3.5" - Mini 2" x 2" - Square 2" x 3" -…" at bounding box center [1194, 267] width 252 height 37
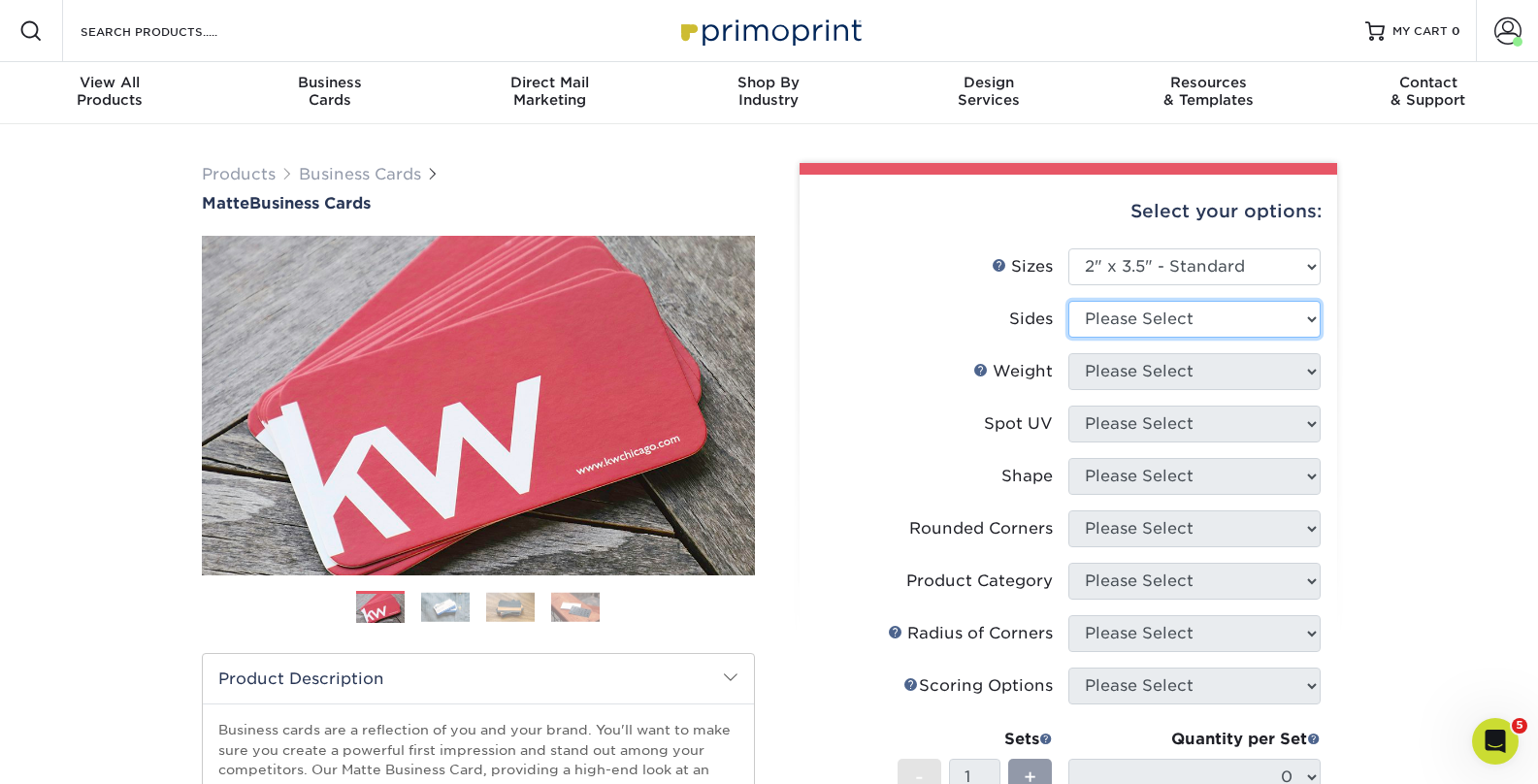
click at [1126, 320] on select "Please Select Print Both Sides Print Front Only" at bounding box center [1194, 319] width 252 height 37
select select "13abbda7-1d64-4f25-8bb2-c179b224825d"
click at [1068, 301] on select "Please Select Print Both Sides Print Front Only" at bounding box center [1194, 319] width 252 height 37
click at [1116, 360] on select "Please Select" at bounding box center [1194, 372] width 252 height 37
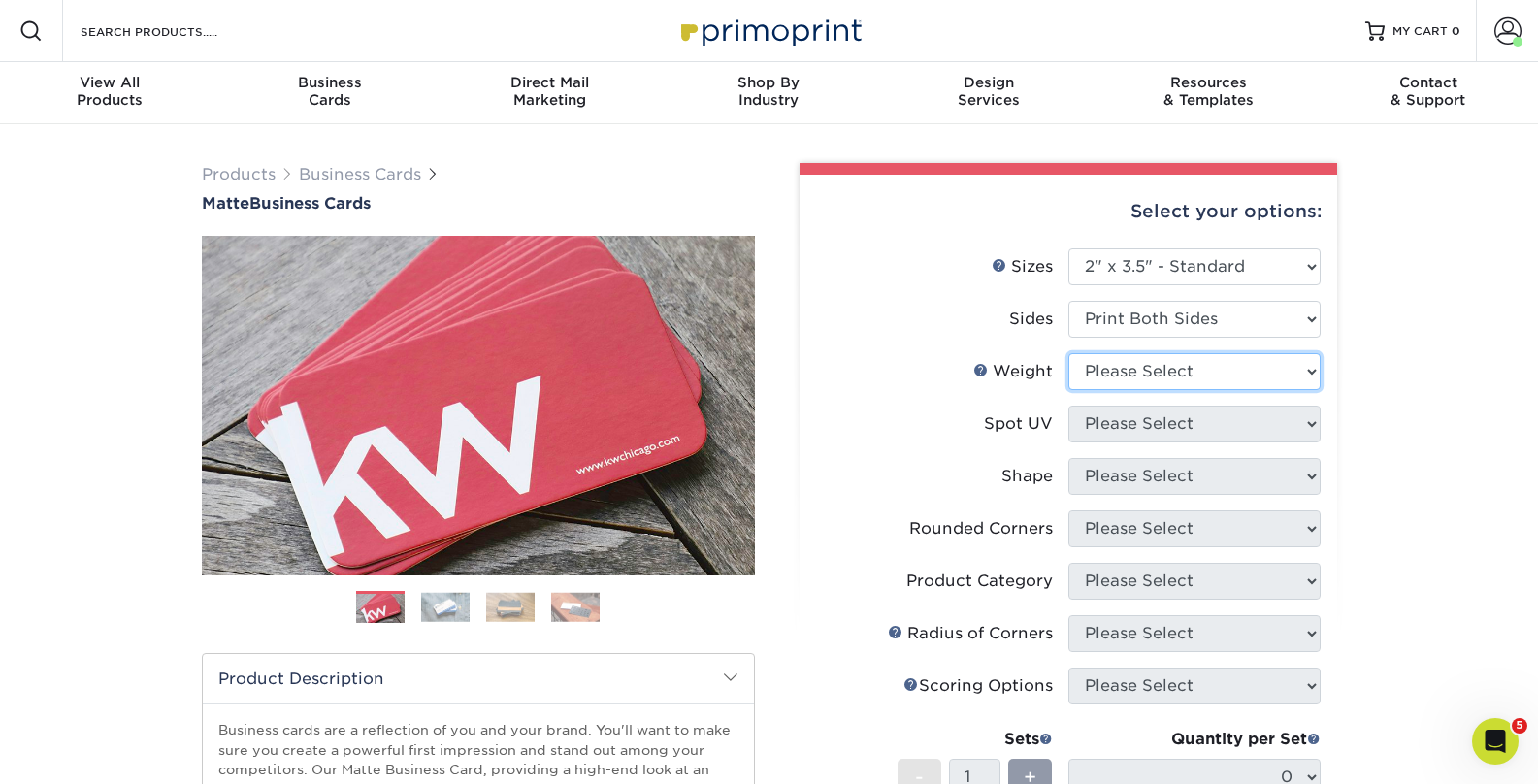
select select "16PT"
click at [1068, 353] on select "Please Select 16PT 14PT" at bounding box center [1194, 372] width 252 height 37
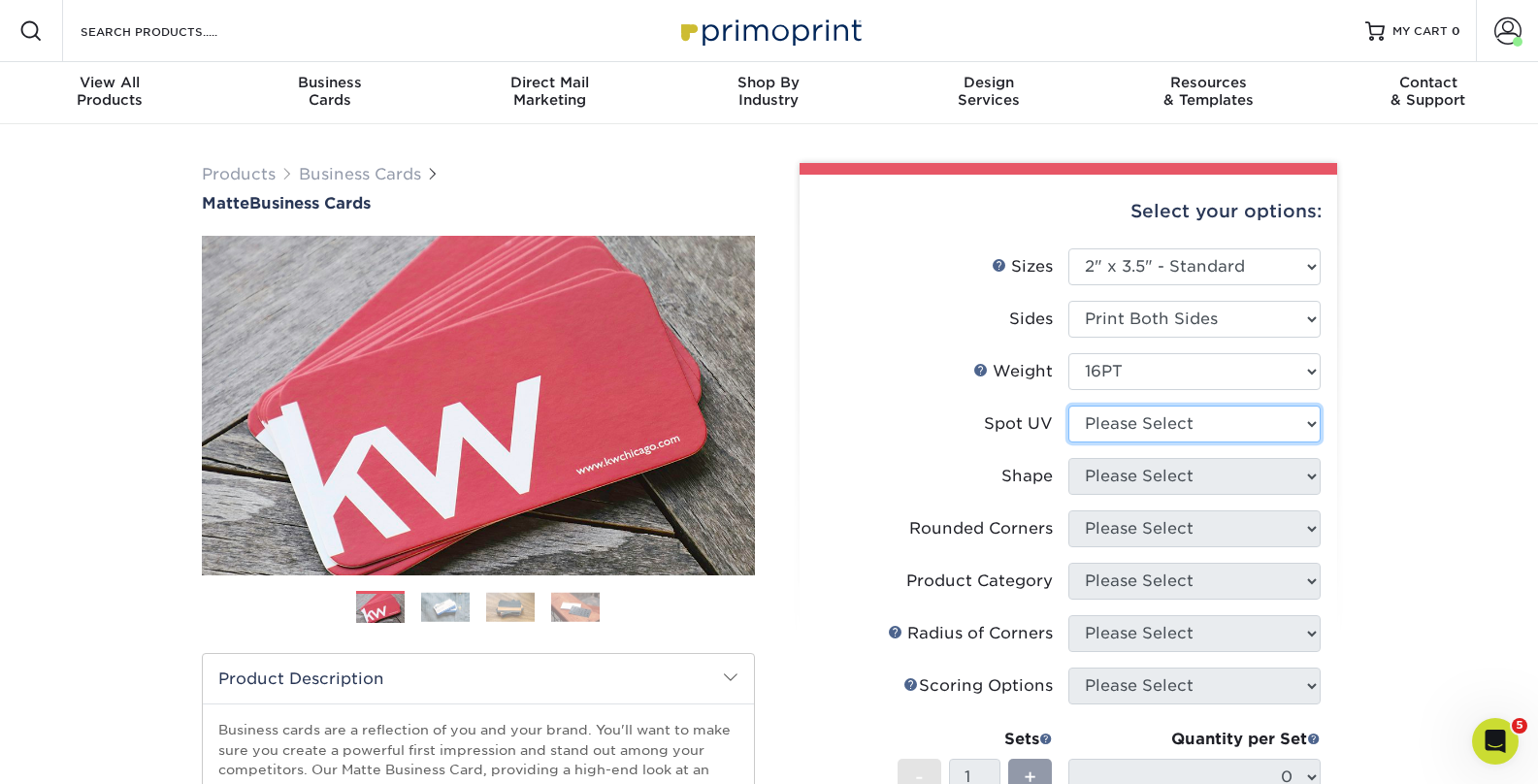
click at [1107, 419] on select "Please Select No Spot UV Front and Back (Both Sides) Front Only Back Only" at bounding box center [1194, 424] width 252 height 37
select select "3"
click at [1068, 405] on select "Please Select No Spot UV Front and Back (Both Sides) Front Only Back Only" at bounding box center [1194, 424] width 252 height 37
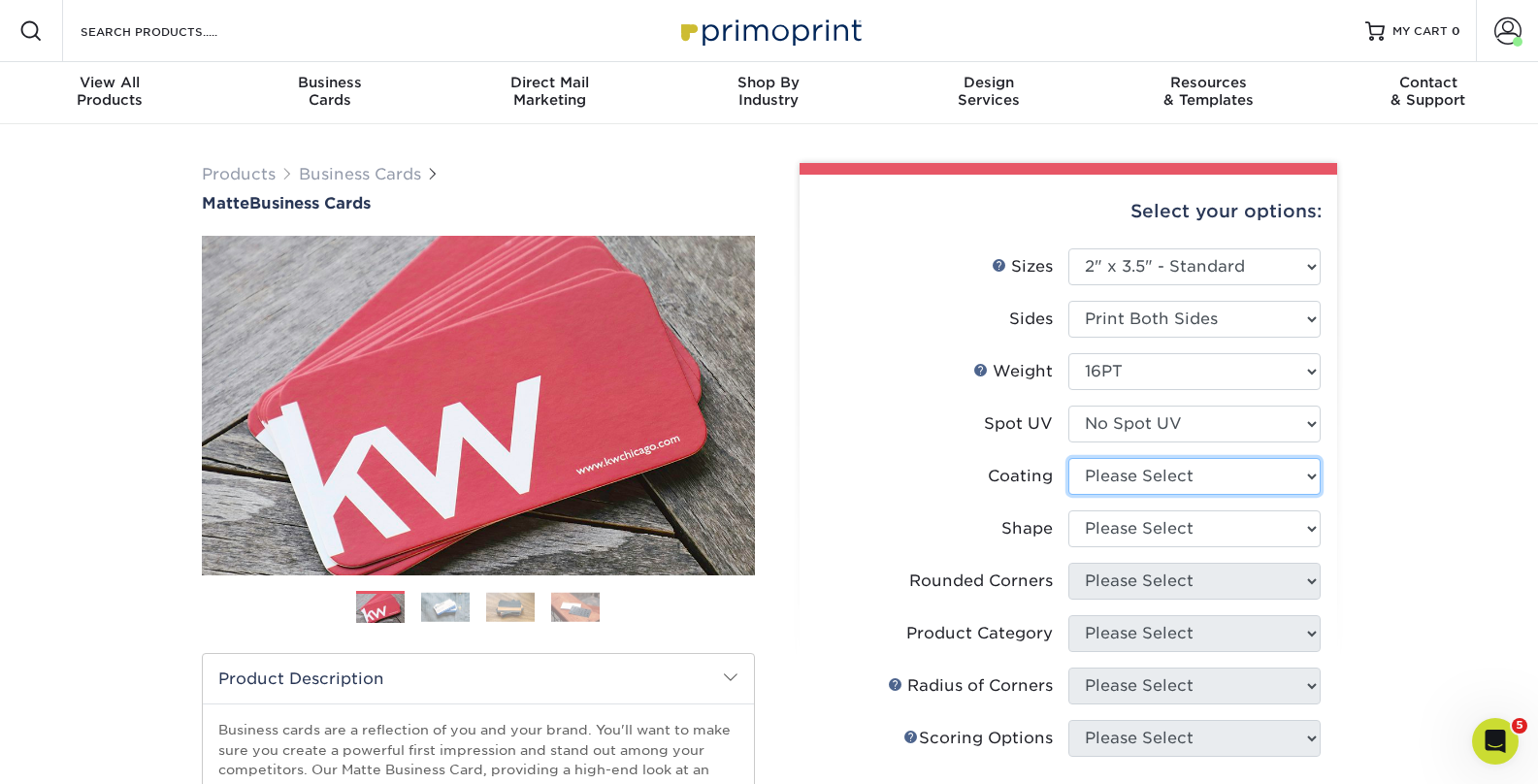
click at [1088, 479] on select at bounding box center [1194, 476] width 252 height 37
select select "121bb7b5-3b4d-429f-bd8d-bbf80e953313"
click at [1068, 458] on select at bounding box center [1194, 476] width 252 height 37
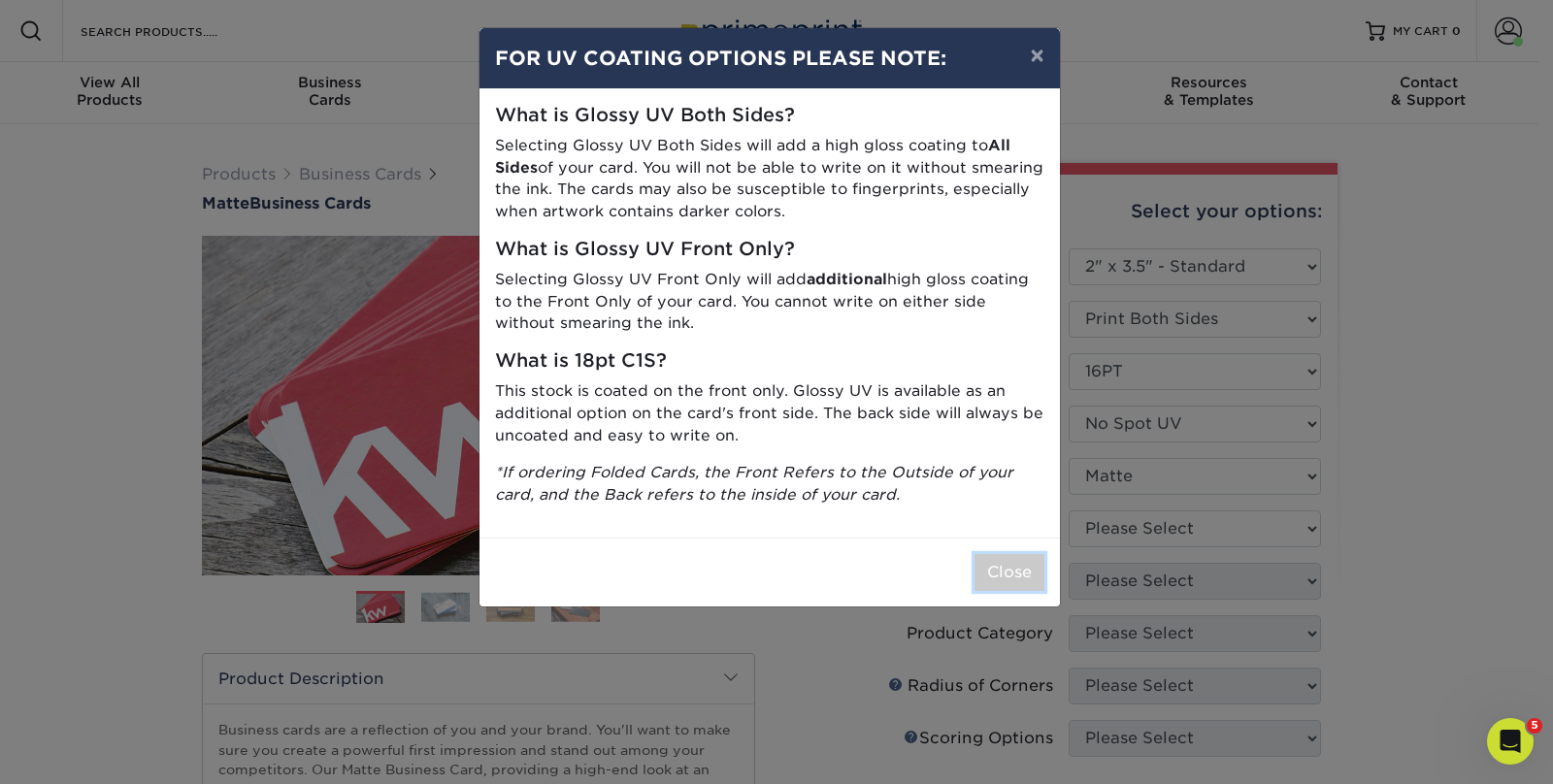
drag, startPoint x: 1000, startPoint y: 566, endPoint x: 1015, endPoint y: 562, distance: 15.5
click at [1000, 566] on button "Close" at bounding box center [1010, 572] width 70 height 37
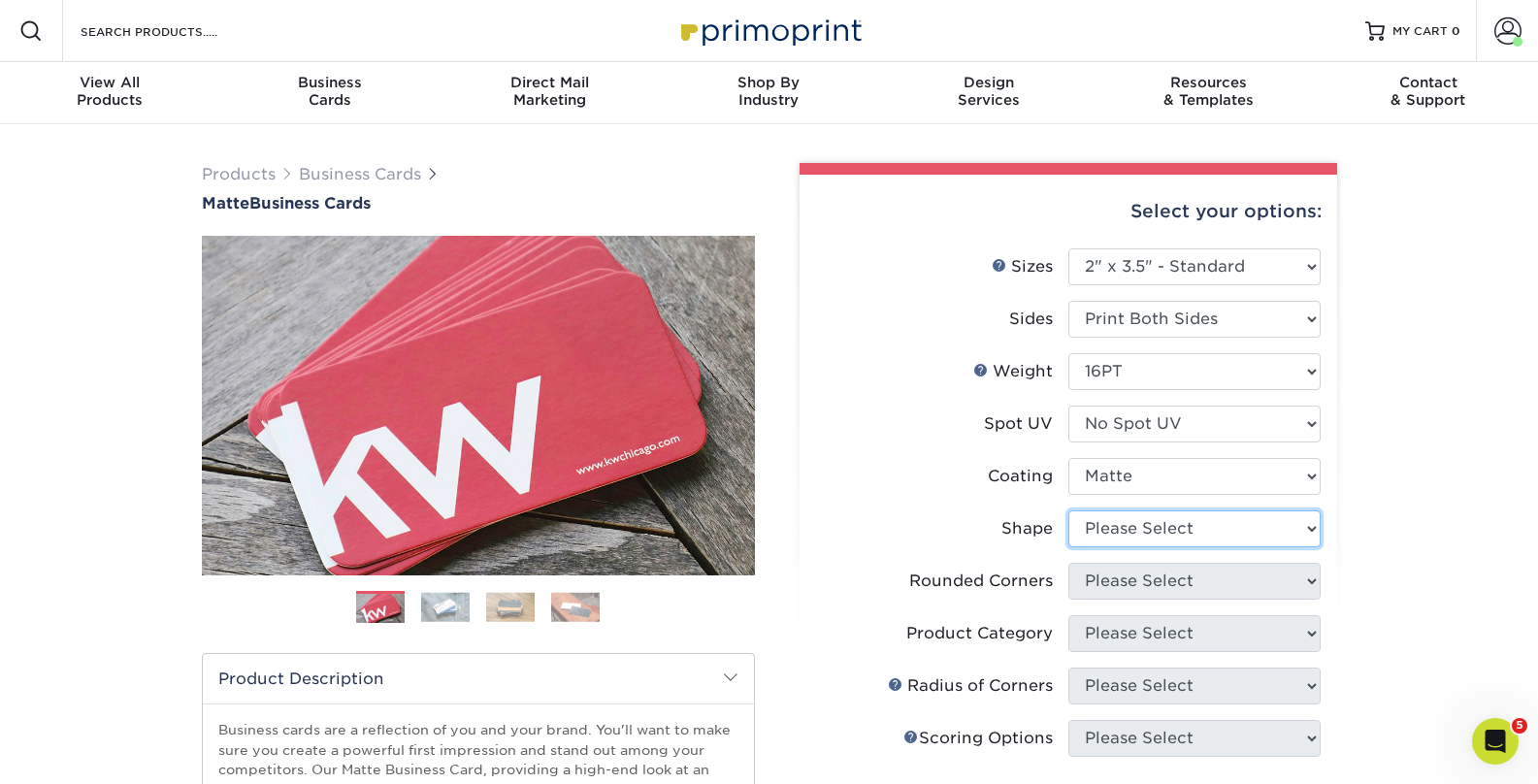
click at [1123, 527] on select "Please Select Standard Oval" at bounding box center [1194, 529] width 252 height 37
select select "standard"
click at [1068, 511] on select "Please Select Standard Oval" at bounding box center [1194, 529] width 252 height 37
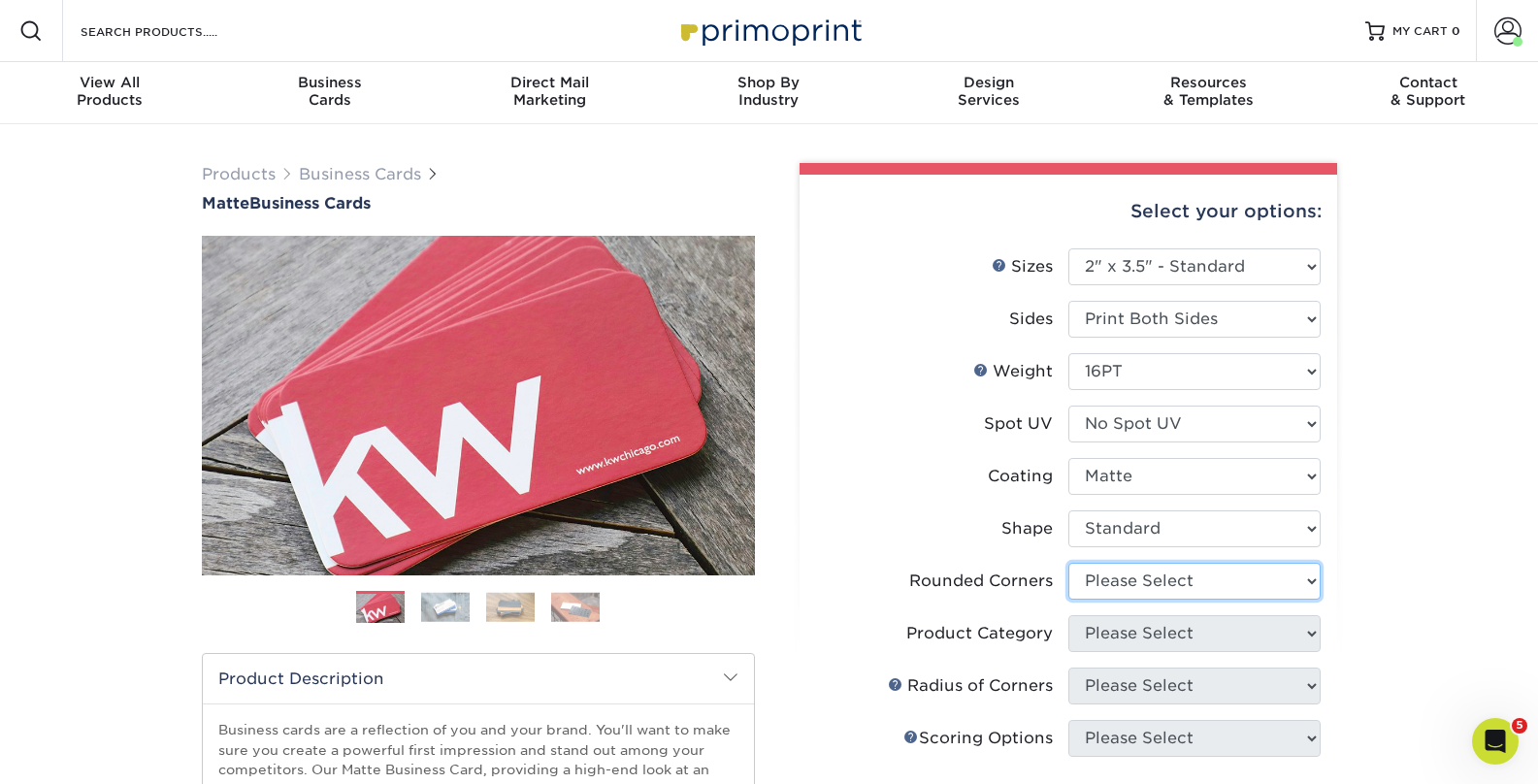
click at [1120, 567] on select "Please Select Yes - Round 2 Corners Yes - Round 4 Corners No" at bounding box center [1194, 581] width 252 height 37
select select "76a3b848-63b4-4449-aad1-d9e81d5a60f5"
click at [1068, 562] on select "Please Select Yes - Round 2 Corners Yes - Round 4 Corners No" at bounding box center [1194, 581] width 252 height 37
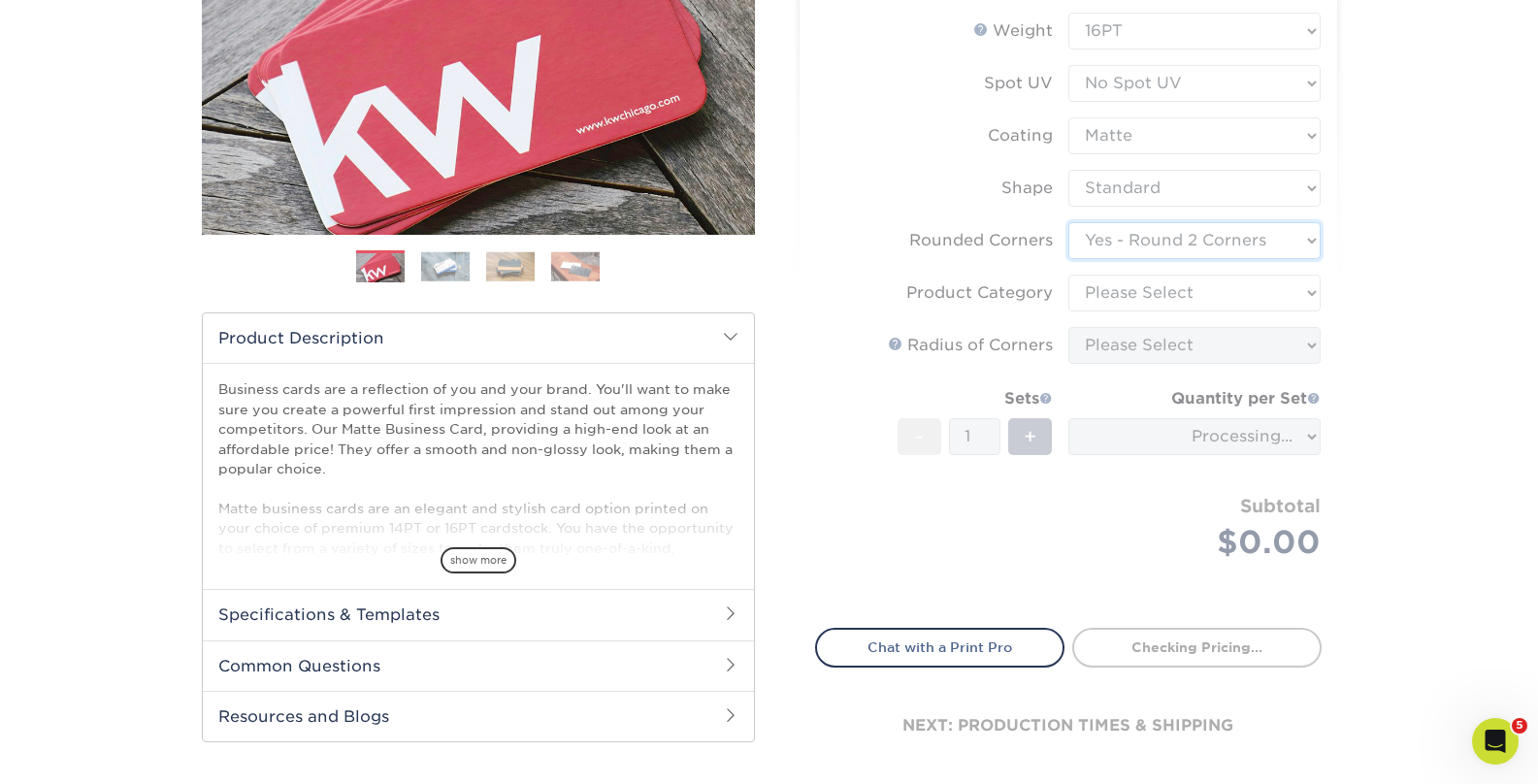
scroll to position [368, 0]
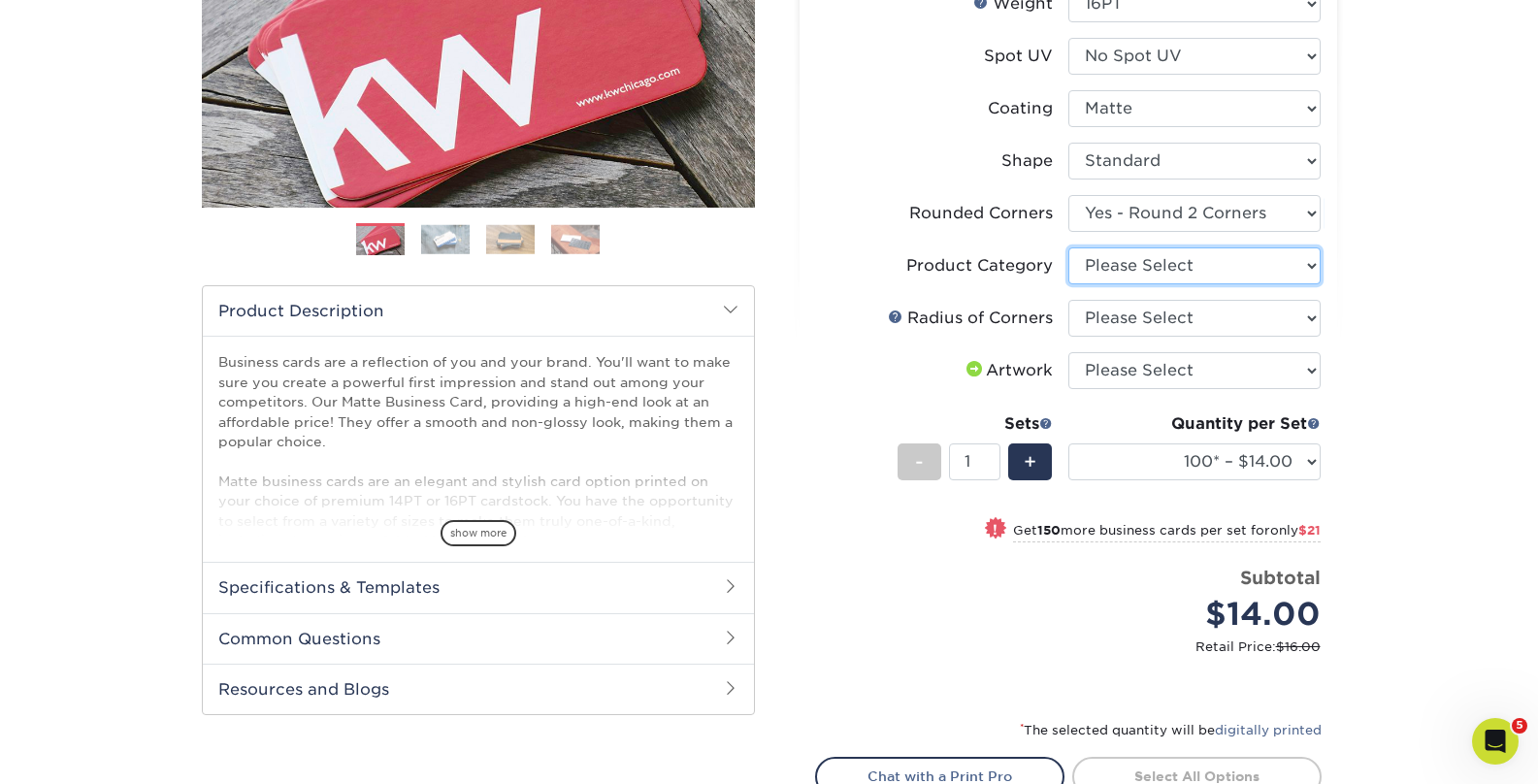
click at [1113, 275] on select "Please Select Business Cards" at bounding box center [1194, 266] width 252 height 37
select select "3b5148f1-0588-4f88-a218-97bcfdce65c1"
click at [1068, 247] on select "Please Select Business Cards" at bounding box center [1194, 266] width 252 height 37
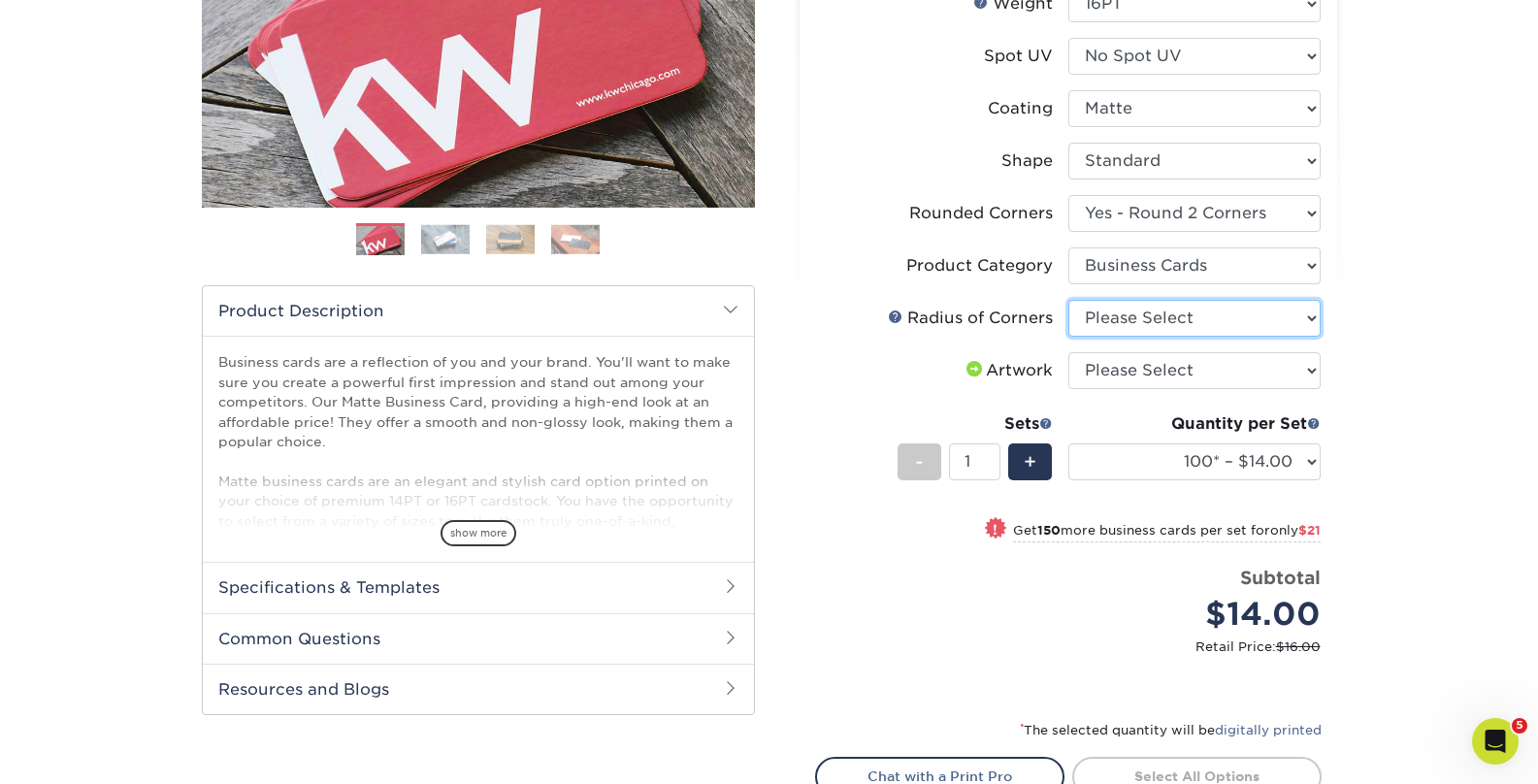
click at [1121, 320] on select "Please Select Rounded 1/8" Rounded 1/4"" at bounding box center [1194, 318] width 252 height 37
select select "479fbfe7-6a0c-4895-8c9a-81739b7486c9"
click at [1068, 300] on select "Please Select Rounded 1/8" Rounded 1/4"" at bounding box center [1194, 318] width 252 height 37
click at [1134, 369] on select "Please Select I will upload files I need a design - $100" at bounding box center [1194, 371] width 252 height 37
select select "upload"
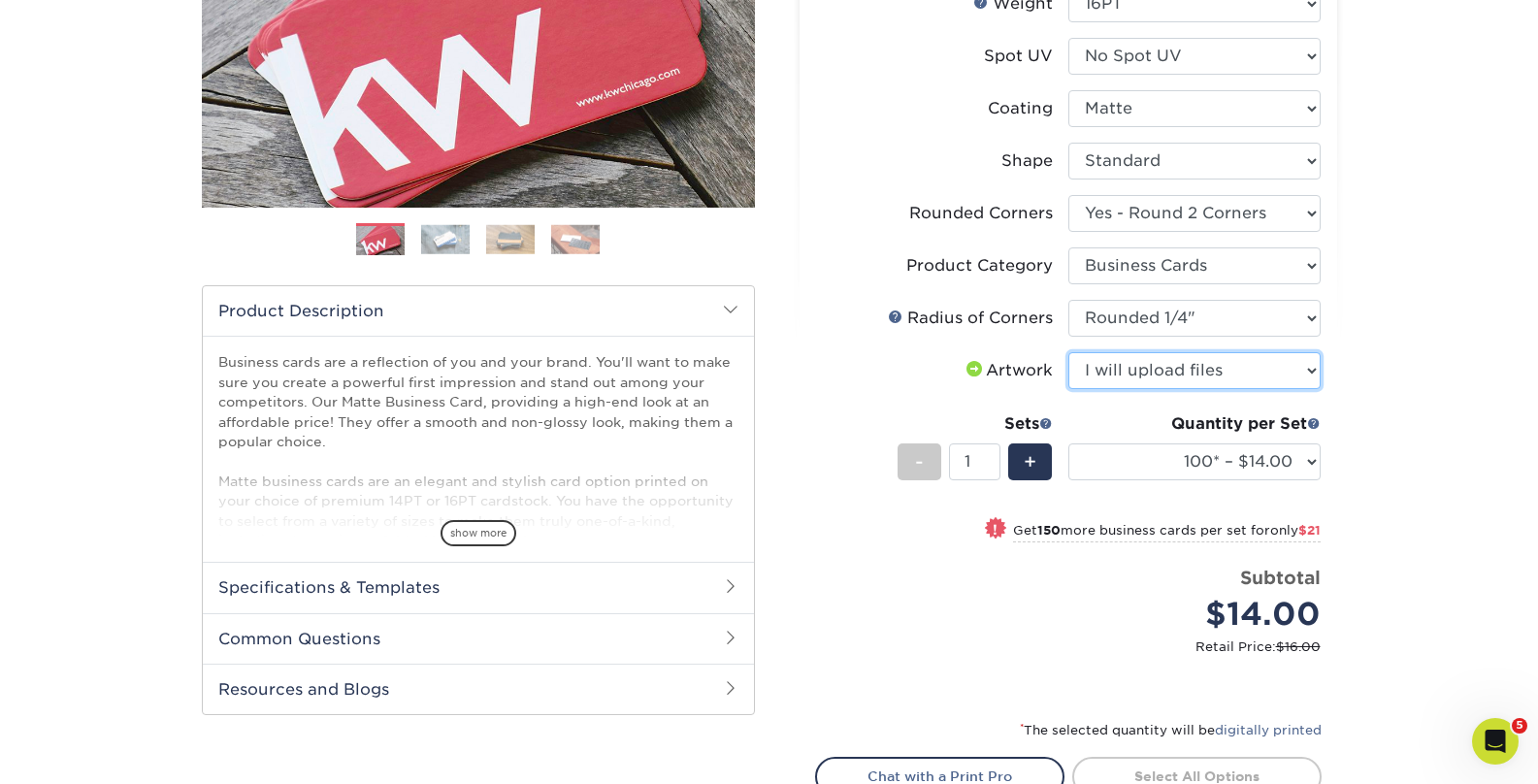
click at [1068, 352] on select "Please Select I will upload files I need a design - $100" at bounding box center [1194, 371] width 252 height 37
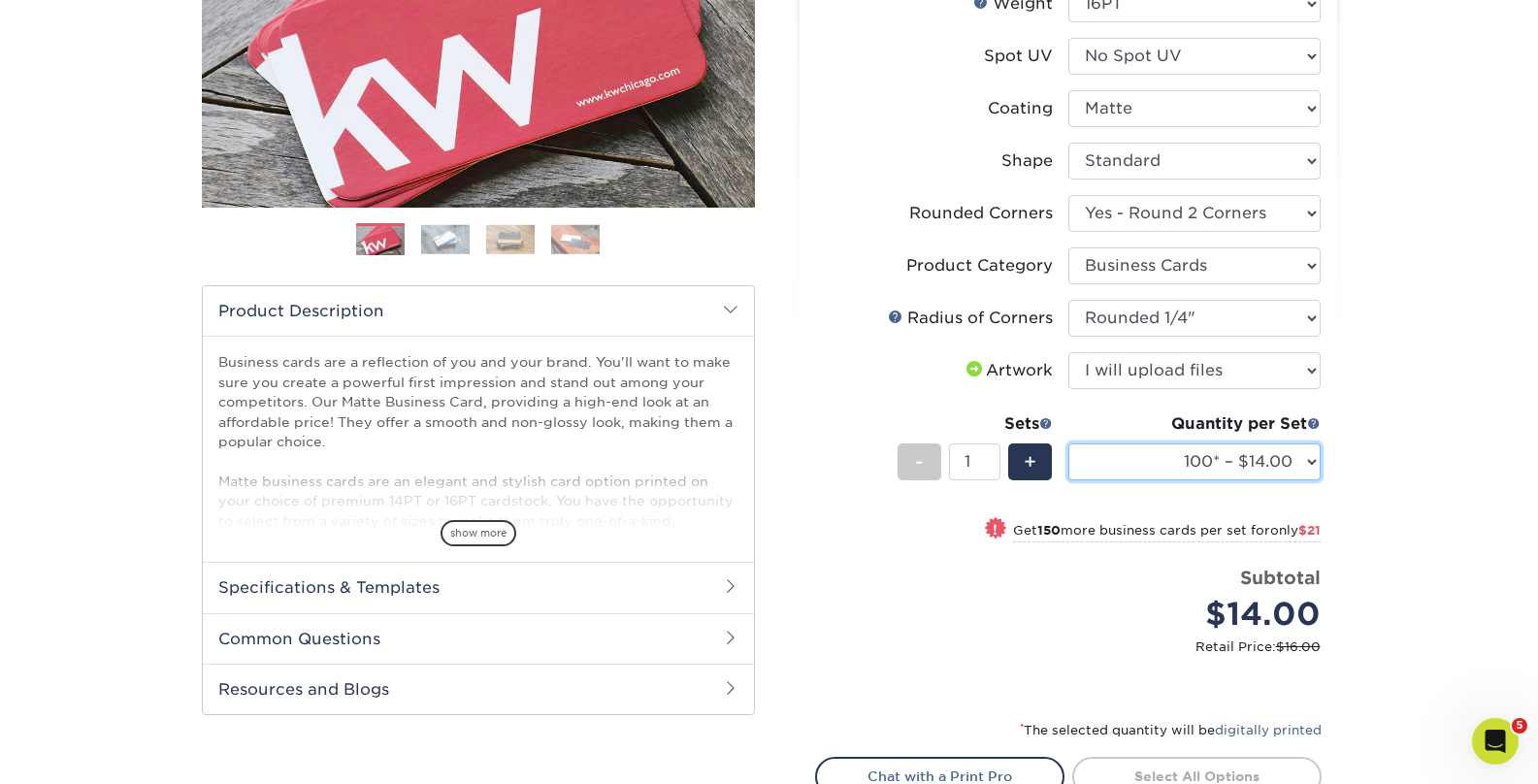
click at [1158, 466] on select "100* – $14.00 250* – $35.00 500 – $70.00 1000 – $86.00 2500 – $158.00 5000 – $2…" at bounding box center [1194, 462] width 252 height 37
select select "250* – $35.00"
click at [1068, 443] on select "100* – $14.00 250* – $35.00 500 – $70.00 1000 – $86.00 2500 – $158.00 5000 – $2…" at bounding box center [1194, 462] width 252 height 37
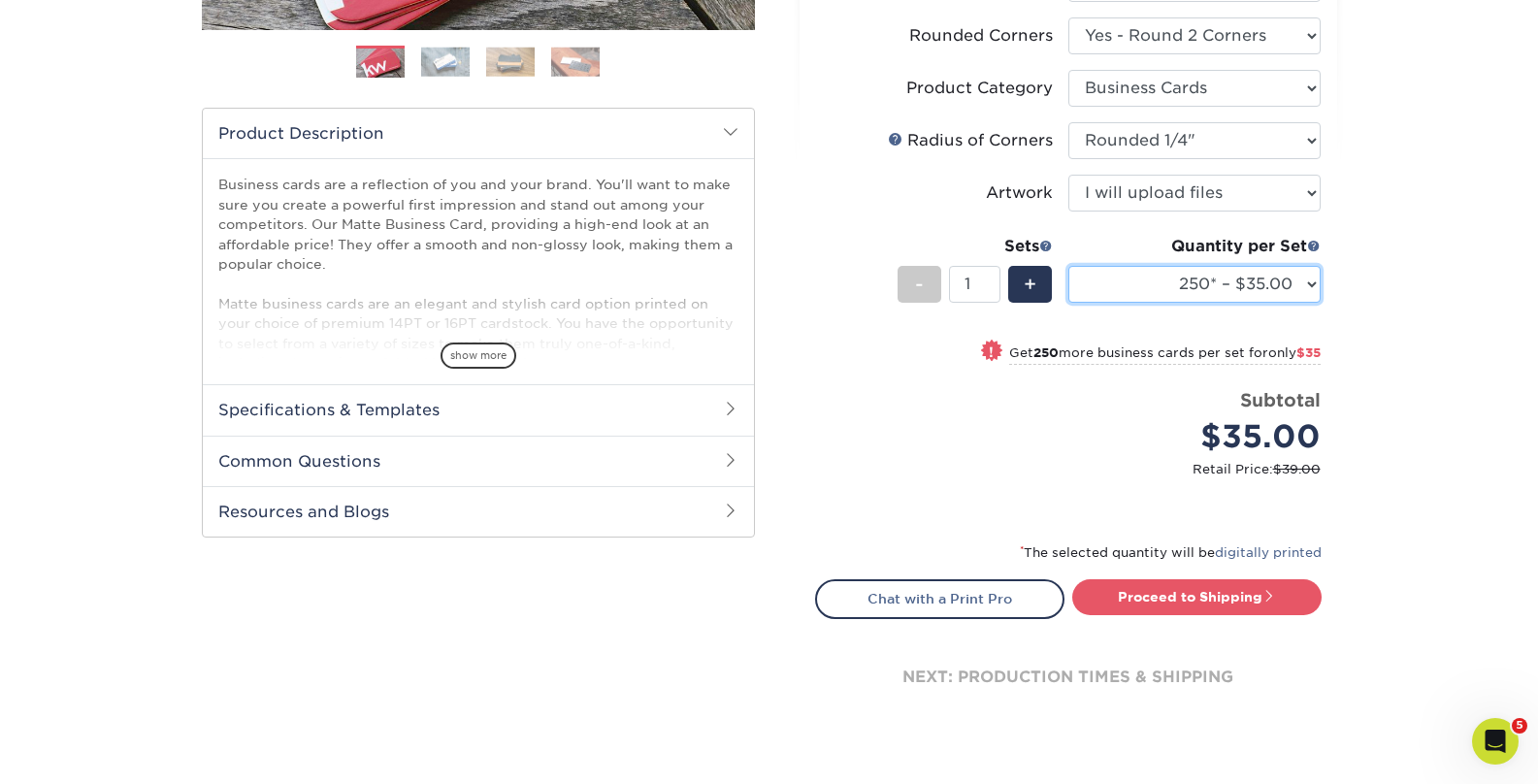
scroll to position [604, 0]
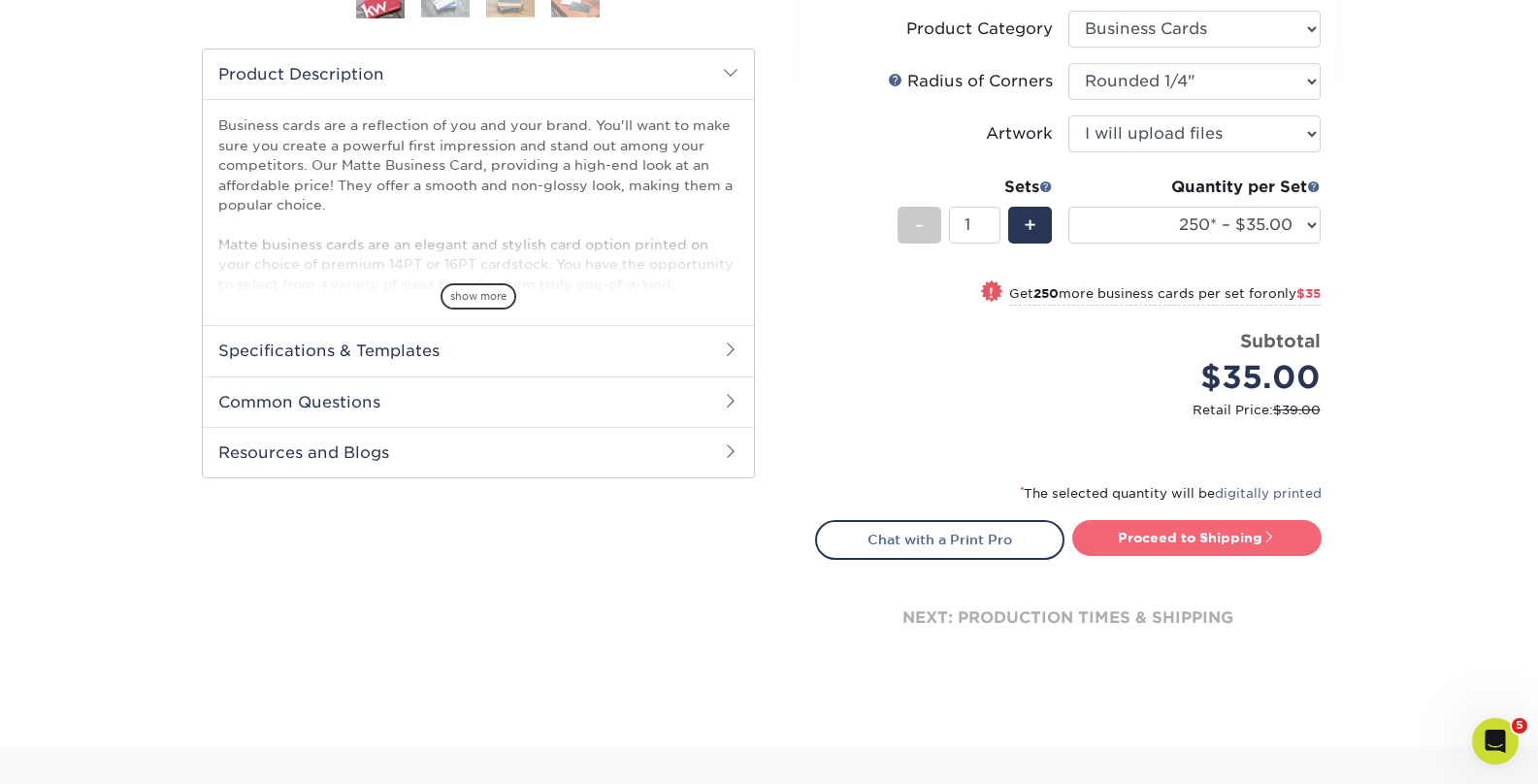
click at [1201, 542] on link "Proceed to Shipping" at bounding box center [1196, 538] width 249 height 35
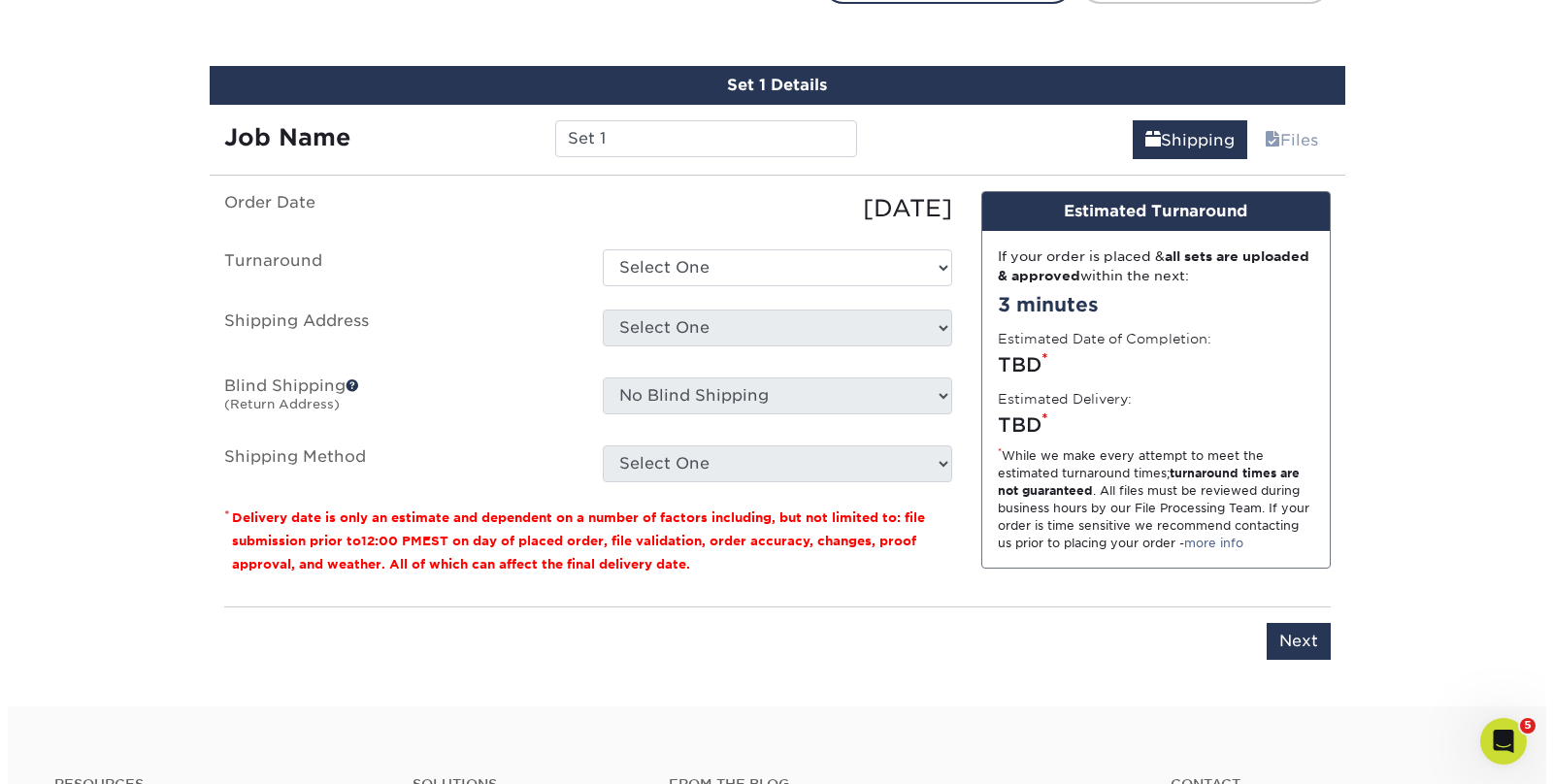
scroll to position [1176, 0]
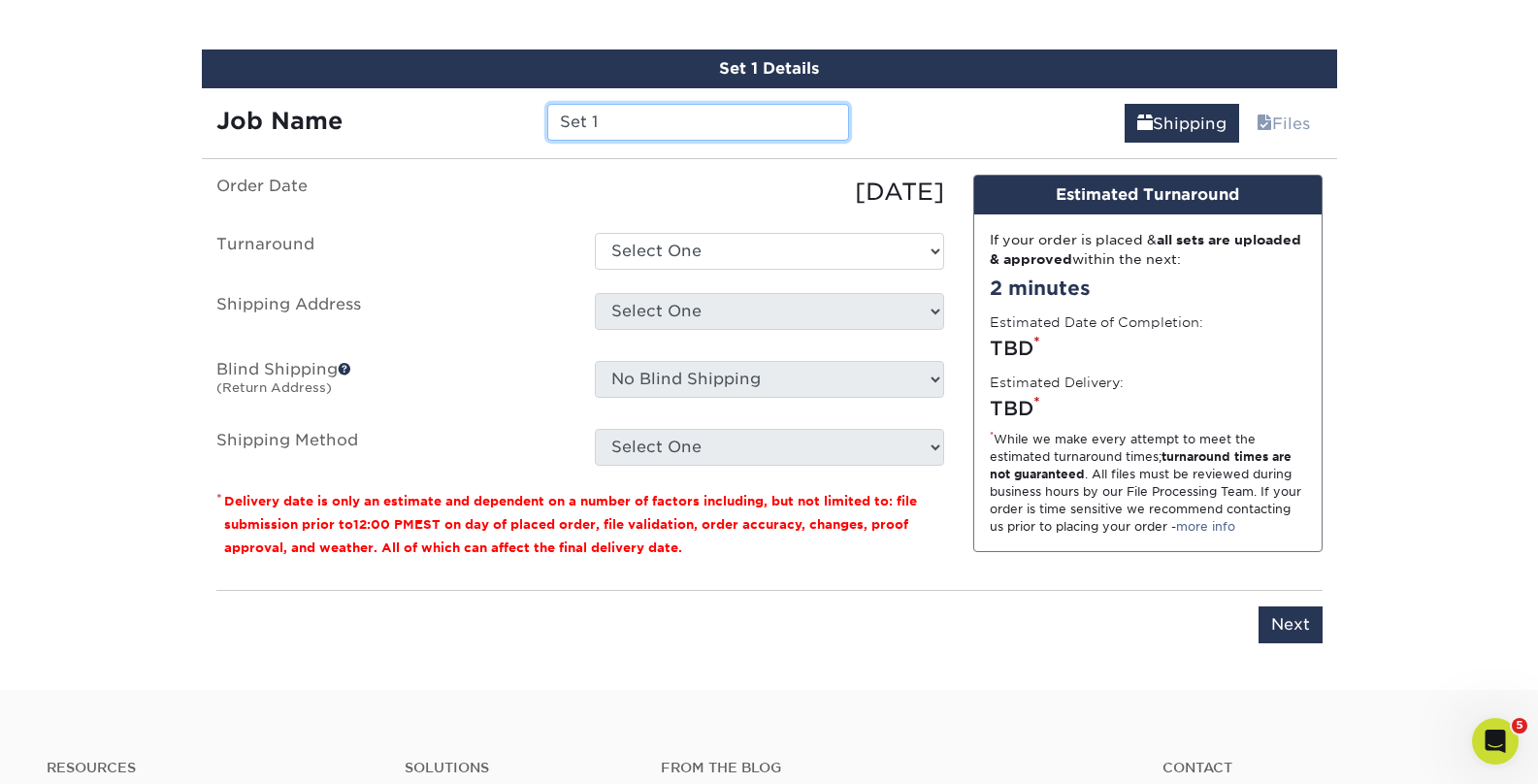
drag, startPoint x: 643, startPoint y: 119, endPoint x: 495, endPoint y: 106, distance: 148.6
click at [495, 106] on div "Job Name Set 1" at bounding box center [533, 122] width 663 height 37
type input "[PERSON_NAME] Bus Cards"
click at [722, 266] on ul "Order Date 10/13/2025 Turnaround Select One 2-4 Business Days 2 Day Next Busine…" at bounding box center [580, 320] width 727 height 291
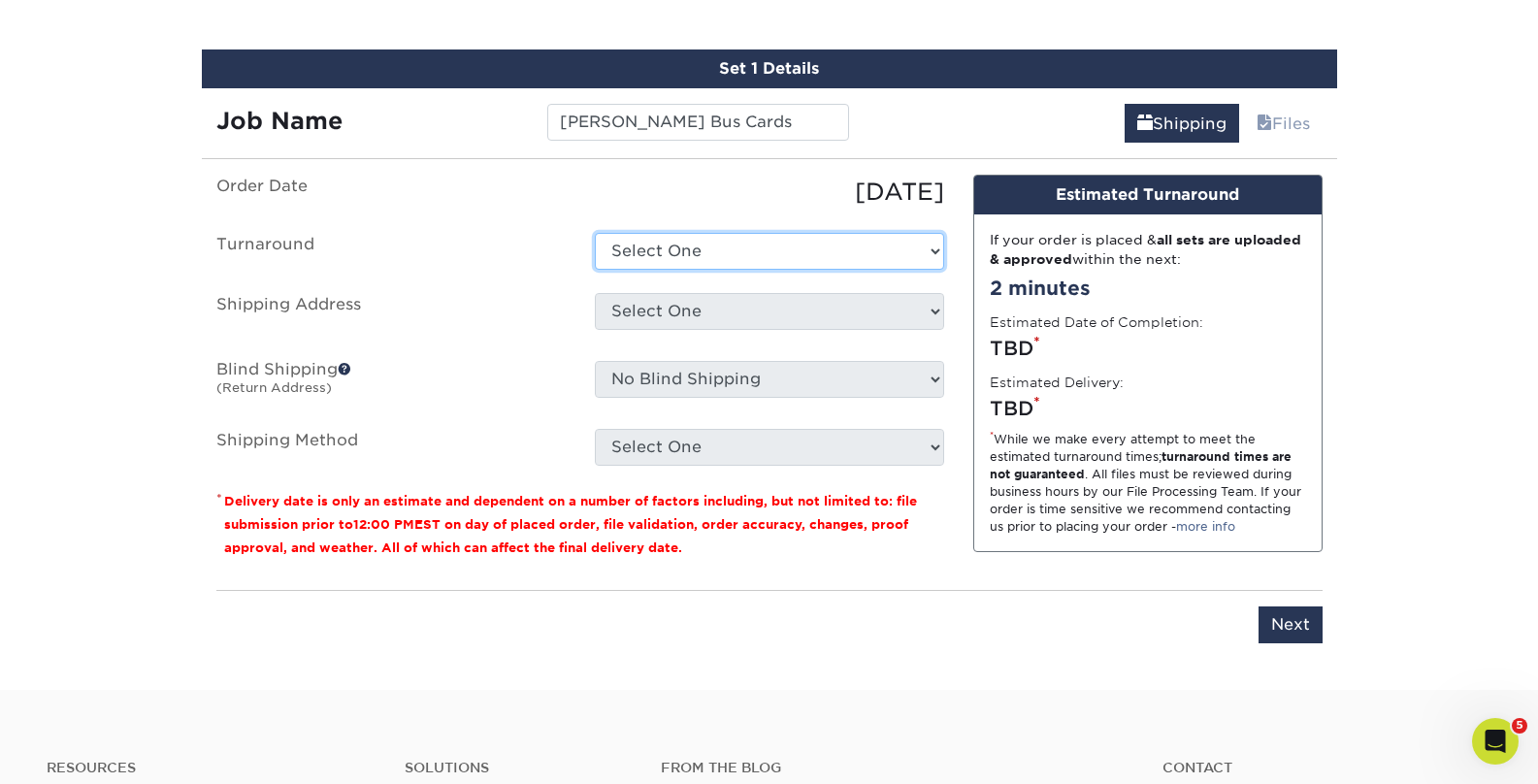
click at [714, 255] on select "Select One 2-4 Business Days 2 Day Next Business Day" at bounding box center [769, 251] width 350 height 37
select select "4fbc2a82-edda-4a59-863f-72b731eb7375"
click at [595, 232] on select "Select One 2-4 Business Days 2 Day Next Business Day" at bounding box center [769, 251] width 350 height 37
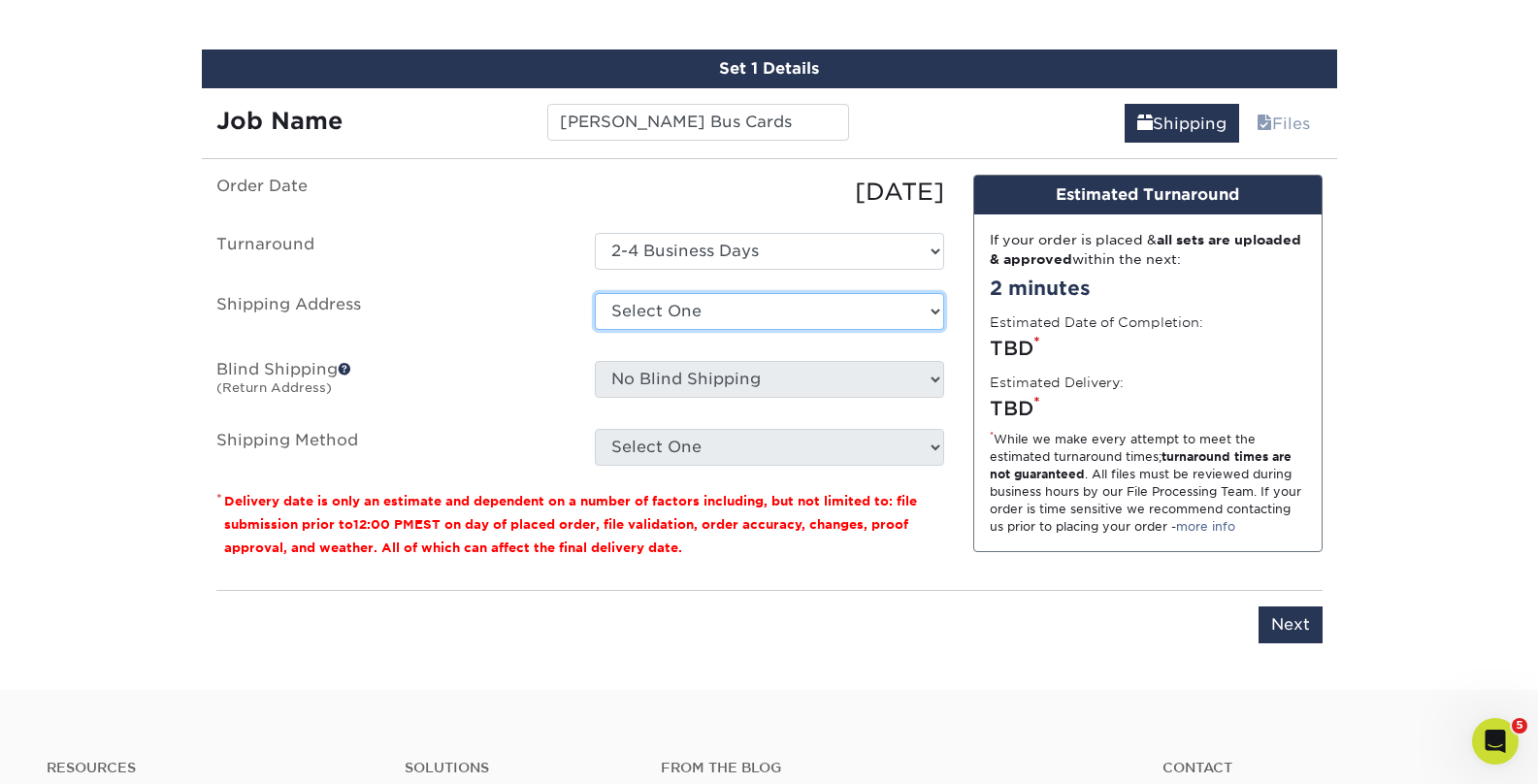
click at [664, 308] on select "Select One Adam Hartz Adriana Segura Alex Cooper Alyssa Spath Amber O'Briant Am…" at bounding box center [769, 311] width 350 height 37
select select "newaddress"
click at [595, 293] on select "Select One Adam Hartz Adriana Segura Alex Cooper Alyssa Spath Amber O'Briant Am…" at bounding box center [769, 311] width 350 height 37
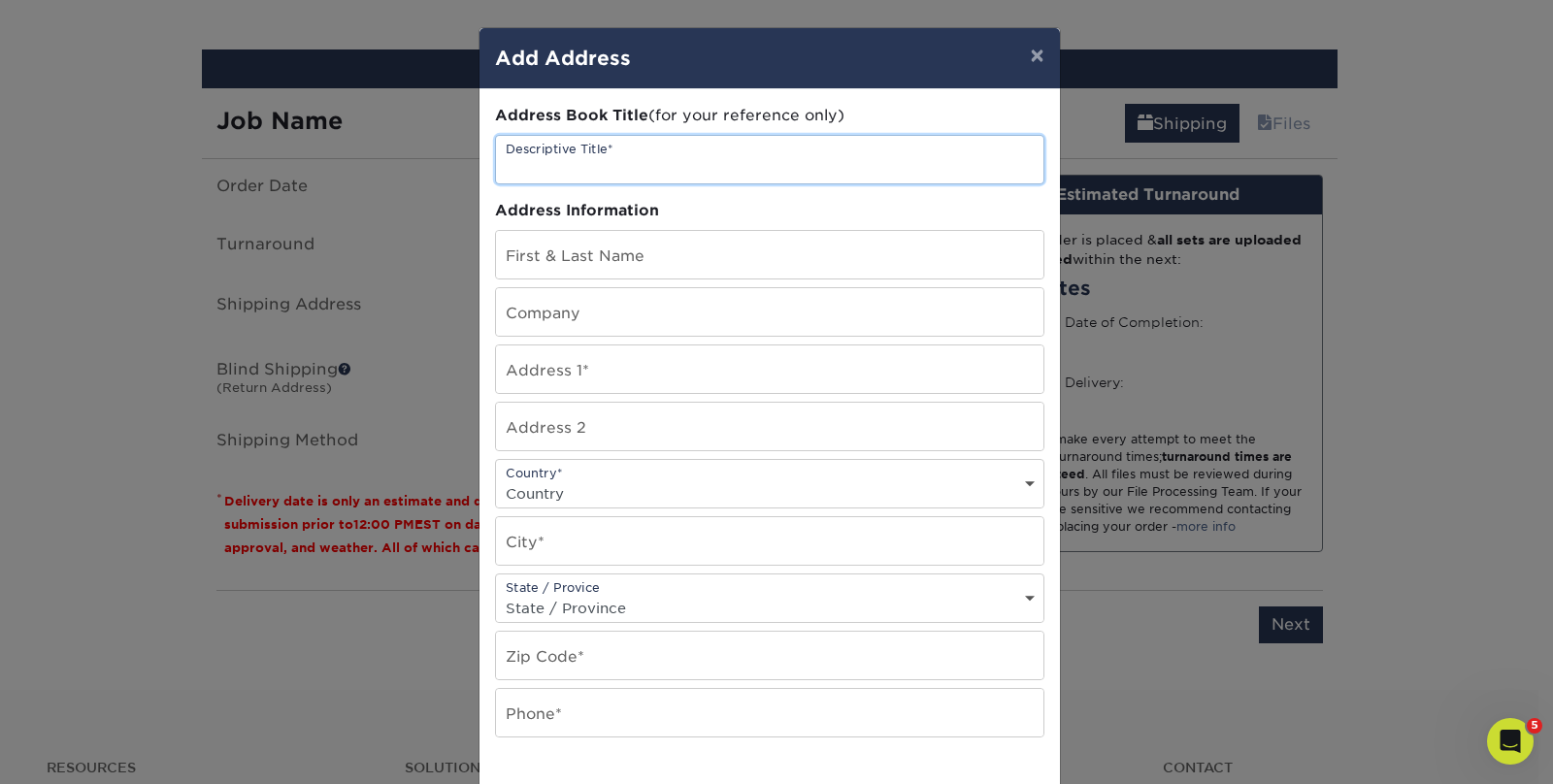
click at [551, 160] on input "text" at bounding box center [770, 159] width 547 height 48
type input "Stacy Cassese"
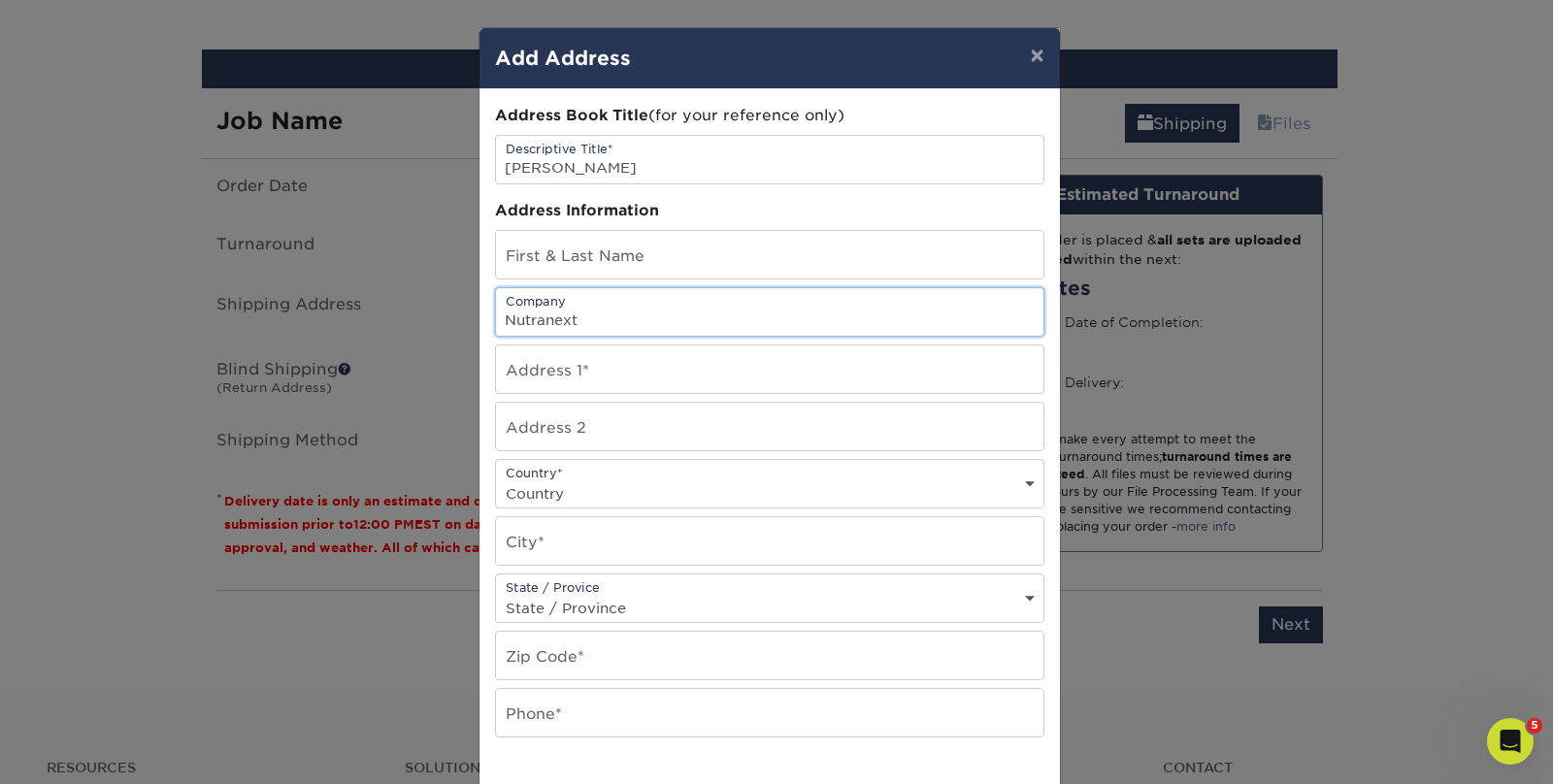
type input "Nutranext"
type input "5040 Plainsman Circle"
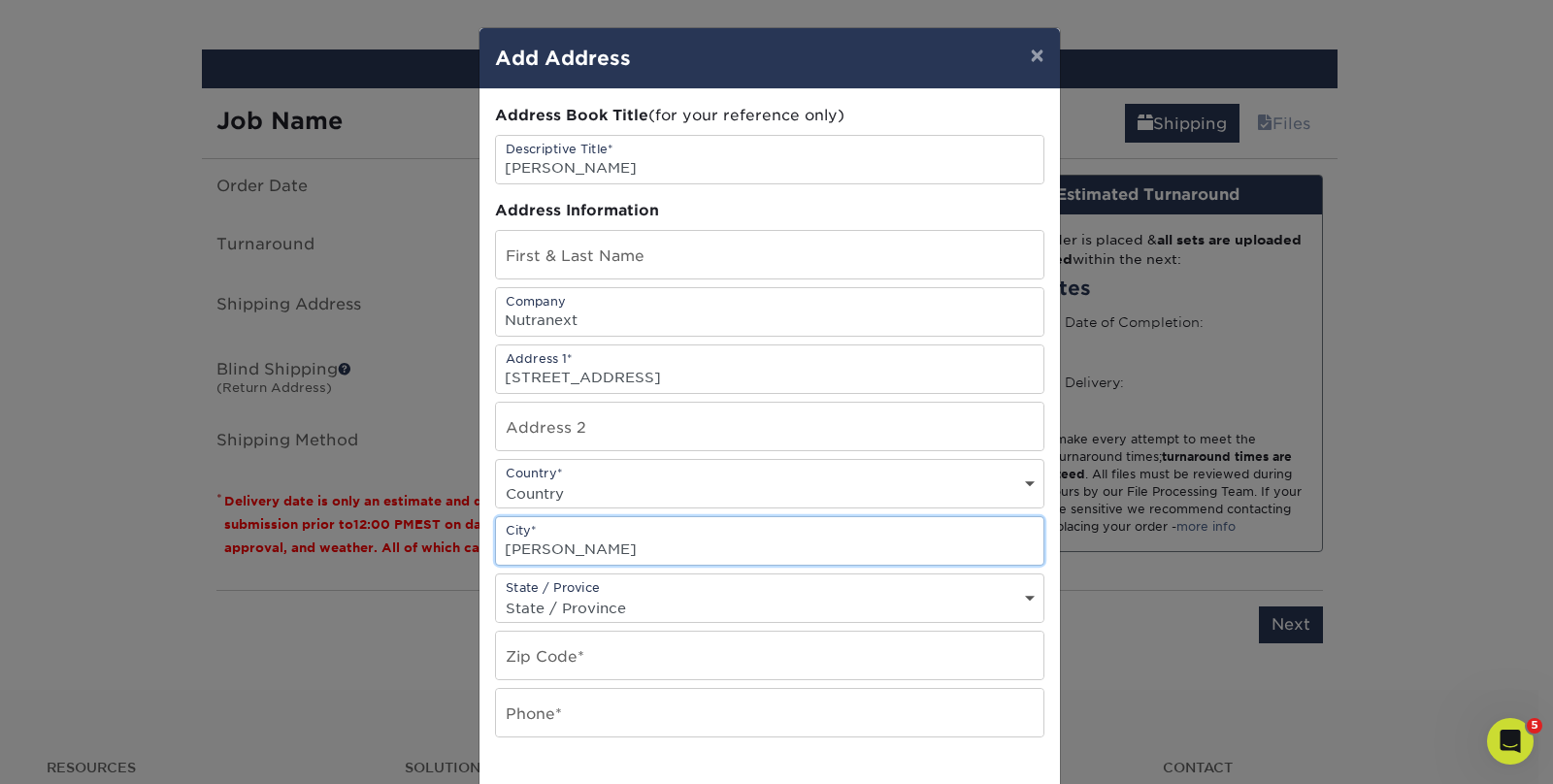
type input "Cummings"
select select "GA"
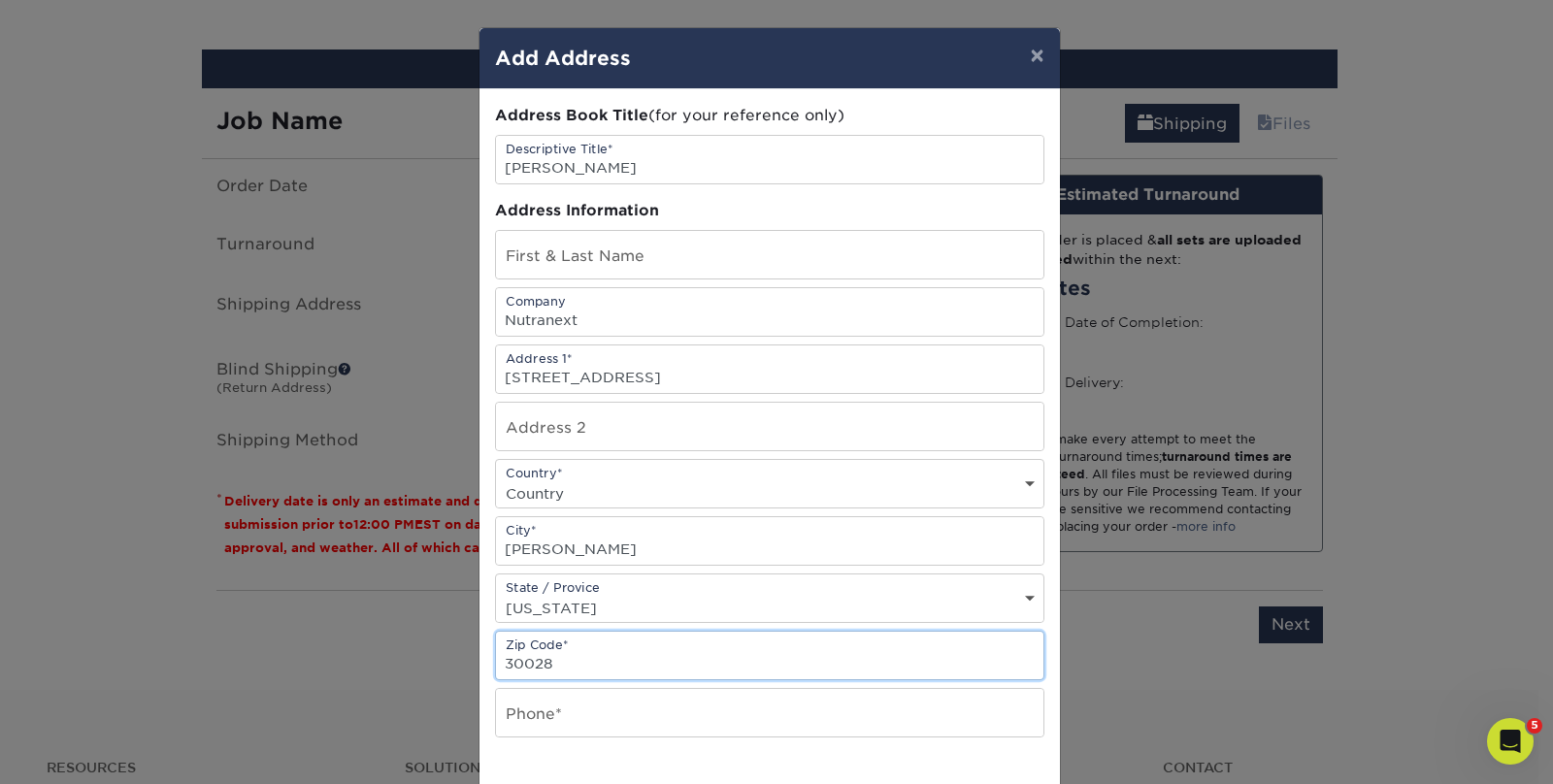
type input "30028"
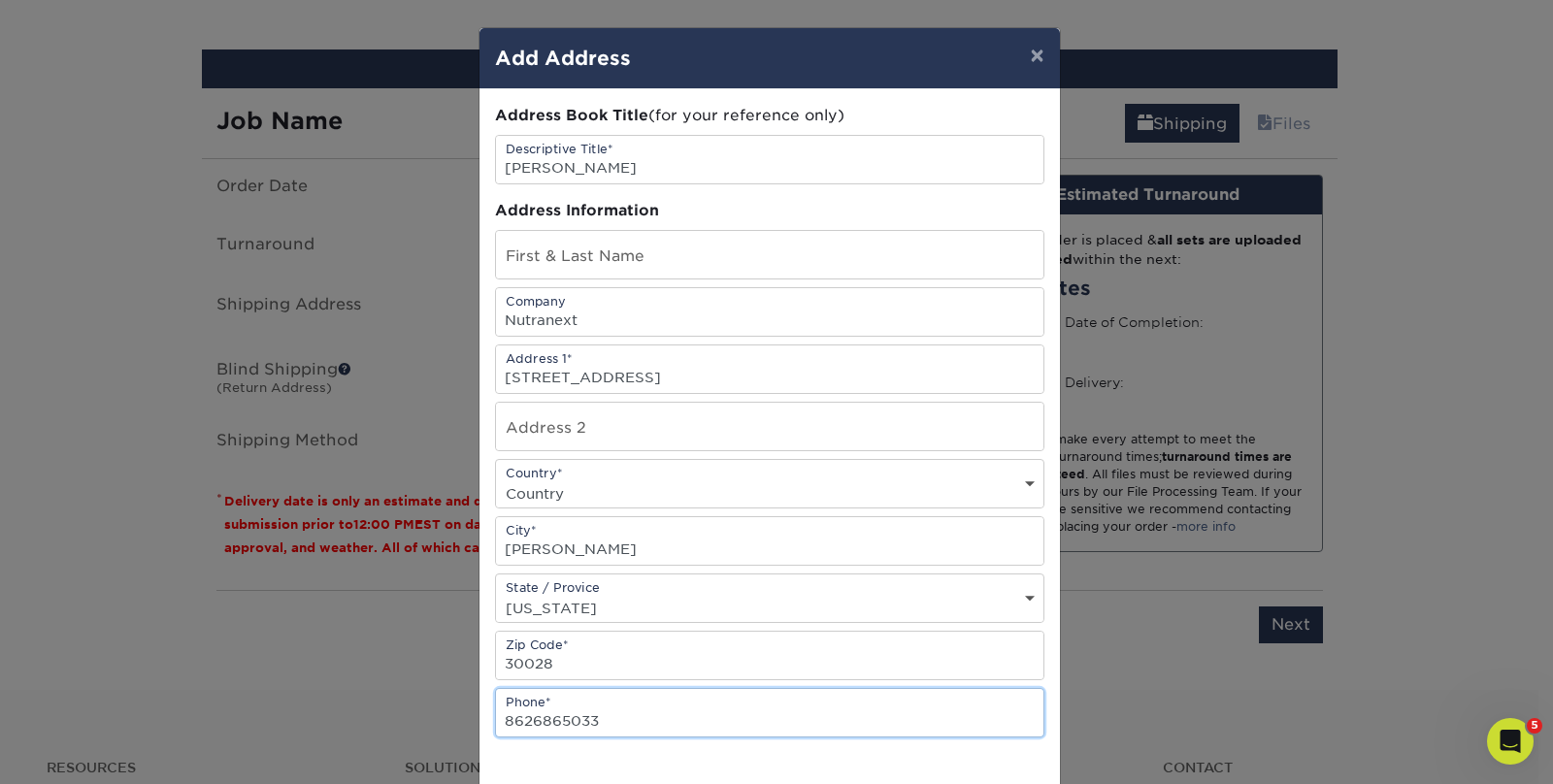
type input "8626865033"
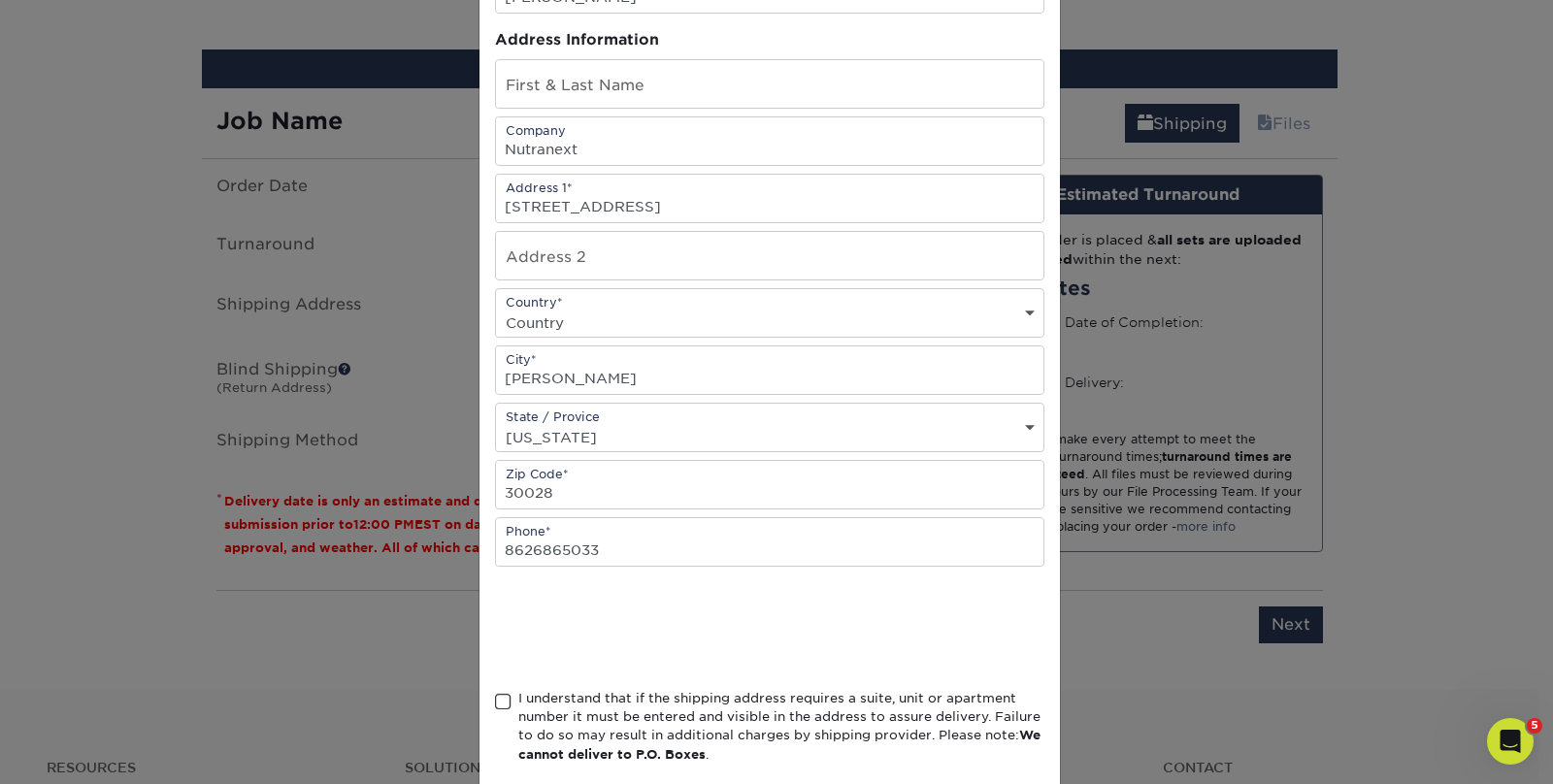
scroll to position [270, 0]
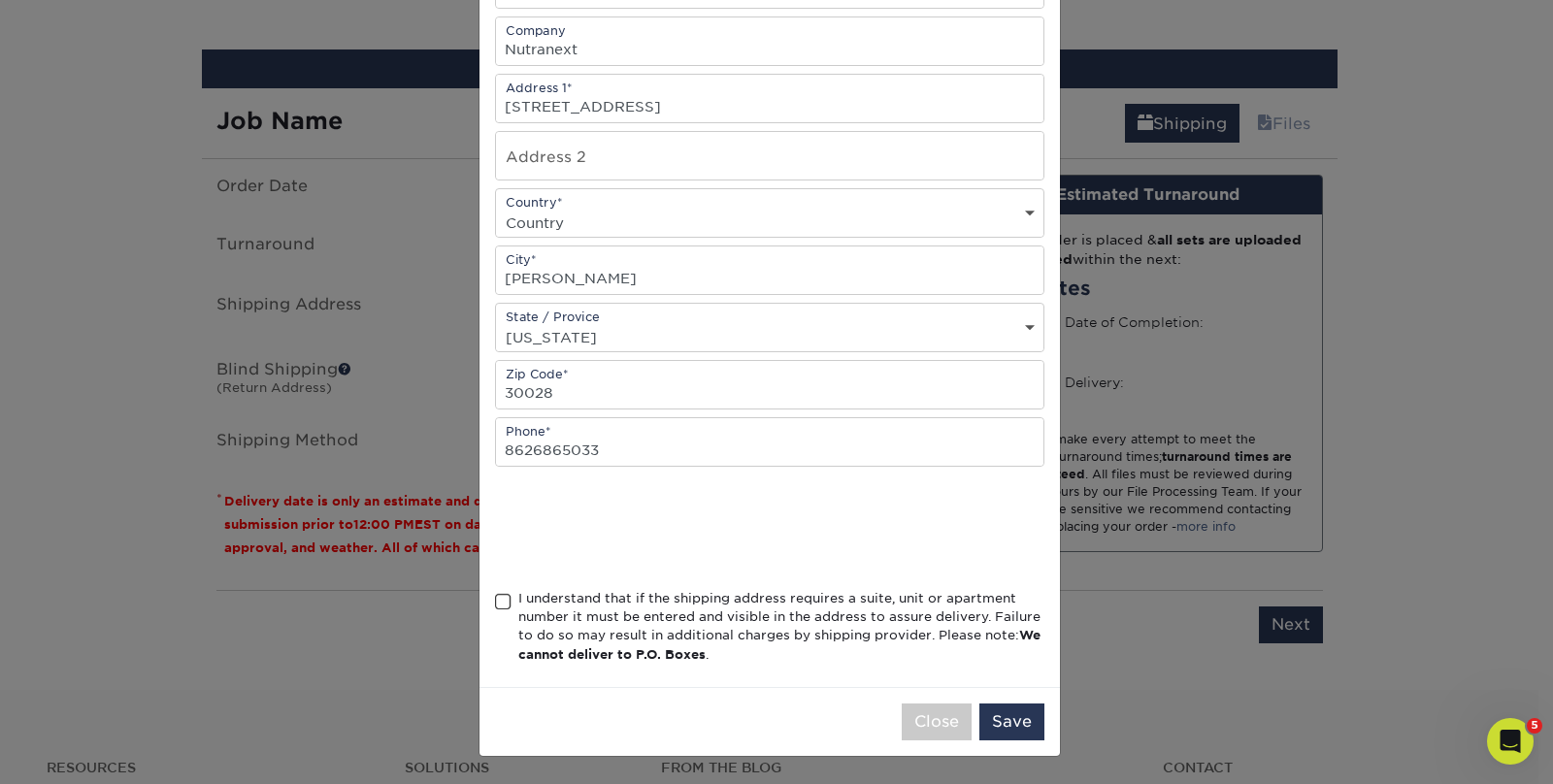
click at [495, 605] on span at bounding box center [503, 601] width 17 height 19
click at [0, 0] on input "I understand that if the shipping address requires a suite, unit or apartment n…" at bounding box center [0, 0] width 0 height 0
click at [1022, 727] on button "Save" at bounding box center [1012, 722] width 65 height 37
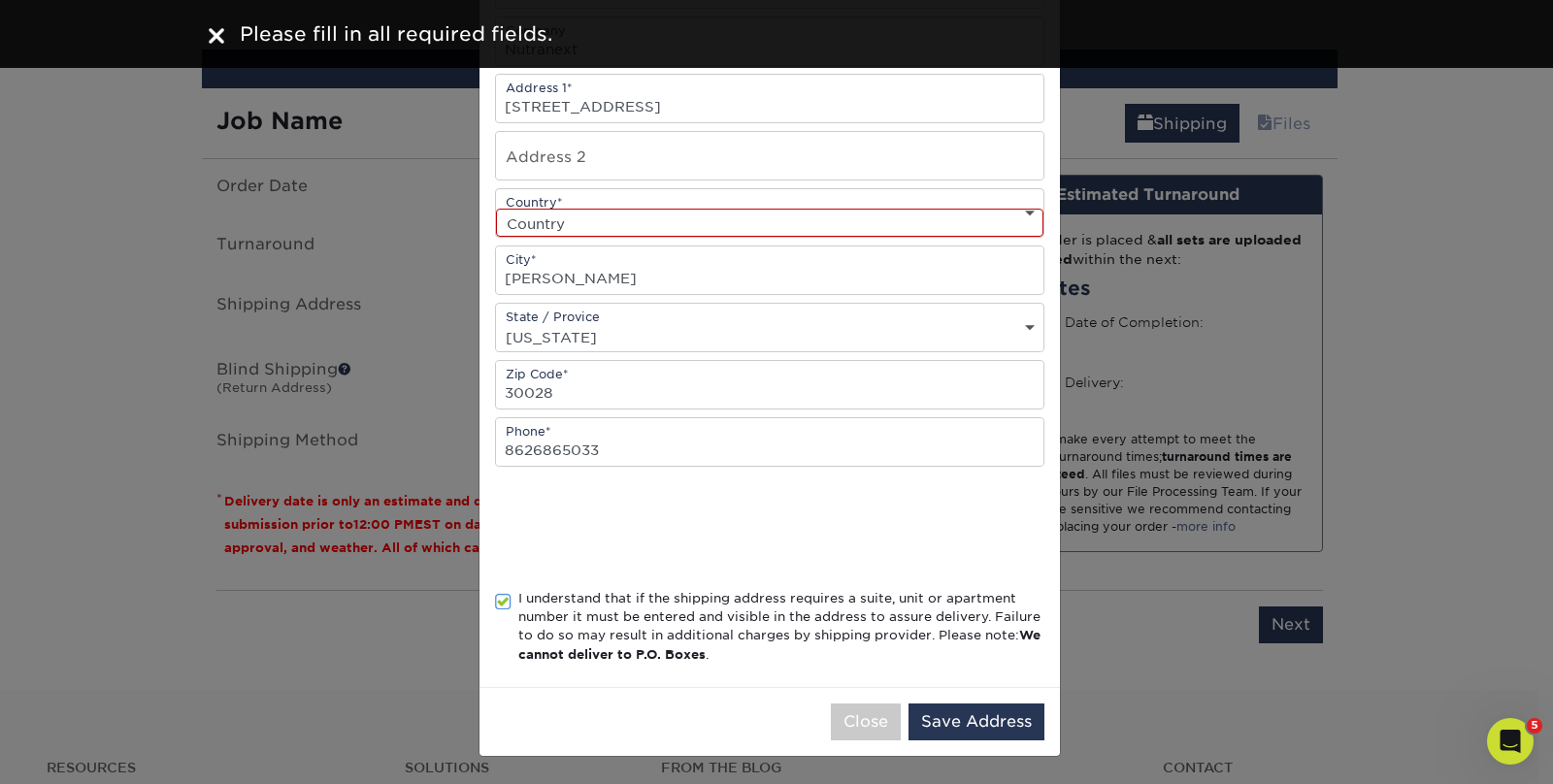
click at [606, 228] on select "Country United States Canada ----------------------------- Afghanistan Albania …" at bounding box center [770, 223] width 547 height 28
select select "US"
click at [496, 209] on select "Country United States Canada ----------------------------- Afghanistan Albania …" at bounding box center [770, 223] width 547 height 28
click at [958, 719] on button "Save Address" at bounding box center [976, 722] width 136 height 37
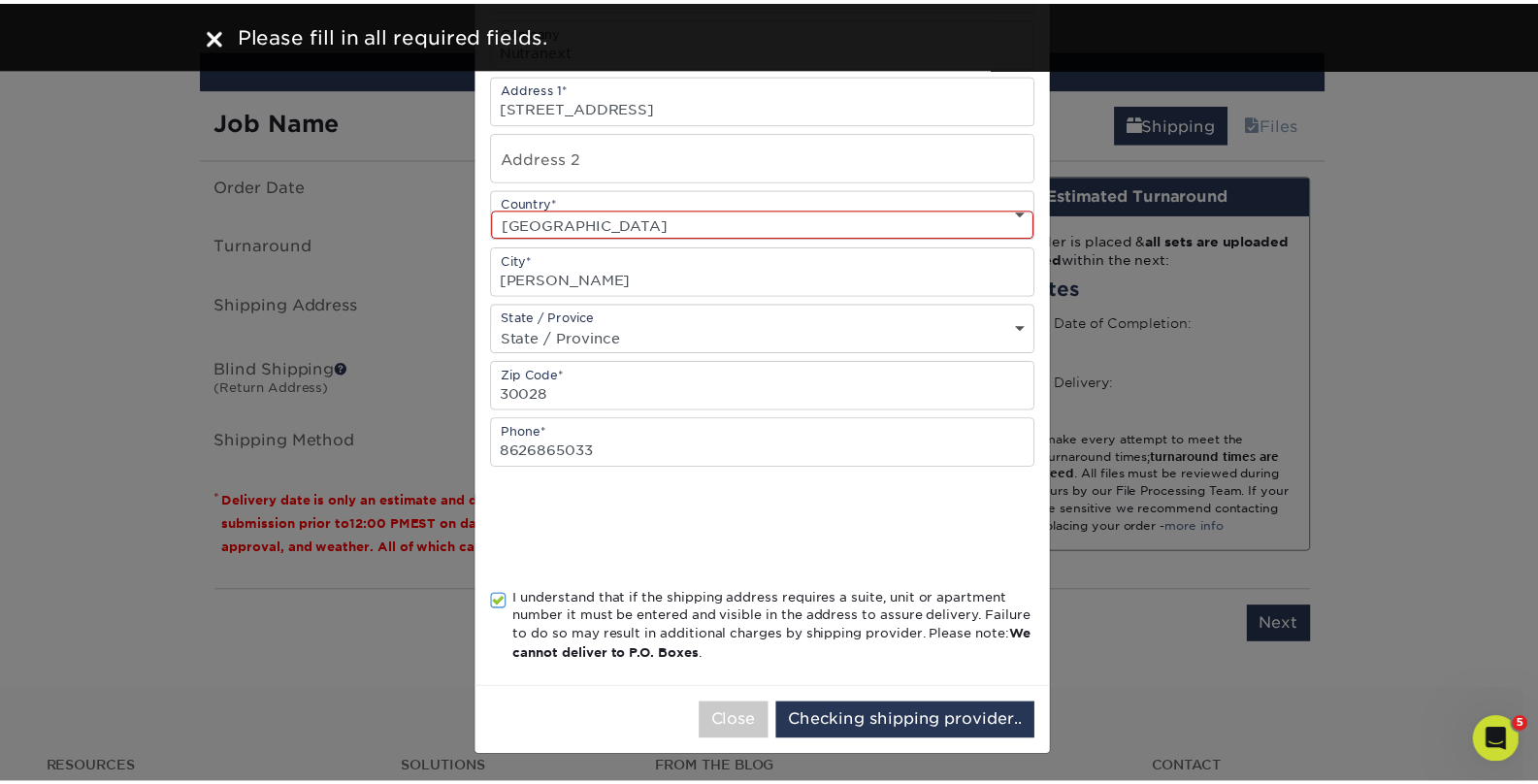
scroll to position [0, 0]
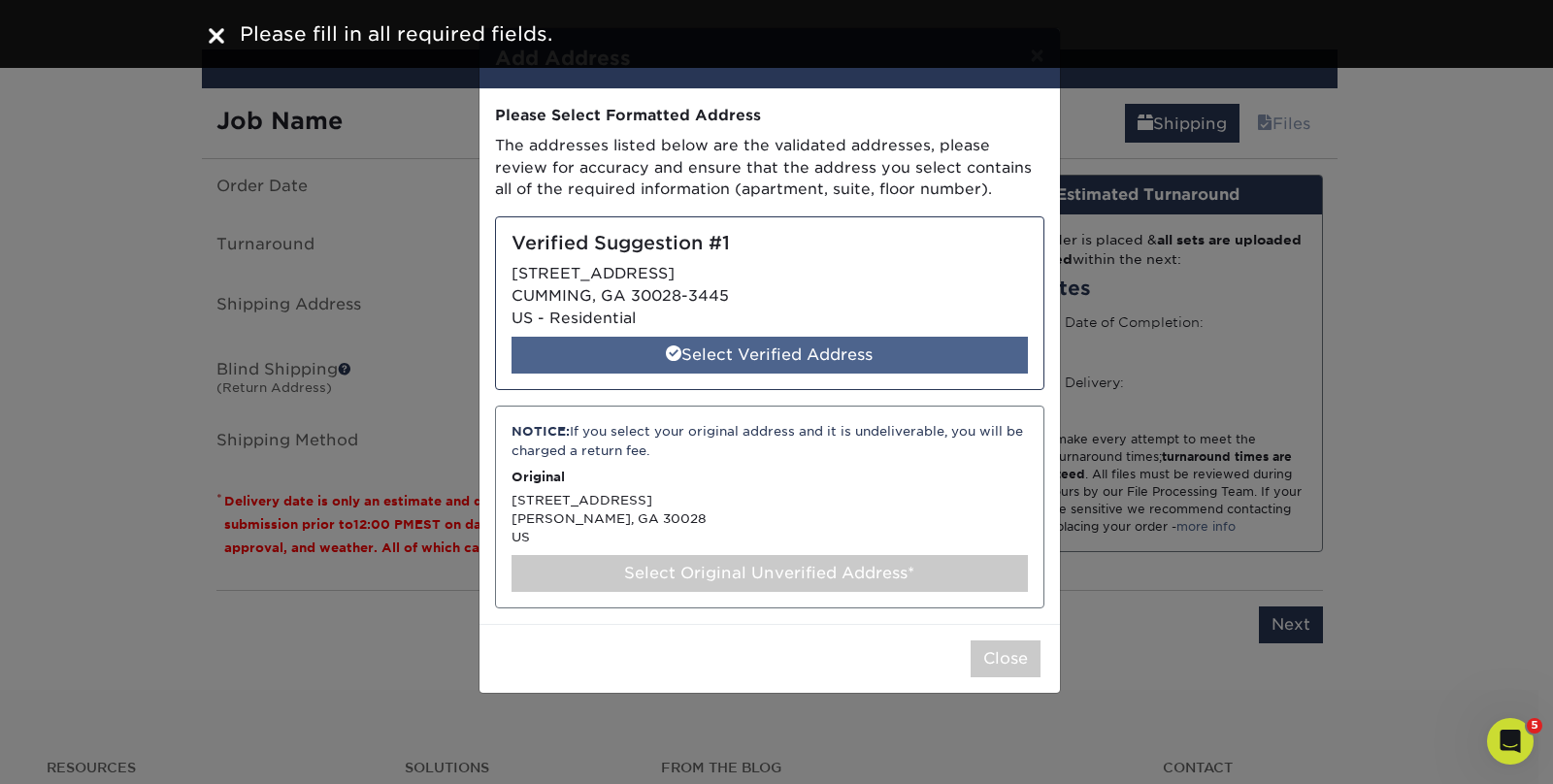
click at [776, 351] on div "Select Verified Address" at bounding box center [770, 355] width 517 height 37
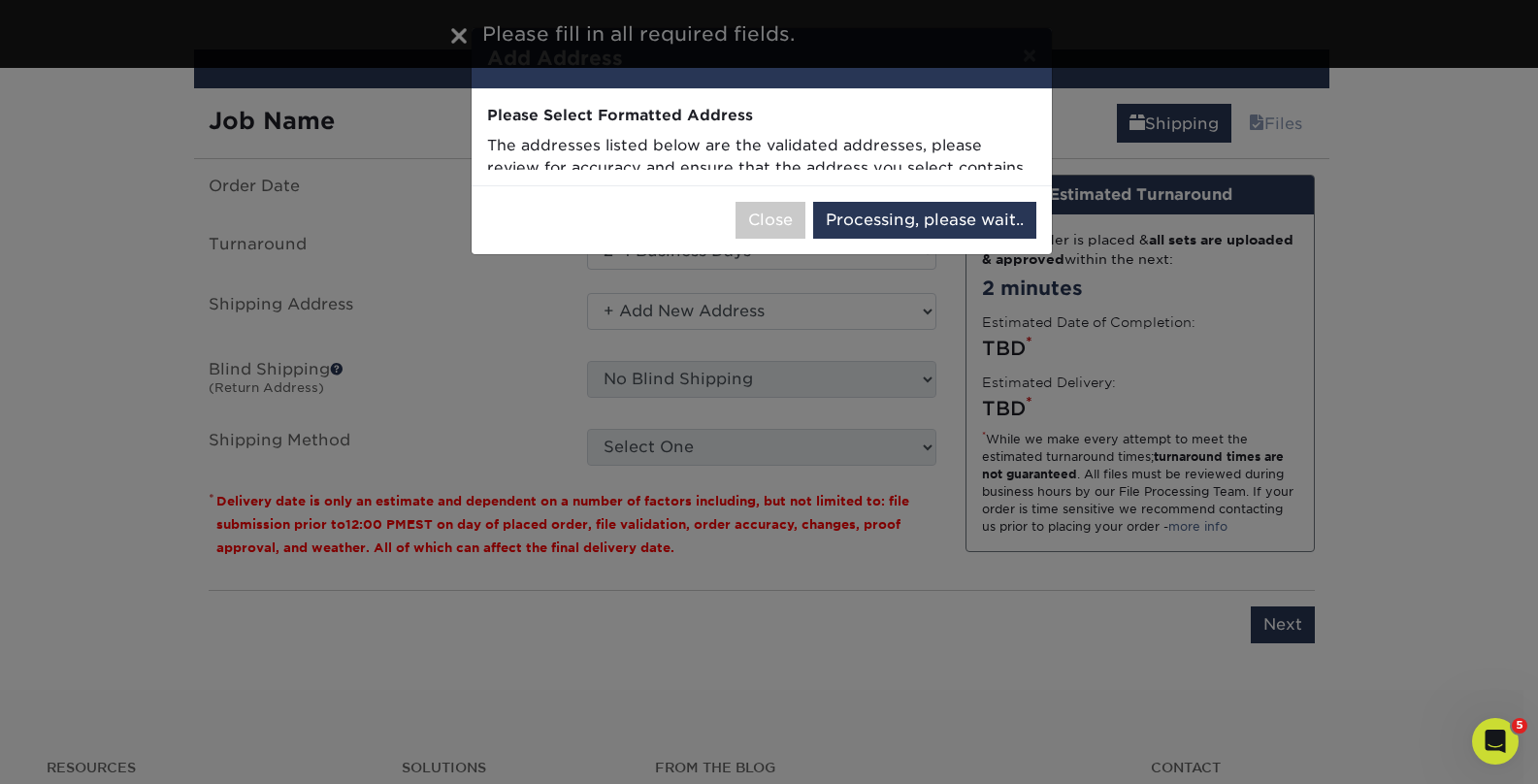
select select "286909"
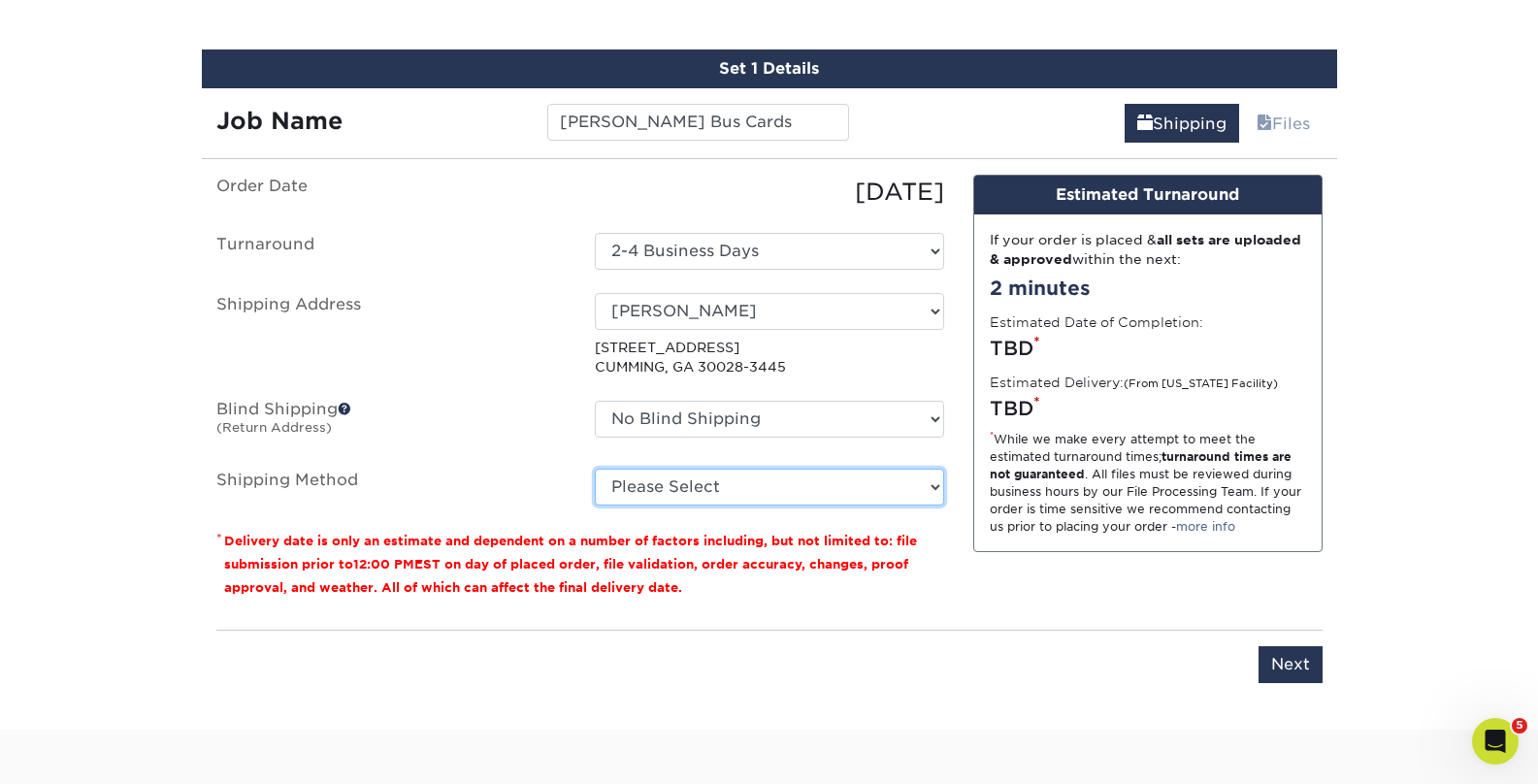
click at [688, 479] on select "Please Select Ground Shipping (+$7.84) 3 Day Shipping Service (+$24.92) 2 Day A…" at bounding box center [769, 487] width 350 height 37
select select "03"
click at [595, 469] on select "Please Select Ground Shipping (+$7.84) 3 Day Shipping Service (+$24.92) 2 Day A…" at bounding box center [769, 487] width 350 height 37
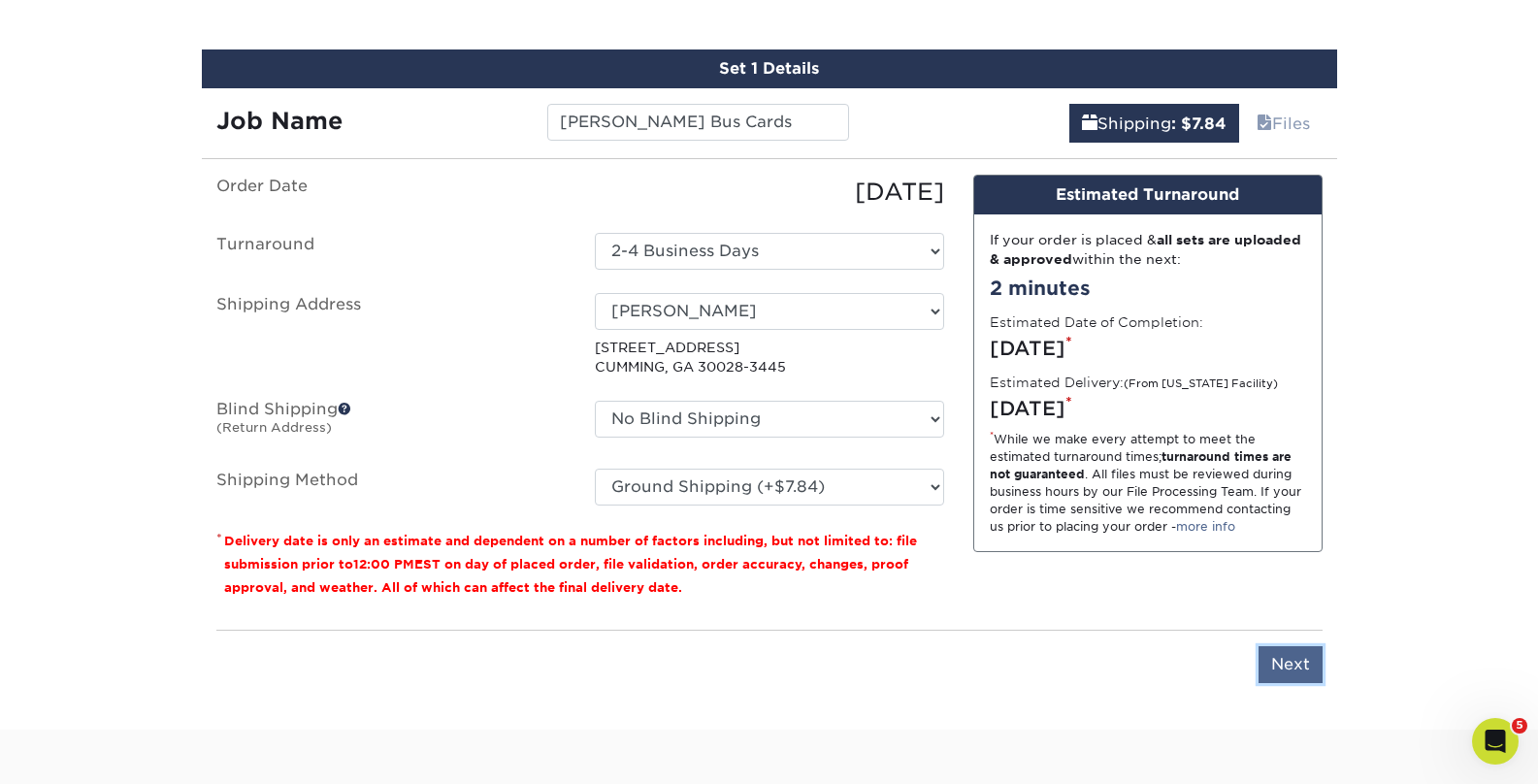
click at [1306, 669] on input "Next" at bounding box center [1291, 665] width 64 height 37
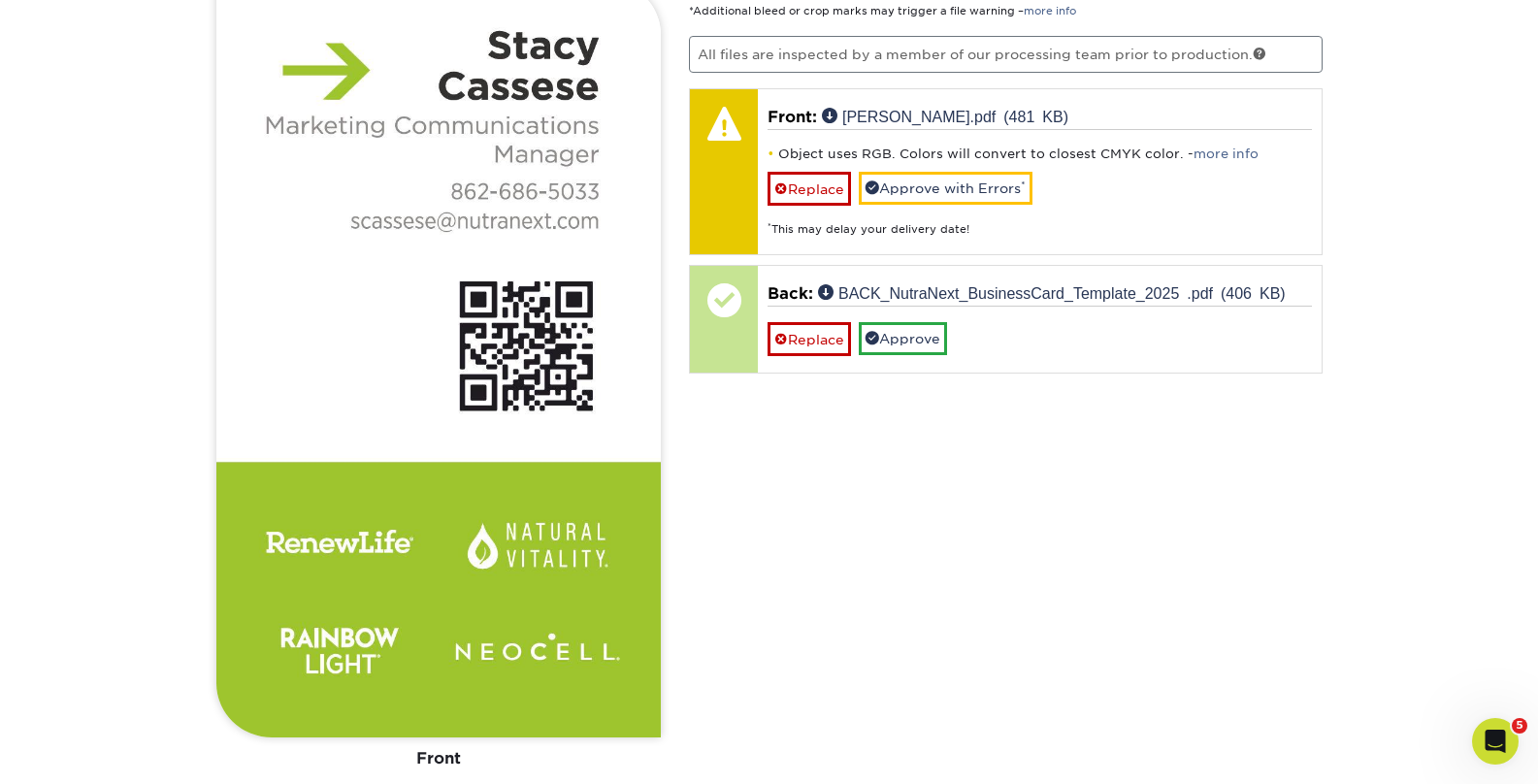
scroll to position [1423, 0]
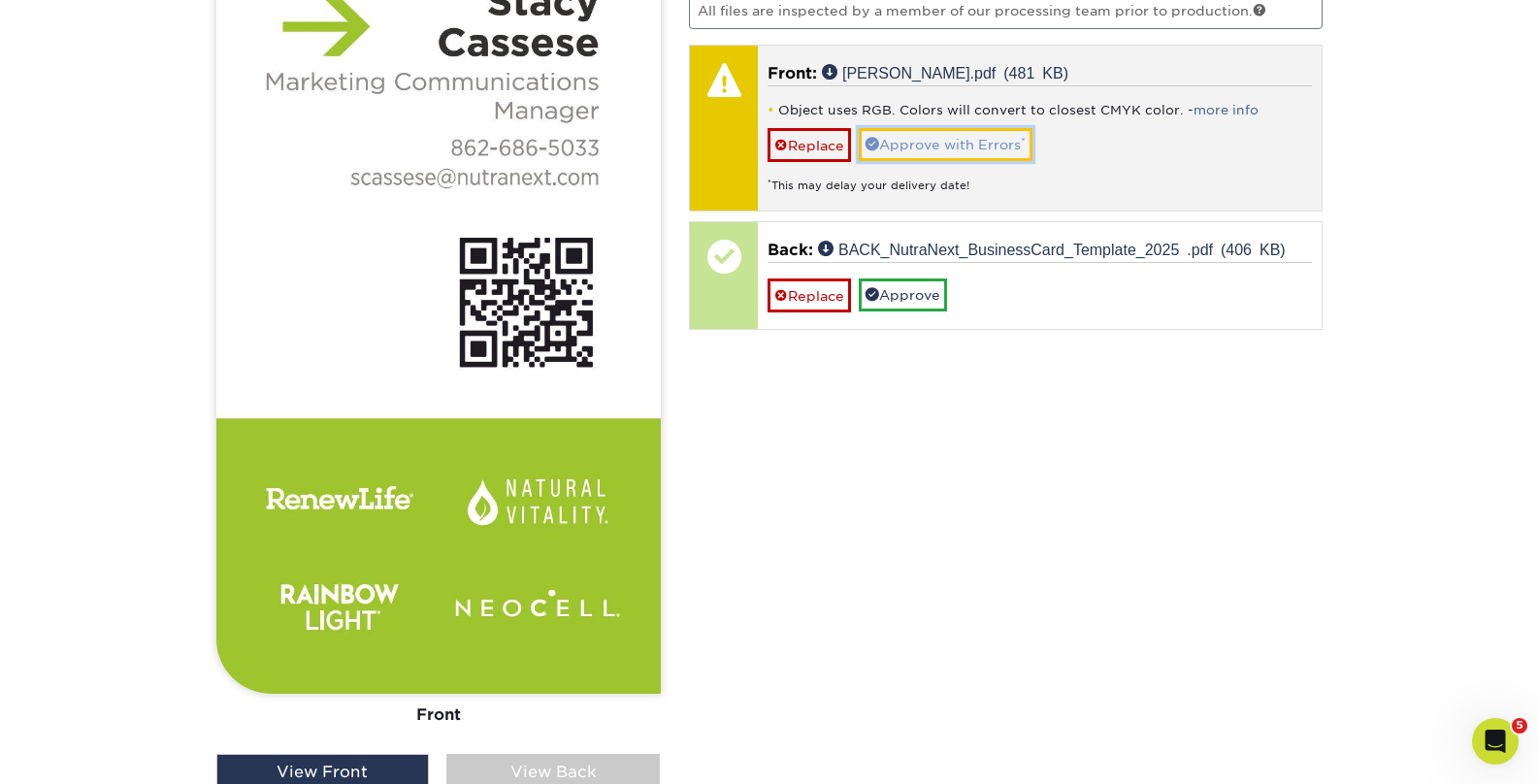
click at [889, 151] on link "Approve with Errors *" at bounding box center [945, 144] width 174 height 33
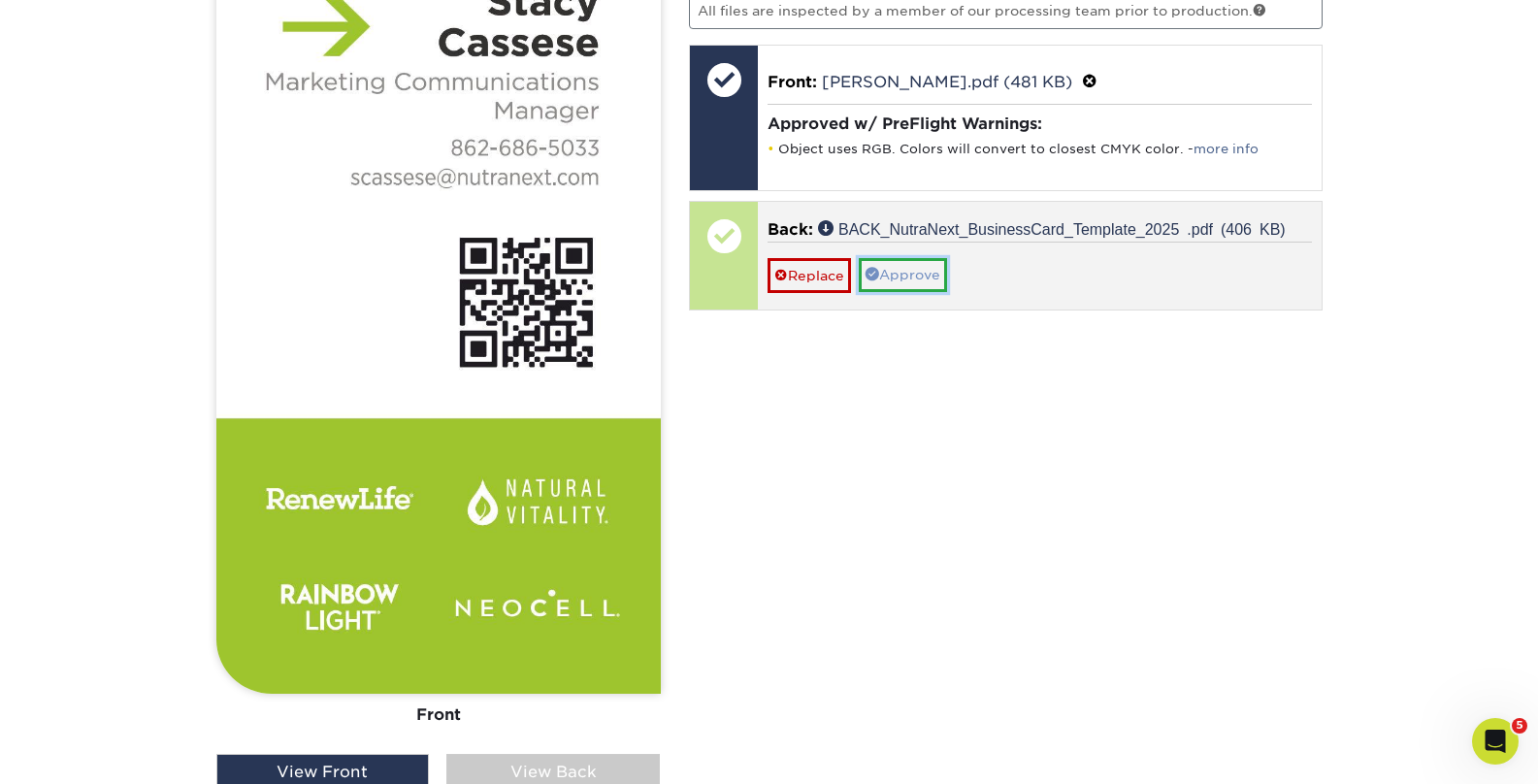
click at [917, 279] on link "Approve" at bounding box center [902, 274] width 88 height 33
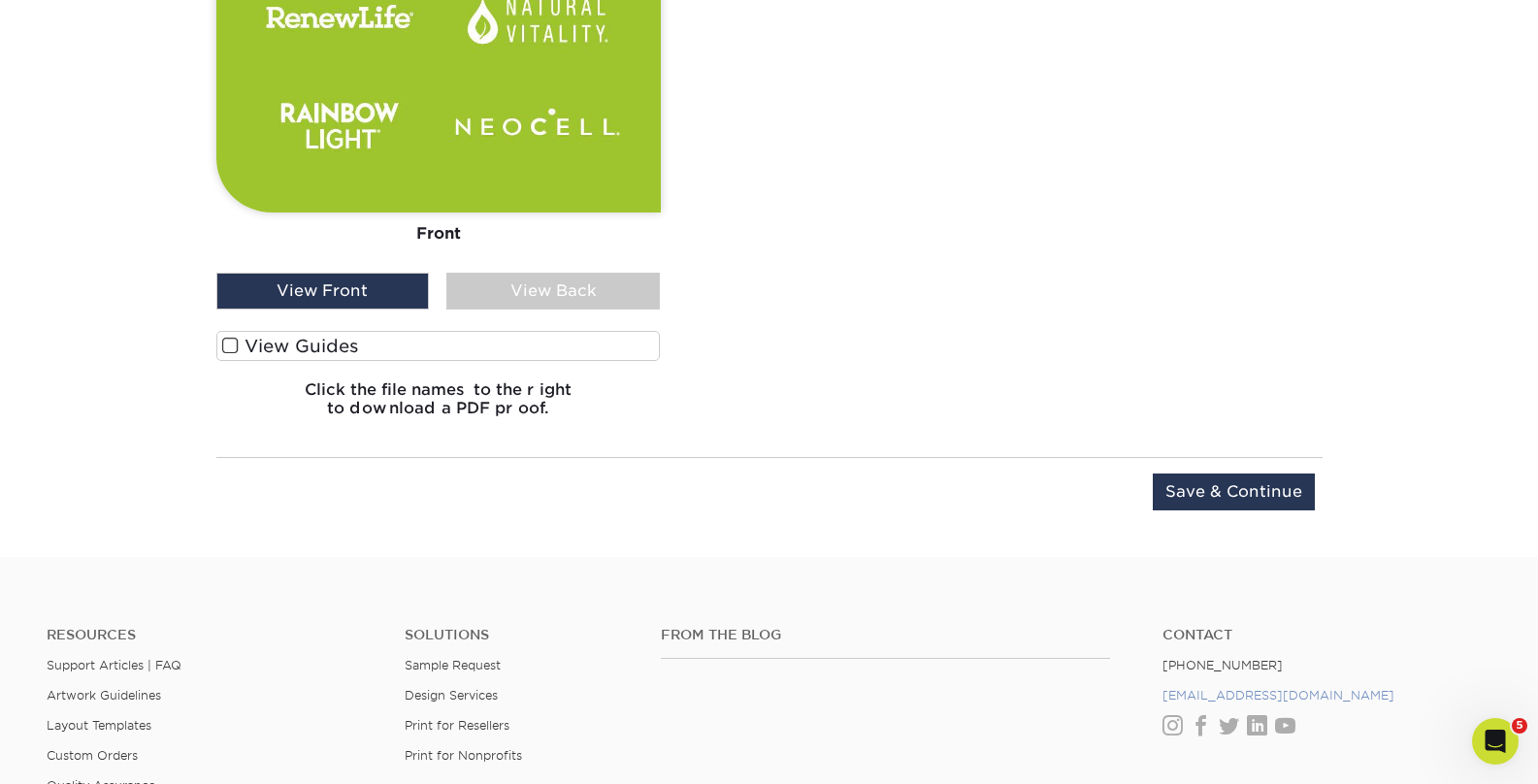
scroll to position [1939, 0]
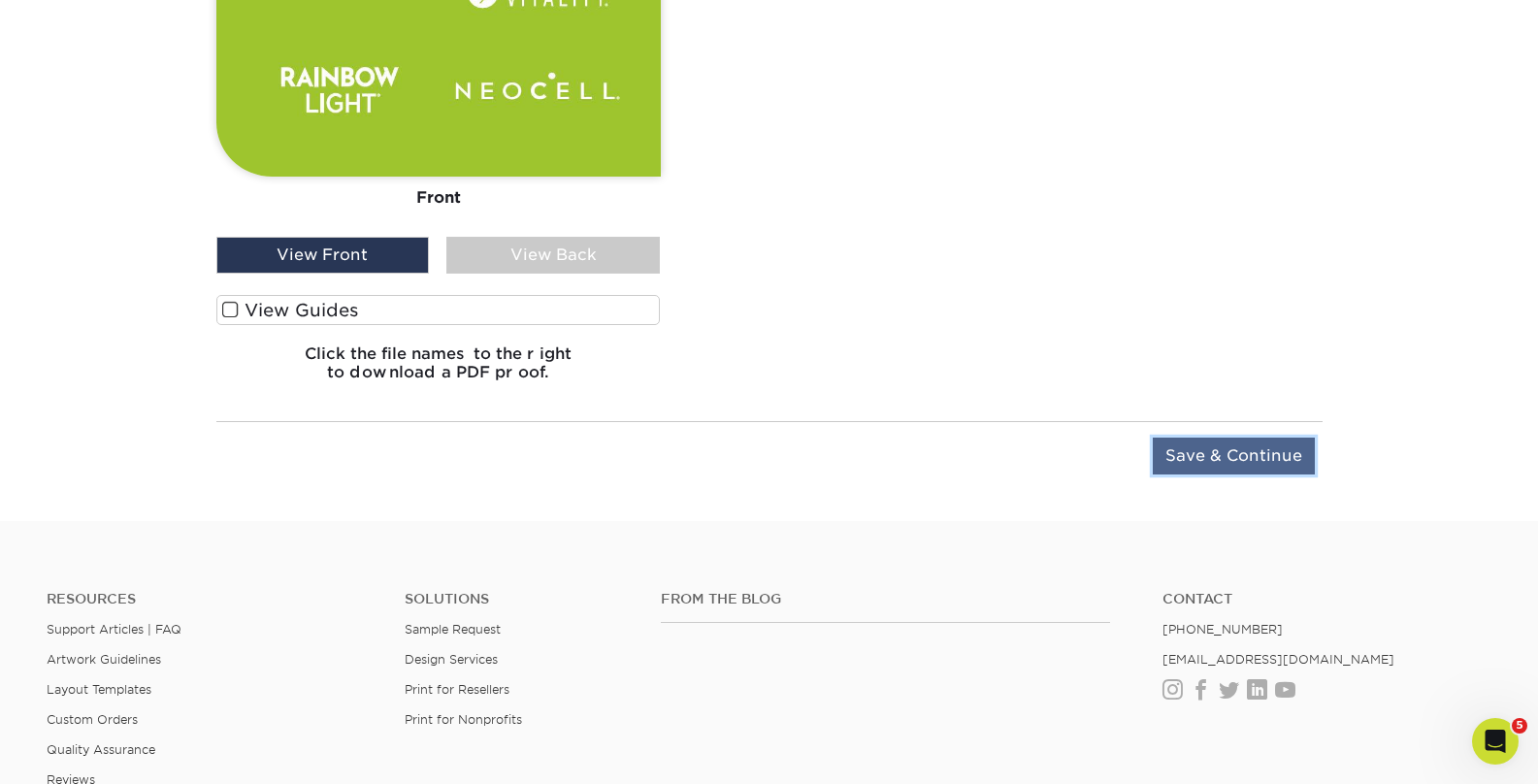
click at [1228, 438] on input "Save & Continue" at bounding box center [1233, 456] width 162 height 37
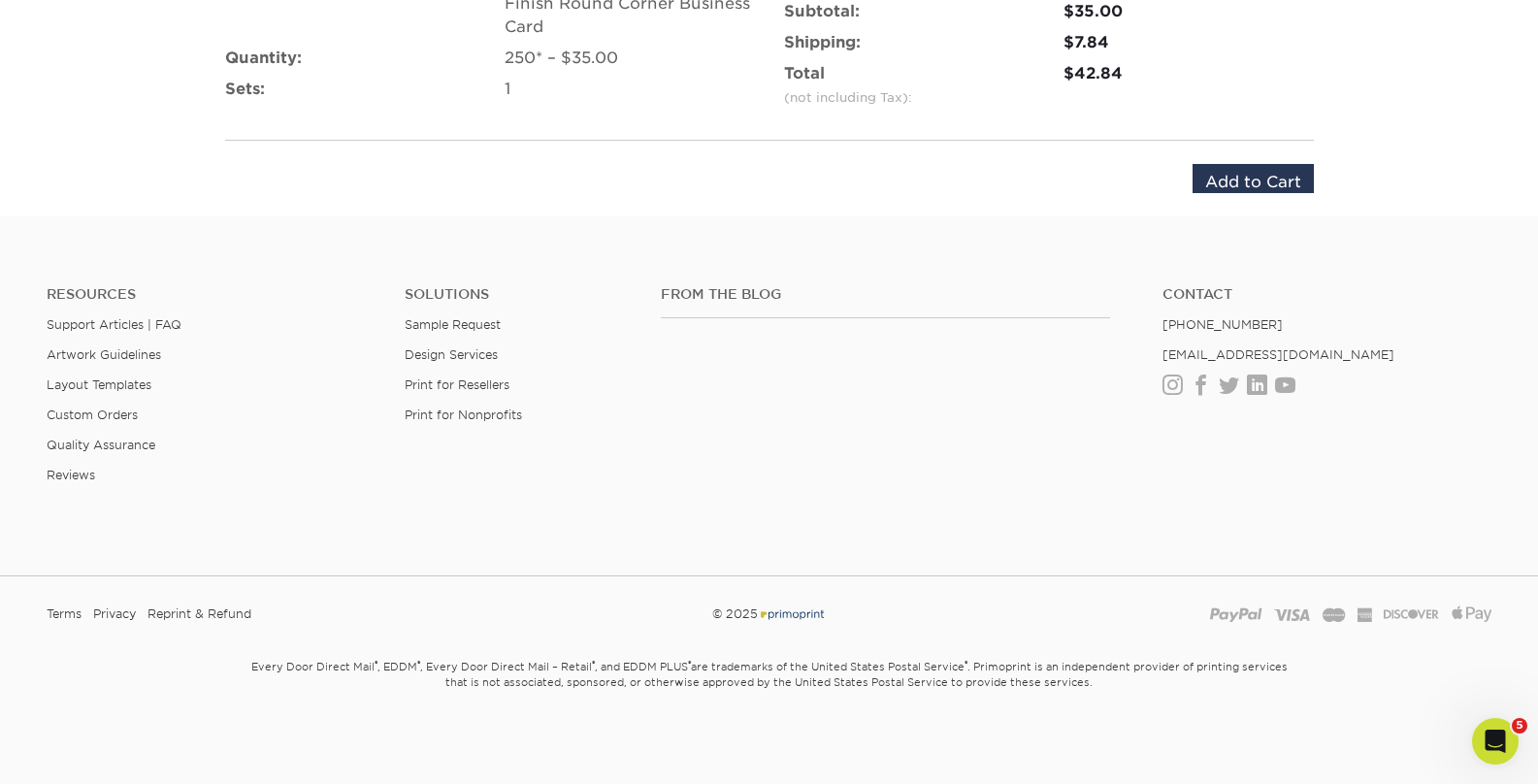
scroll to position [1474, 0]
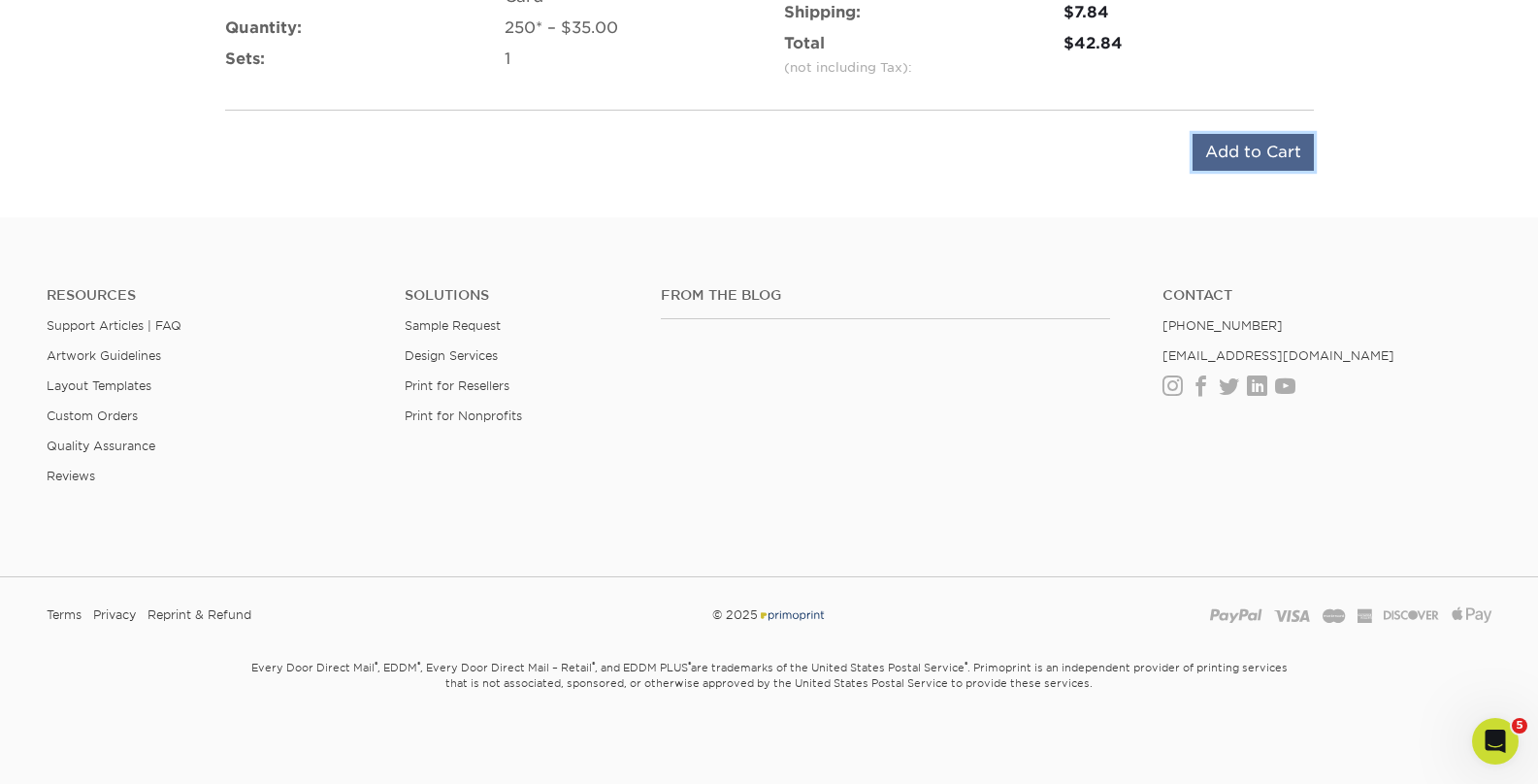
click at [1237, 161] on input "Add to Cart" at bounding box center [1253, 152] width 121 height 37
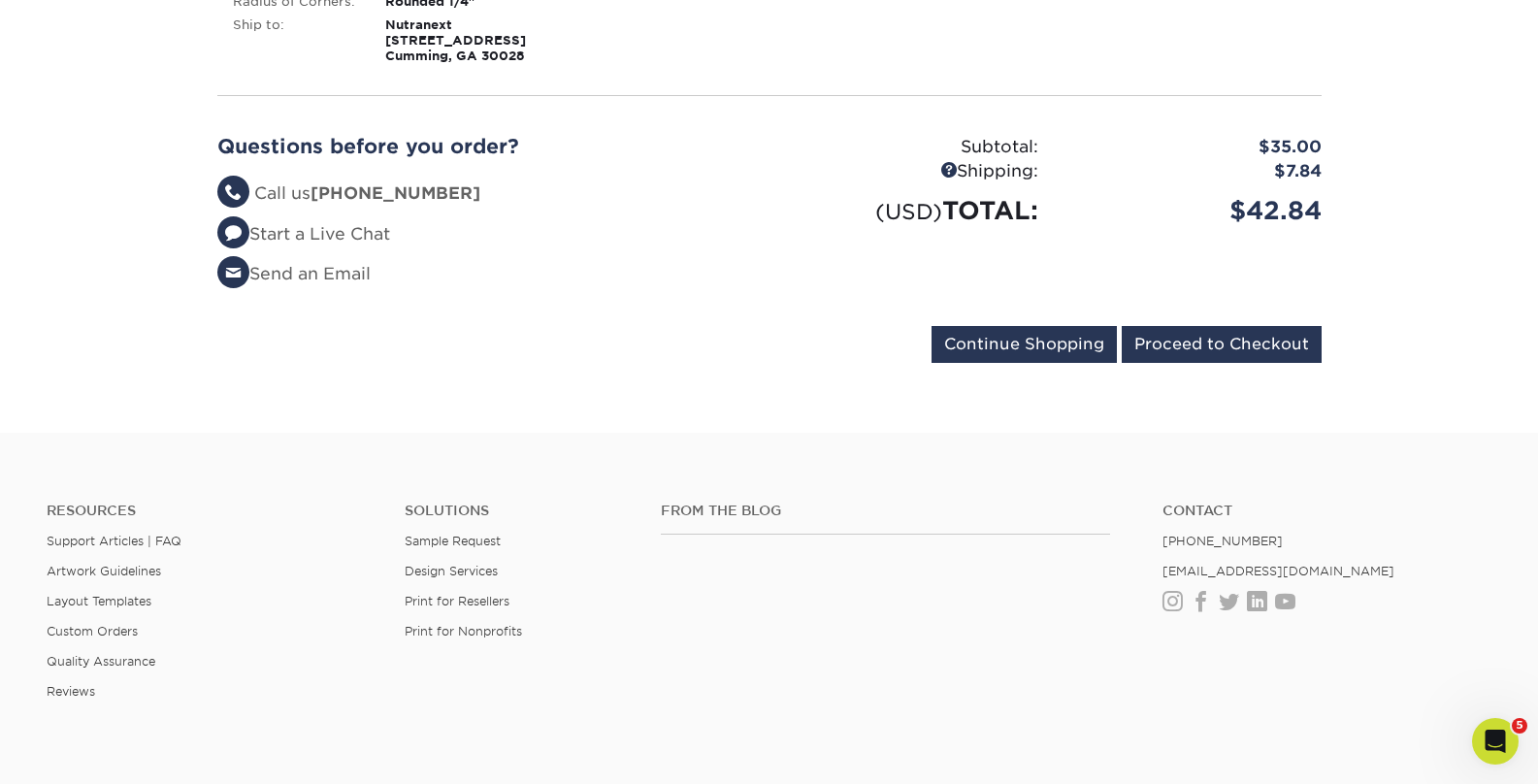
scroll to position [487, 0]
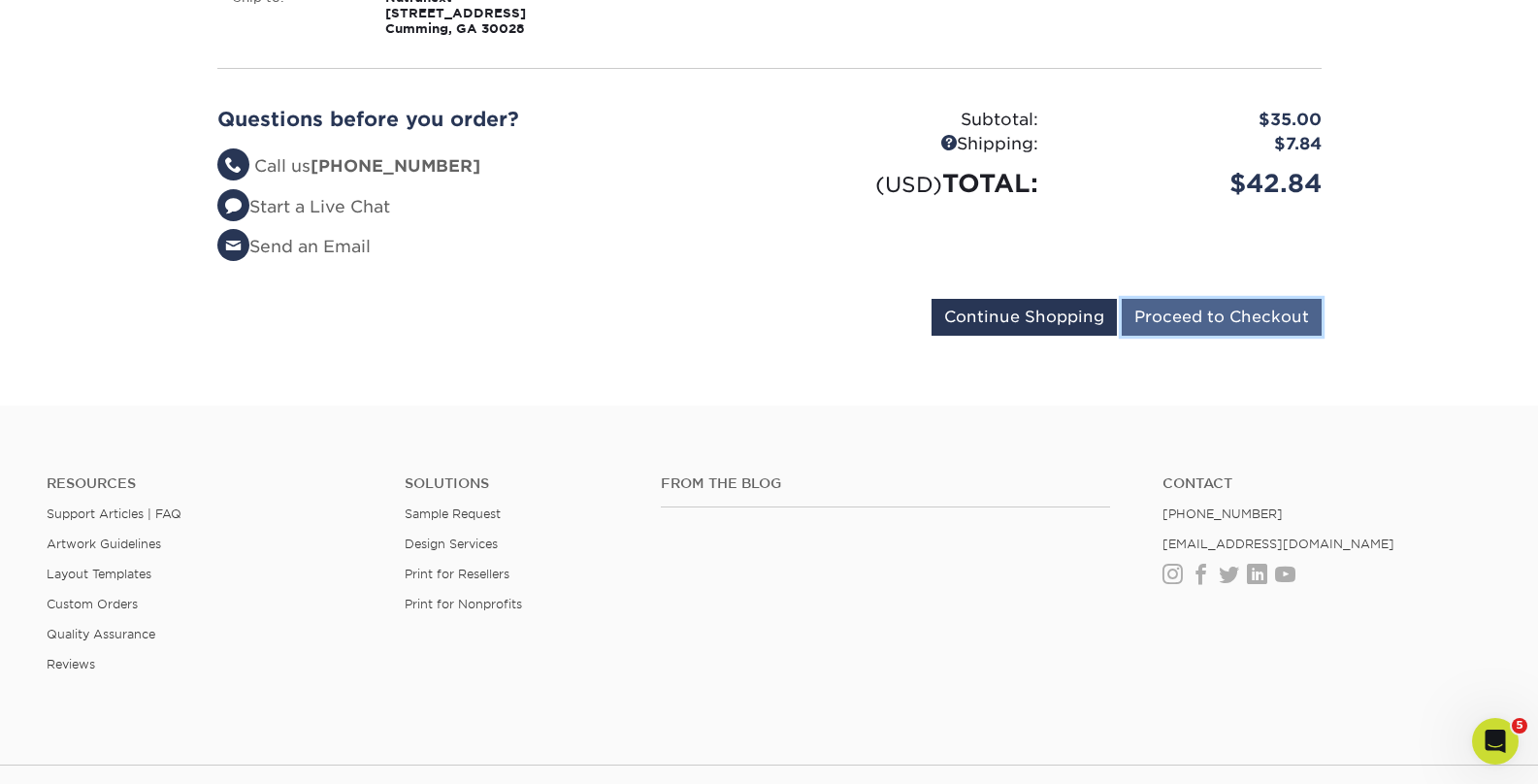
click at [1198, 318] on input "Proceed to Checkout" at bounding box center [1222, 317] width 200 height 37
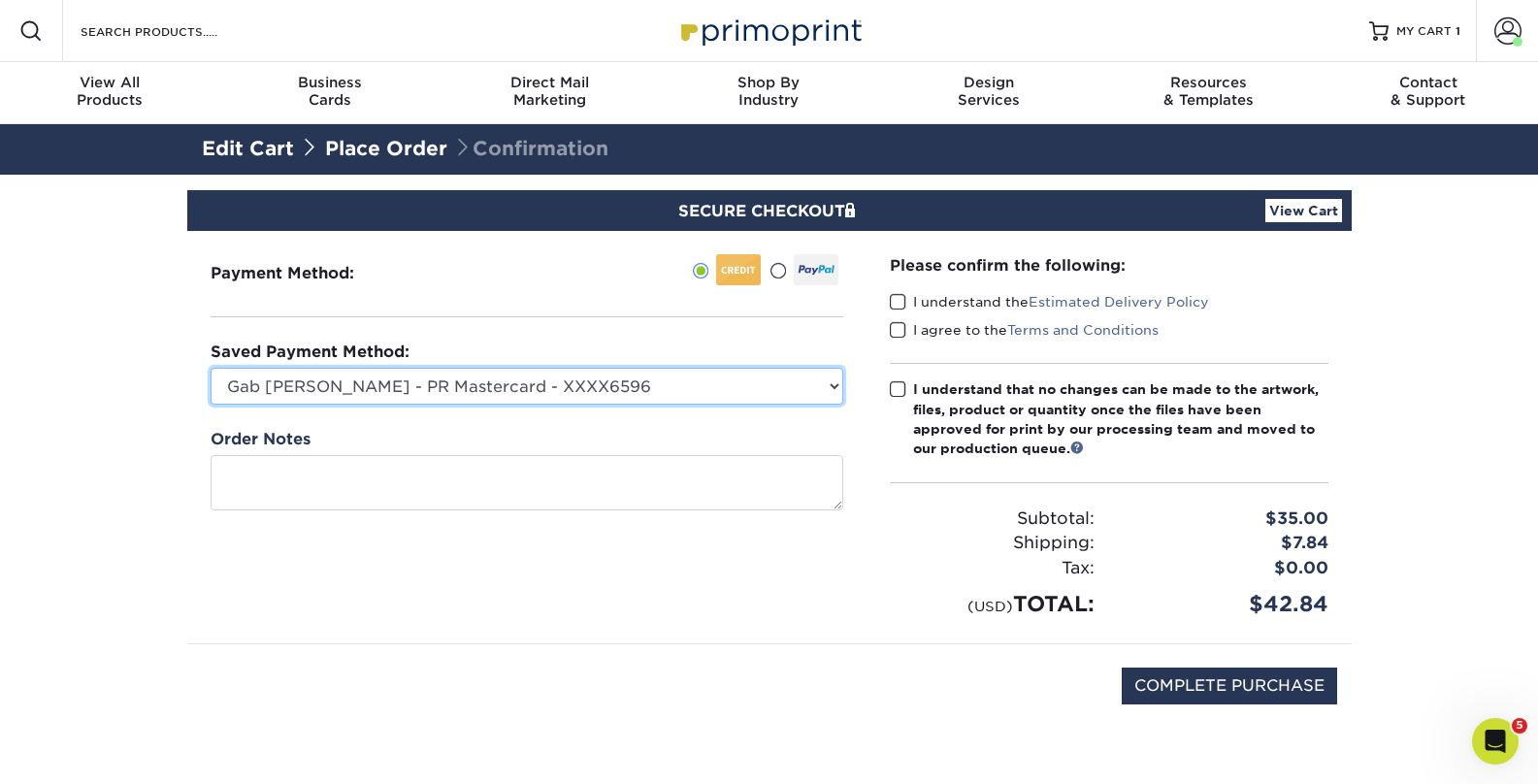
click at [480, 381] on select "Gab Carrillo - PR Mastercard - XXXX6596 Accounting Corp CC - XXXX4846 MasterCar…" at bounding box center [527, 387] width 633 height 37
select select "74586"
click at [211, 368] on select "Gab Carrillo - PR Mastercard - XXXX6596 Accounting Corp CC - XXXX4846 MasterCar…" at bounding box center [527, 387] width 633 height 37
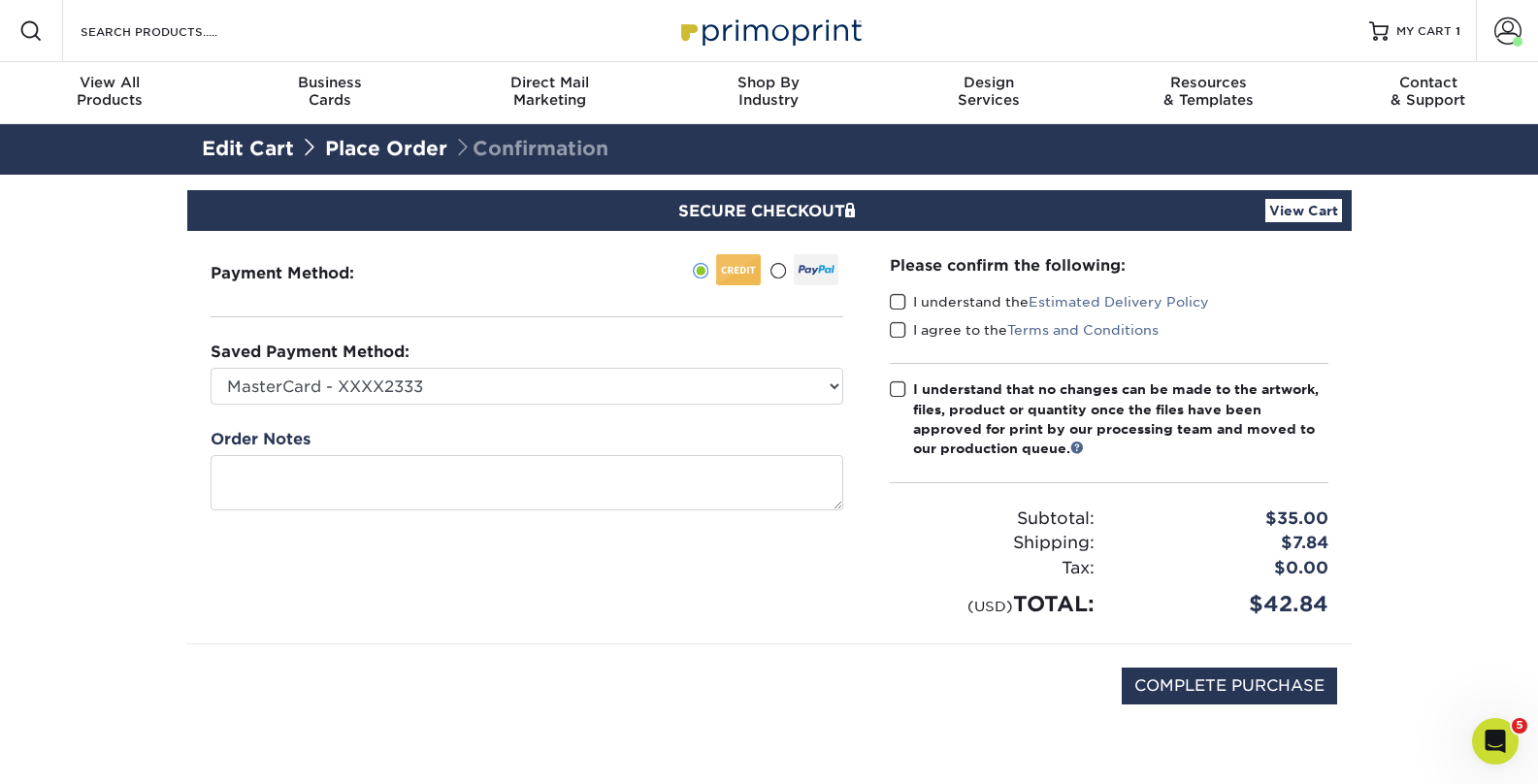
click at [892, 303] on div "Please confirm the following: I understand the Estimated Delivery Policy I agre…" at bounding box center [1108, 436] width 485 height 412
drag, startPoint x: 893, startPoint y: 305, endPoint x: 900, endPoint y: 323, distance: 19.3
click at [893, 305] on span at bounding box center [897, 302] width 17 height 19
click at [0, 0] on input "I understand the Estimated Delivery Policy" at bounding box center [0, 0] width 0 height 0
click at [901, 329] on span at bounding box center [897, 330] width 17 height 19
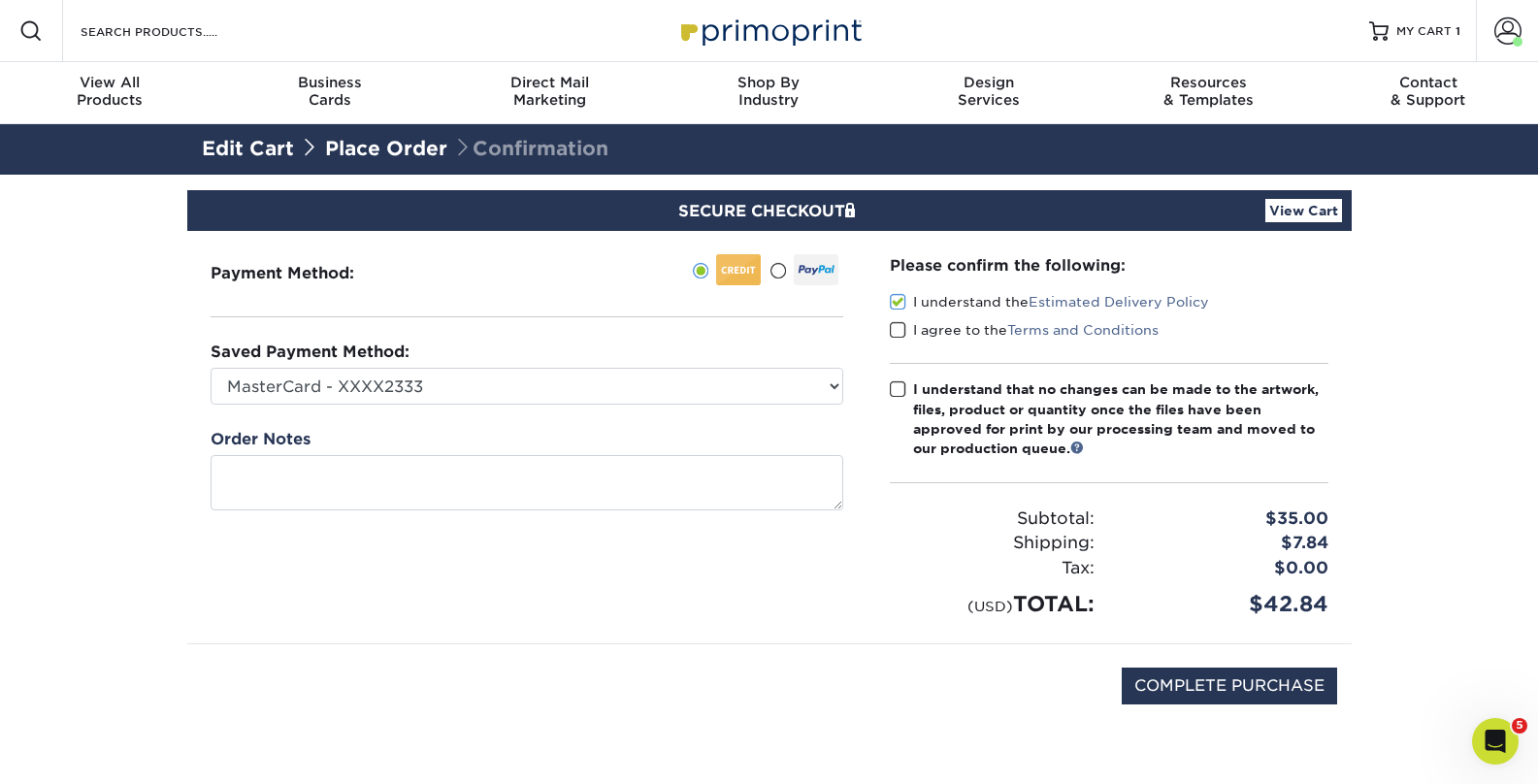
click at [0, 0] on input "I agree to the Terms and Conditions" at bounding box center [0, 0] width 0 height 0
click at [901, 390] on span at bounding box center [897, 390] width 17 height 19
click at [0, 0] on input "I understand that no changes can be made to the artwork, files, product or quan…" at bounding box center [0, 0] width 0 height 0
click at [1255, 688] on input "COMPLETE PURCHASE" at bounding box center [1229, 686] width 216 height 37
type input "PROCESSING, PLEASE WAIT..."
